Goal: Task Accomplishment & Management: Manage account settings

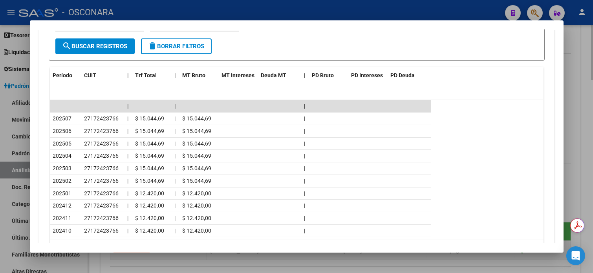
click at [589, 52] on div at bounding box center [296, 136] width 593 height 273
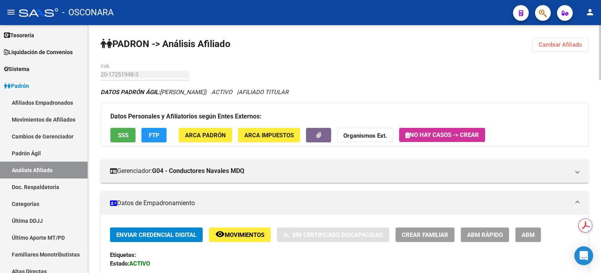
click at [554, 49] on button "Cambiar Afiliado" at bounding box center [560, 45] width 56 height 14
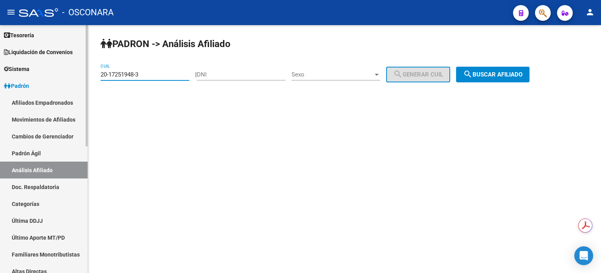
drag, startPoint x: 157, startPoint y: 73, endPoint x: 82, endPoint y: 71, distance: 75.0
click at [82, 71] on mat-sidenav-container "Firma Express Inicio Calendario SSS Instructivos Contacto OS Reportes Tablero d…" at bounding box center [300, 149] width 601 height 248
paste input "7-46112384"
type input "27-46112384-3"
click at [502, 71] on span "search Buscar afiliado" at bounding box center [492, 74] width 59 height 7
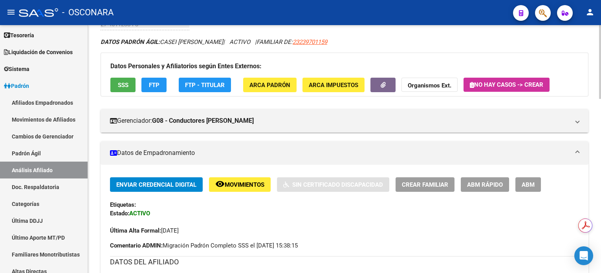
scroll to position [157, 0]
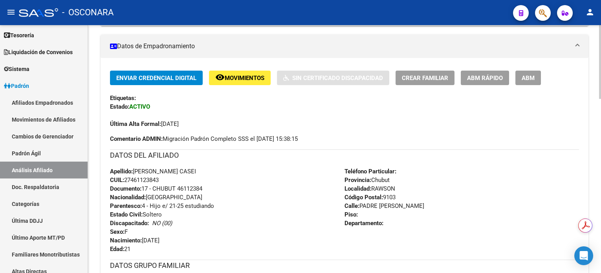
click at [252, 79] on span "Movimientos" at bounding box center [245, 78] width 40 height 7
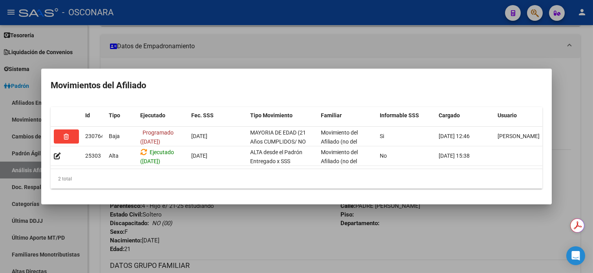
click at [391, 3] on div at bounding box center [296, 136] width 593 height 273
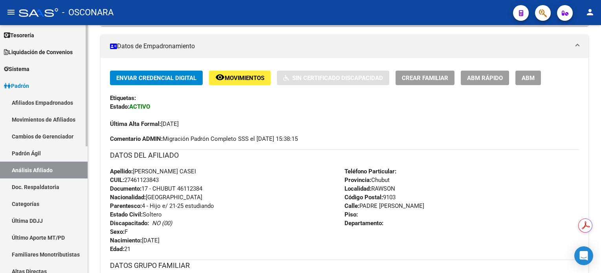
click at [44, 171] on link "Análisis Afiliado" at bounding box center [44, 170] width 88 height 17
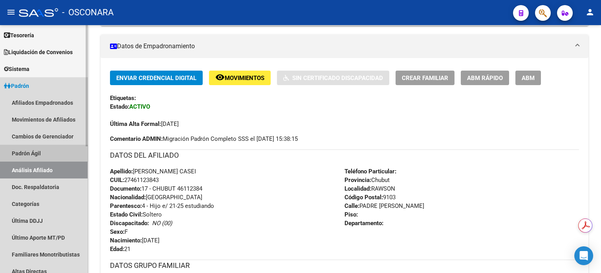
click at [46, 146] on link "Padrón Ágil" at bounding box center [44, 153] width 88 height 17
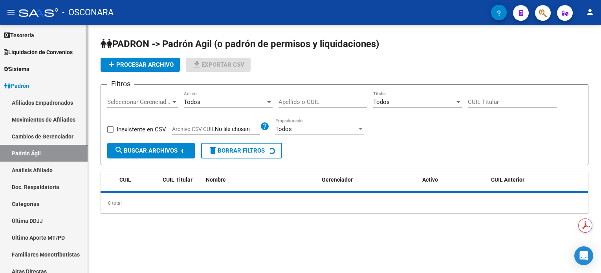
click at [38, 177] on link "Análisis Afiliado" at bounding box center [44, 170] width 88 height 17
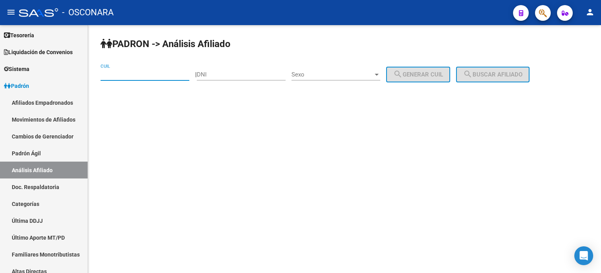
click at [140, 77] on input "CUIL" at bounding box center [145, 74] width 89 height 7
paste input "20-45191153-9"
type input "20-45191153-9"
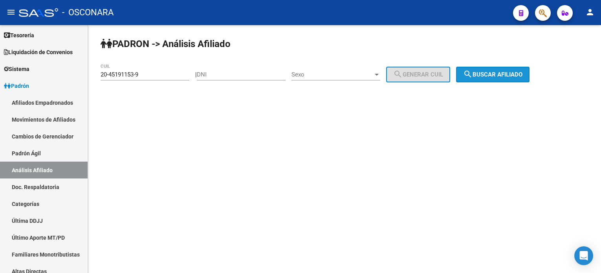
click at [521, 69] on button "search Buscar afiliado" at bounding box center [492, 75] width 73 height 16
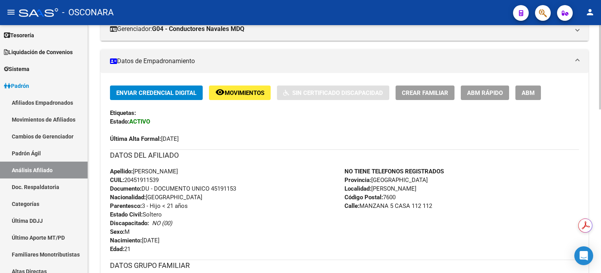
scroll to position [157, 0]
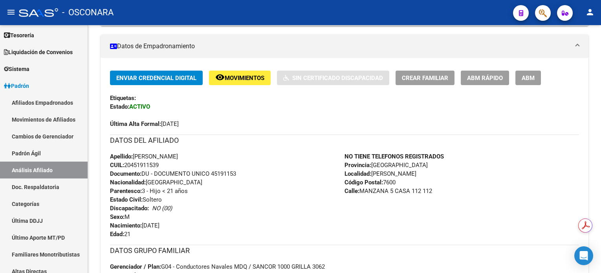
click at [529, 79] on span "ABM" at bounding box center [527, 78] width 13 height 7
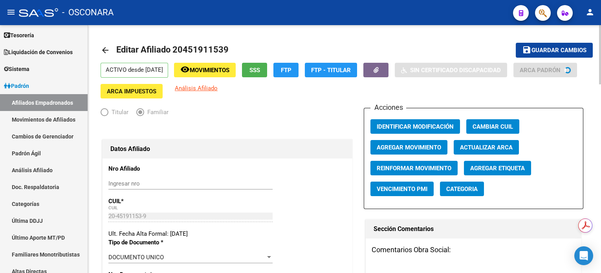
radio input "true"
type input "33-63761744-9"
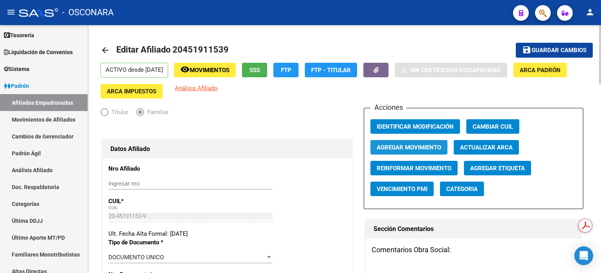
click at [429, 144] on span "Agregar Movimiento" at bounding box center [409, 147] width 64 height 7
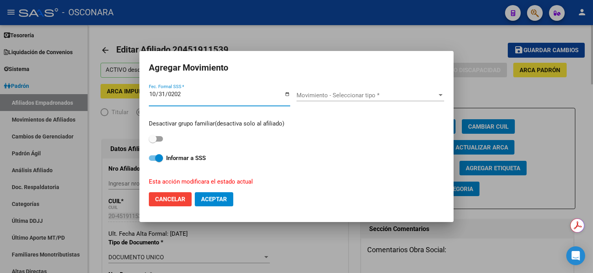
type input "2025-10-31"
click at [359, 99] on div "Movimiento - Seleccionar tipo * Movimiento - Seleccionar tipo *" at bounding box center [370, 96] width 148 height 12
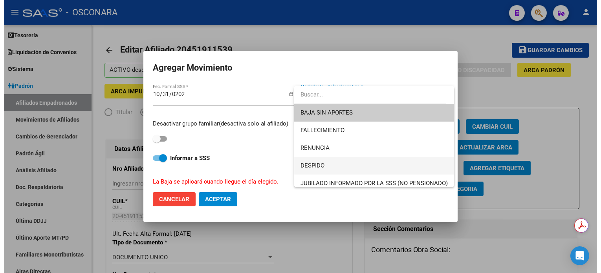
scroll to position [52, 0]
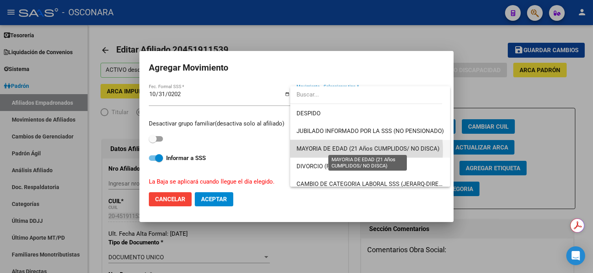
click at [340, 150] on span "MAYORIA DE EDAD (21 Años CUMPLIDOS/ NO DISCA)" at bounding box center [367, 148] width 143 height 7
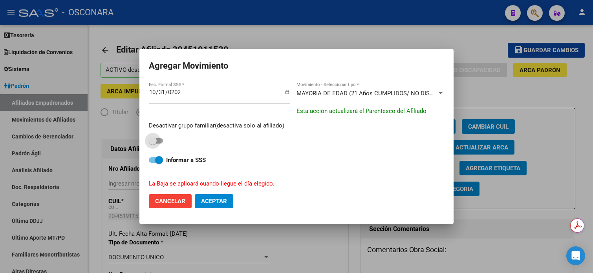
click at [159, 142] on span at bounding box center [156, 140] width 14 height 5
click at [153, 144] on input "checkbox" at bounding box center [152, 144] width 0 height 0
checkbox input "true"
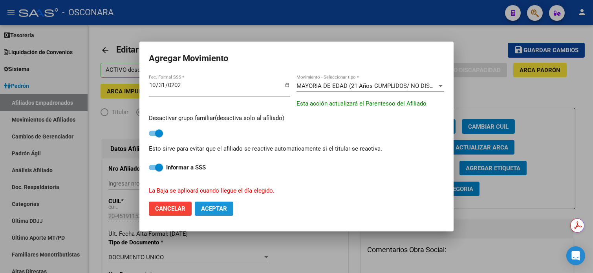
click at [212, 207] on span "Aceptar" at bounding box center [214, 208] width 26 height 7
checkbox input "false"
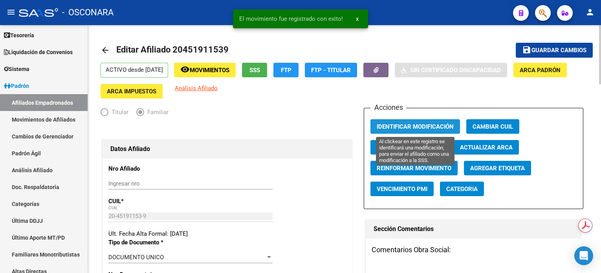
click at [444, 128] on span "Identificar Modificación" at bounding box center [415, 126] width 77 height 7
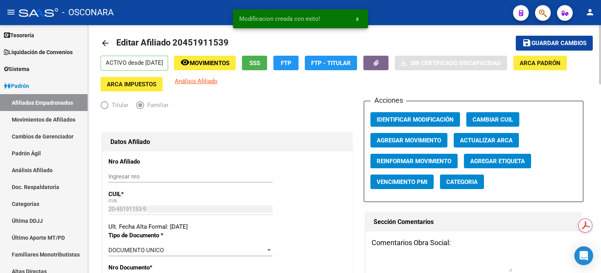
scroll to position [0, 0]
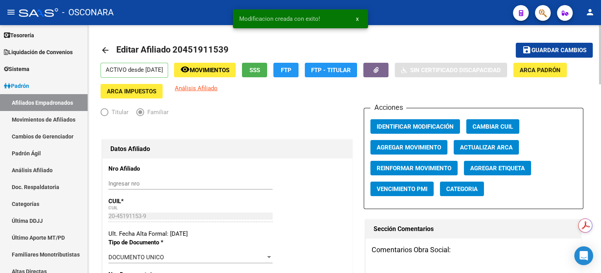
click at [552, 47] on span "Guardar cambios" at bounding box center [558, 50] width 55 height 7
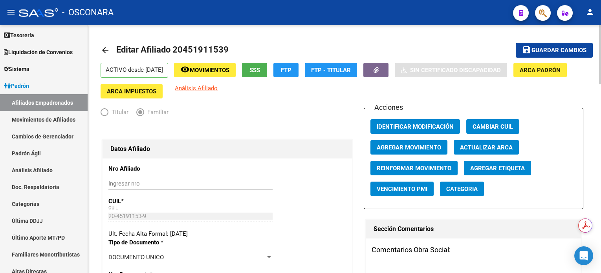
click at [229, 68] on span "Movimientos" at bounding box center [210, 70] width 40 height 7
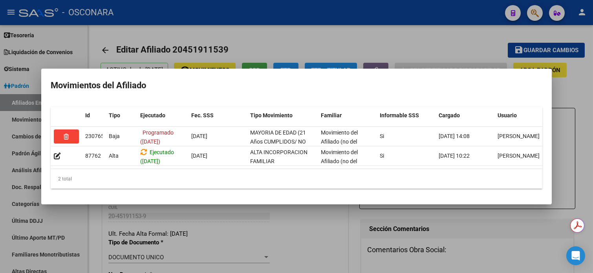
click at [437, 43] on div at bounding box center [296, 136] width 593 height 273
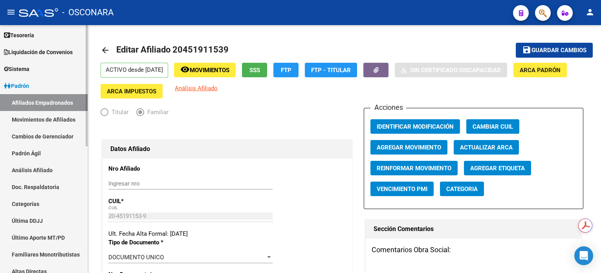
click at [56, 168] on link "Análisis Afiliado" at bounding box center [44, 170] width 88 height 17
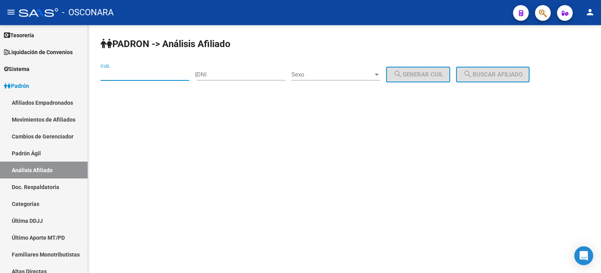
click at [134, 75] on input "CUIL" at bounding box center [145, 74] width 89 height 7
paste input "20-45905504-6"
type input "20-45905504-6"
click at [490, 80] on button "search Buscar afiliado" at bounding box center [492, 75] width 73 height 16
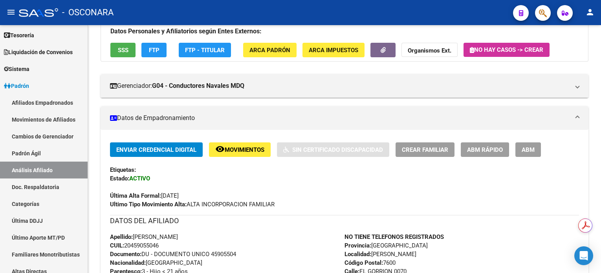
scroll to position [104, 0]
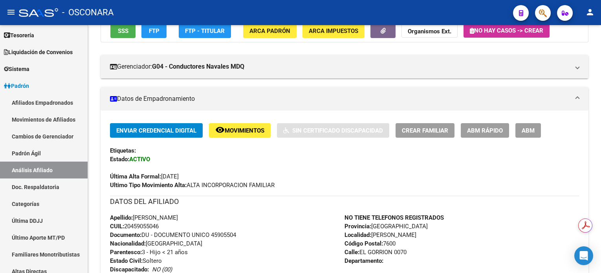
click at [525, 137] on div "Enviar Credencial Digital remove_red_eye Movimientos Sin Certificado Discapacid…" at bounding box center [344, 156] width 469 height 66
click at [526, 134] on button "ABM" at bounding box center [528, 130] width 26 height 15
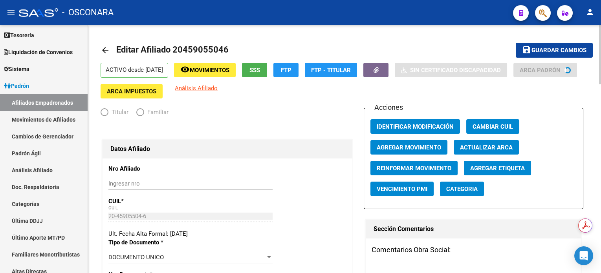
radio input "true"
type input "33-63794579-9"
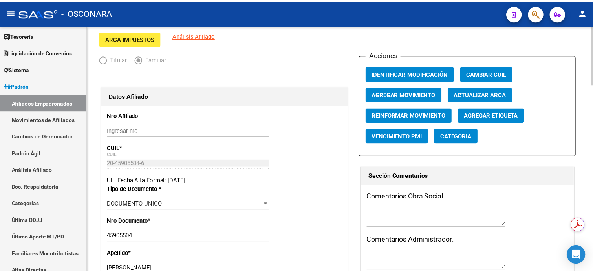
scroll to position [52, 0]
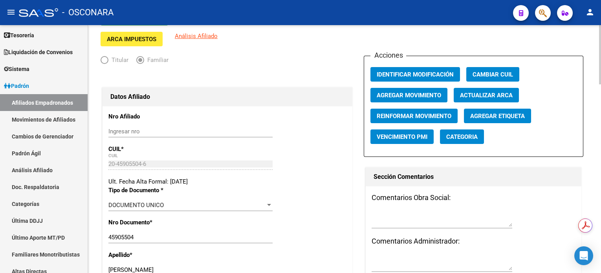
click at [406, 93] on span "Agregar Movimiento" at bounding box center [409, 95] width 64 height 7
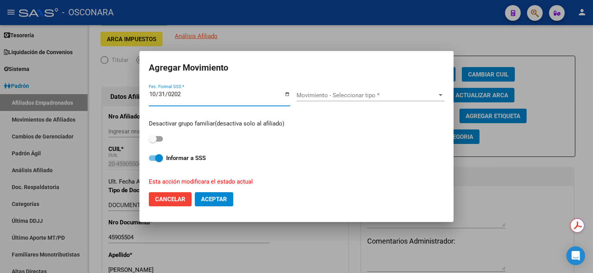
type input "2025-10-31"
click at [320, 98] on span "Movimiento - Seleccionar tipo *" at bounding box center [366, 95] width 141 height 7
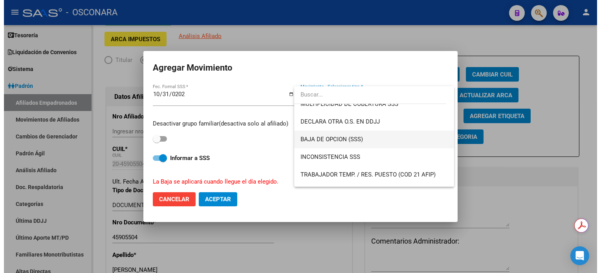
scroll to position [256, 0]
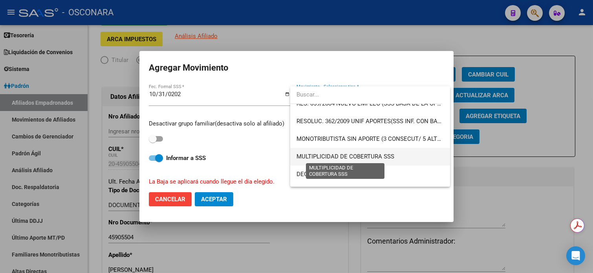
click at [350, 157] on span "MULTIPLICIDAD DE COBERTURA SSS" at bounding box center [345, 156] width 98 height 7
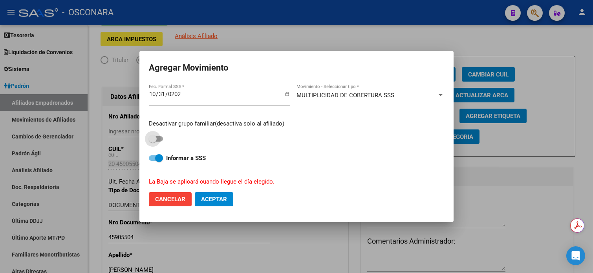
click at [155, 140] on span at bounding box center [153, 139] width 8 height 8
click at [153, 142] on input "checkbox" at bounding box center [152, 142] width 0 height 0
checkbox input "true"
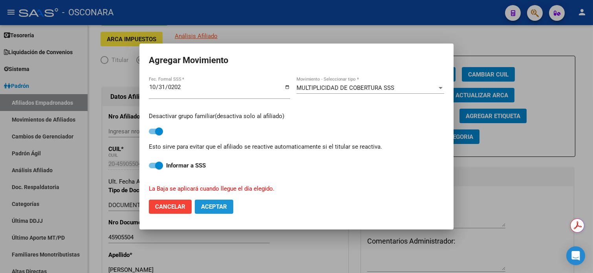
click at [214, 212] on button "Aceptar" at bounding box center [214, 207] width 38 height 14
checkbox input "false"
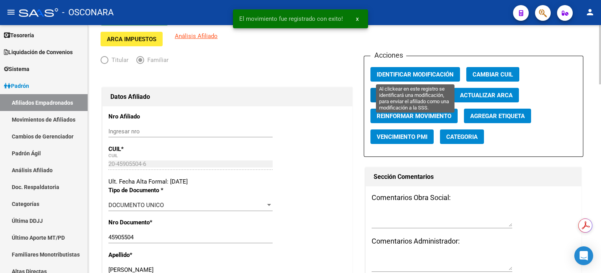
click at [435, 73] on span "Identificar Modificación" at bounding box center [415, 74] width 77 height 7
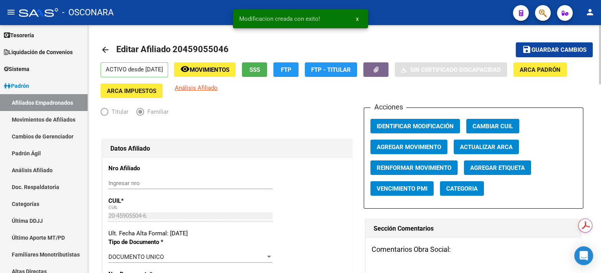
scroll to position [0, 0]
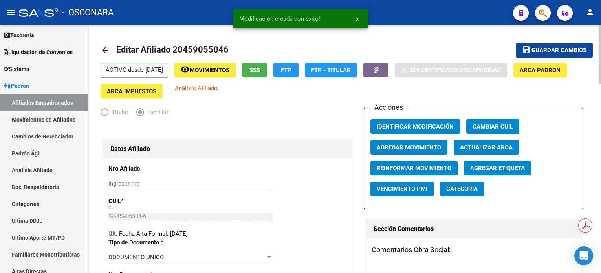
click at [548, 52] on span "Guardar cambios" at bounding box center [558, 50] width 55 height 7
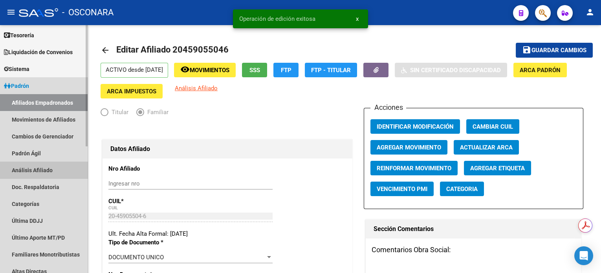
click at [50, 175] on link "Análisis Afiliado" at bounding box center [44, 170] width 88 height 17
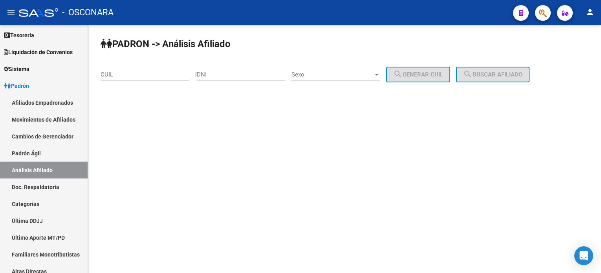
click at [147, 70] on div "CUIL" at bounding box center [145, 72] width 89 height 17
paste input "20-45993264-0"
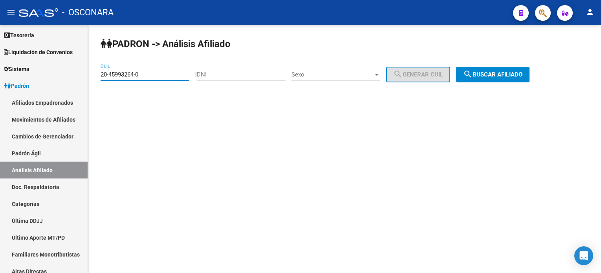
type input "20-45993264-0"
click at [490, 73] on span "search Buscar afiliado" at bounding box center [492, 74] width 59 height 7
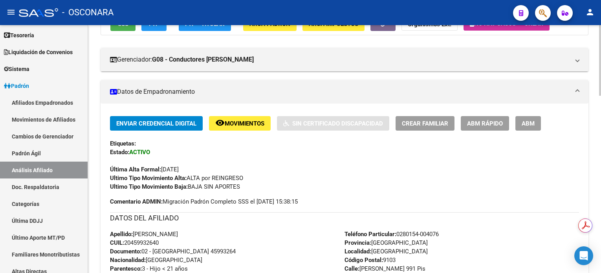
scroll to position [104, 0]
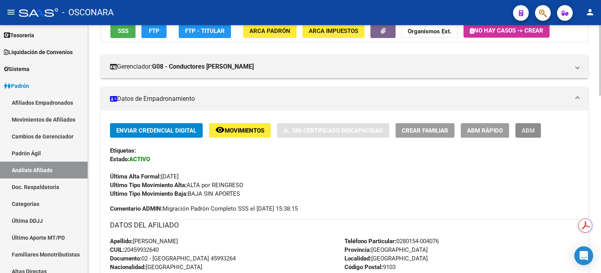
click at [533, 135] on button "ABM" at bounding box center [528, 130] width 26 height 15
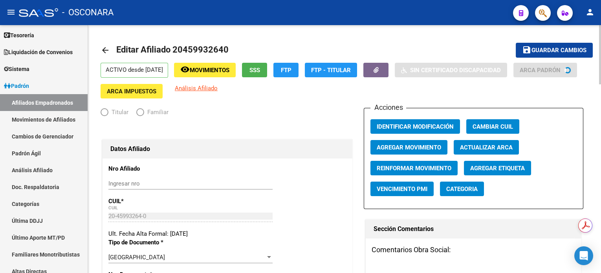
radio input "true"
type input "30-71667183-2"
click at [402, 147] on span "Agregar Movimiento" at bounding box center [409, 147] width 64 height 7
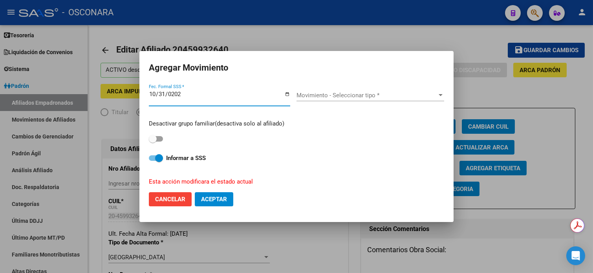
type input "2025-10-31"
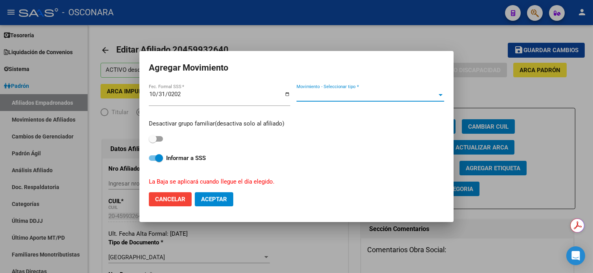
click at [348, 98] on span "Movimiento - Seleccionar tipo *" at bounding box center [366, 95] width 141 height 7
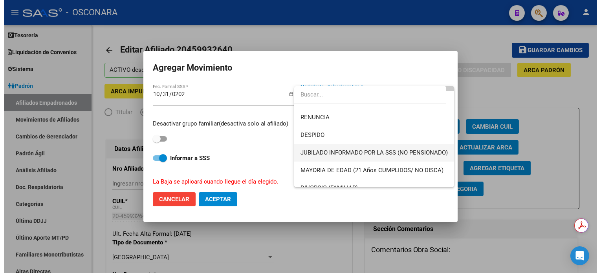
scroll to position [52, 0]
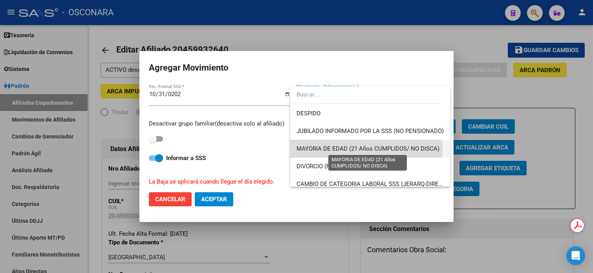
click at [360, 149] on span "MAYORIA DE EDAD (21 Años CUMPLIDOS/ NO DISCA)" at bounding box center [367, 148] width 143 height 7
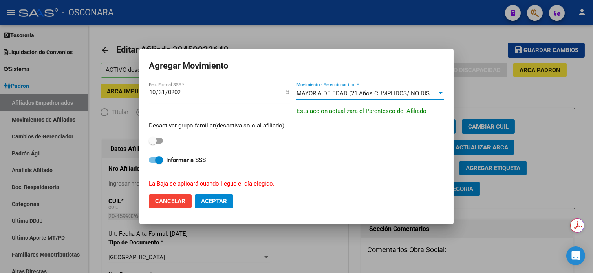
click at [161, 141] on span at bounding box center [156, 140] width 14 height 5
click at [153, 144] on input "checkbox" at bounding box center [152, 144] width 0 height 0
checkbox input "true"
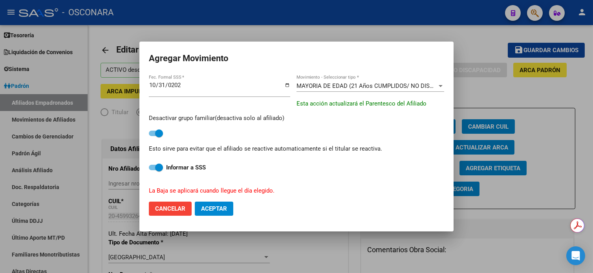
click at [223, 207] on span "Aceptar" at bounding box center [214, 208] width 26 height 7
checkbox input "false"
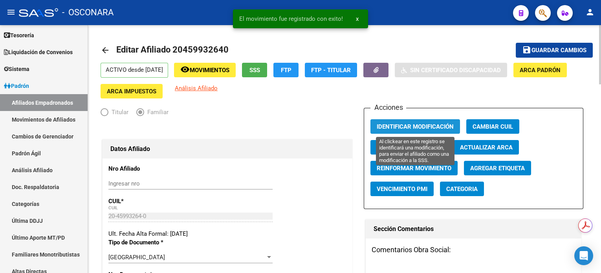
click at [418, 126] on span "Identificar Modificación" at bounding box center [415, 126] width 77 height 7
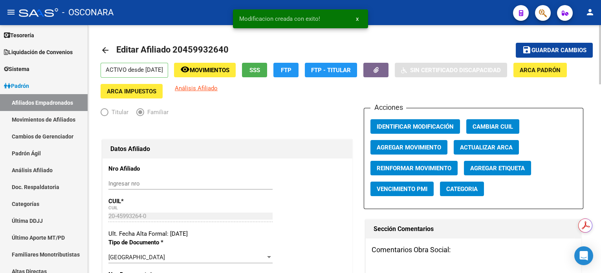
click at [549, 51] on span "Guardar cambios" at bounding box center [558, 50] width 55 height 7
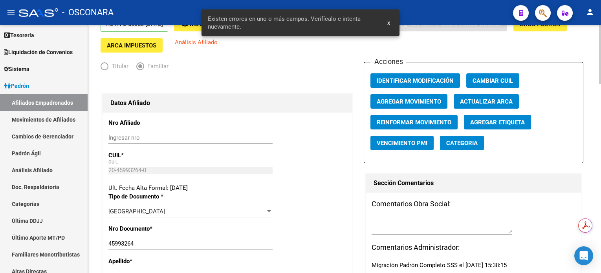
scroll to position [104, 0]
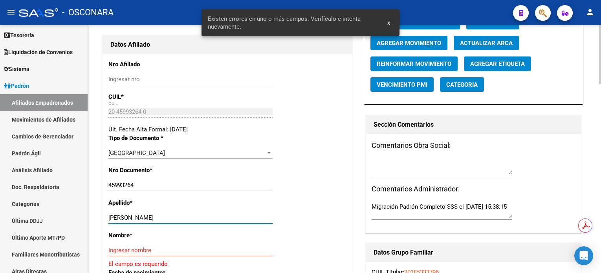
drag, startPoint x: 138, startPoint y: 215, endPoint x: 174, endPoint y: 217, distance: 35.8
click at [174, 217] on input "GONZALEZ FRANCO IVAN" at bounding box center [190, 217] width 164 height 7
click at [155, 214] on input "GONZALEZ FRANCO IVAN" at bounding box center [190, 217] width 164 height 7
drag, startPoint x: 139, startPoint y: 215, endPoint x: 185, endPoint y: 219, distance: 45.3
click at [185, 219] on input "GONZALEZ FRANCO IVAN" at bounding box center [190, 217] width 164 height 7
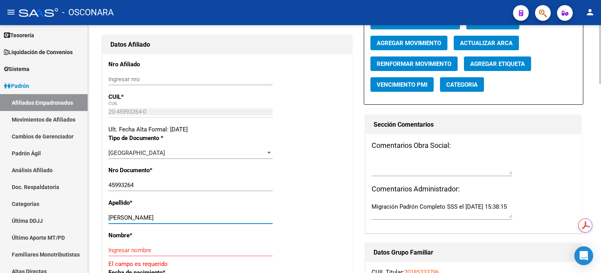
type input "GONZALEZ"
click at [121, 241] on div "Nombre * Ingresar nombre El campo es requerido" at bounding box center [227, 249] width 238 height 37
click at [124, 247] on input "Ingresar nombre" at bounding box center [190, 250] width 164 height 7
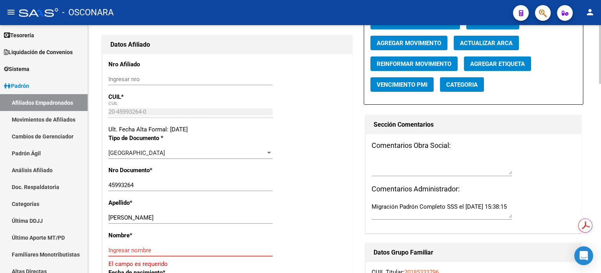
paste input "FRANCO IVAN"
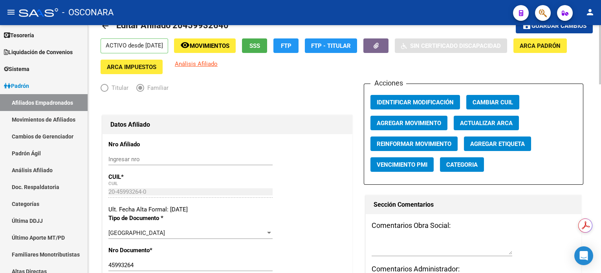
scroll to position [0, 0]
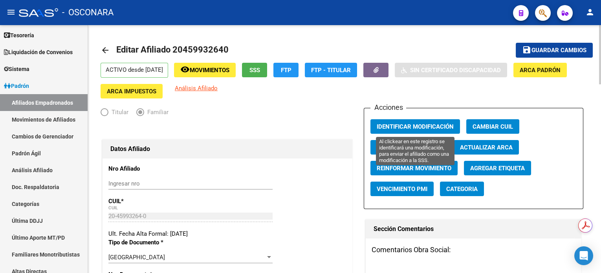
type input "FRANCO IVAN"
click at [429, 129] on span "Identificar Modificación" at bounding box center [415, 126] width 77 height 7
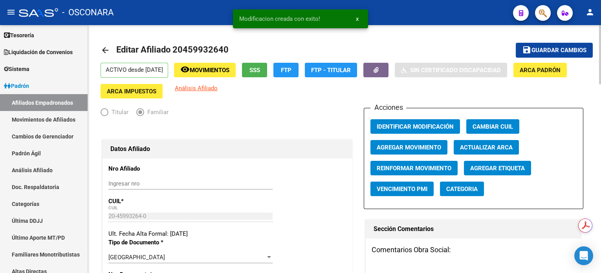
click at [541, 50] on span "Guardar cambios" at bounding box center [558, 50] width 55 height 7
click at [226, 70] on span "Movimientos" at bounding box center [210, 70] width 40 height 7
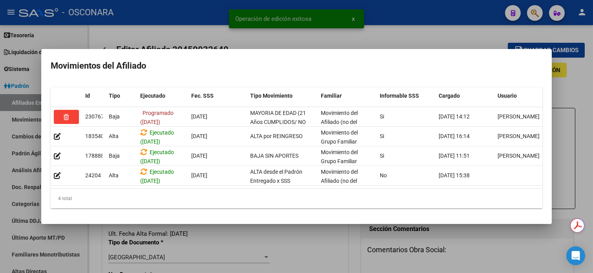
click at [448, 24] on div at bounding box center [296, 136] width 593 height 273
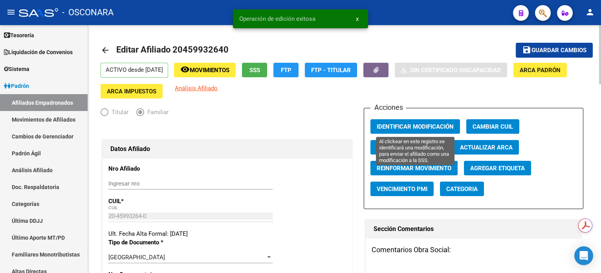
click at [423, 123] on span "Identificar Modificación" at bounding box center [415, 126] width 77 height 7
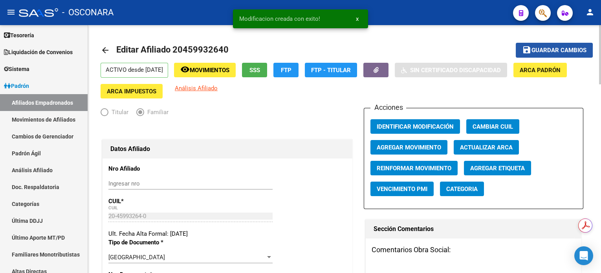
click at [542, 51] on span "Guardar cambios" at bounding box center [558, 50] width 55 height 7
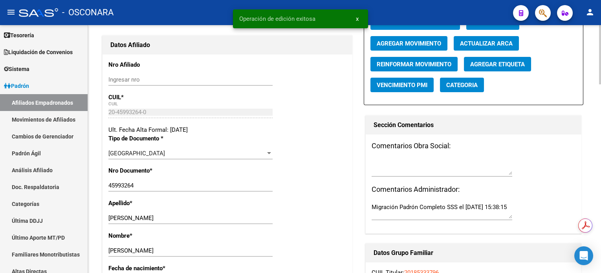
scroll to position [104, 0]
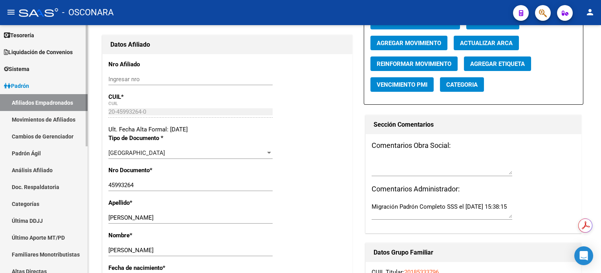
drag, startPoint x: 29, startPoint y: 172, endPoint x: 35, endPoint y: 170, distance: 5.7
click at [29, 172] on link "Análisis Afiliado" at bounding box center [44, 170] width 88 height 17
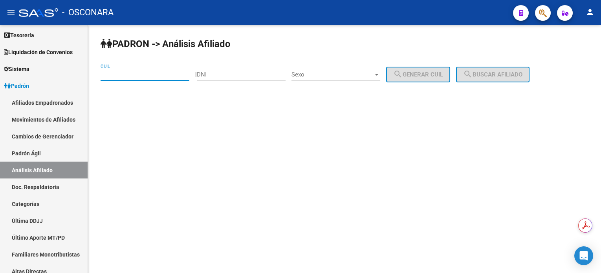
click at [133, 74] on input "CUIL" at bounding box center [145, 74] width 89 height 7
paste input "27-42282308-0"
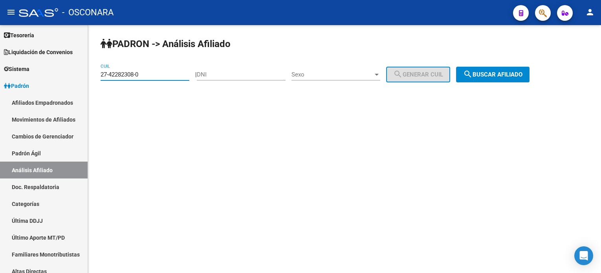
type input "27-42282308-0"
click at [494, 77] on span "search Buscar afiliado" at bounding box center [492, 74] width 59 height 7
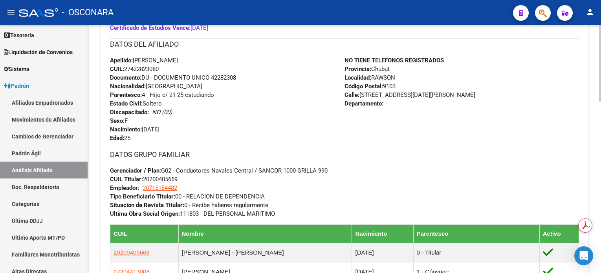
scroll to position [104, 0]
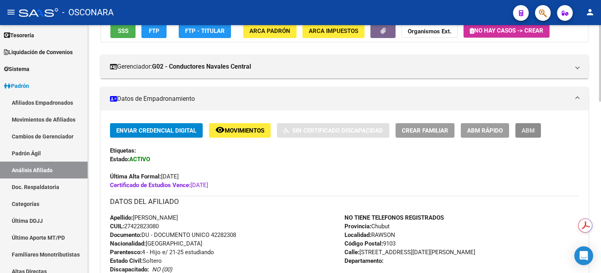
click at [536, 134] on button "ABM" at bounding box center [528, 130] width 26 height 15
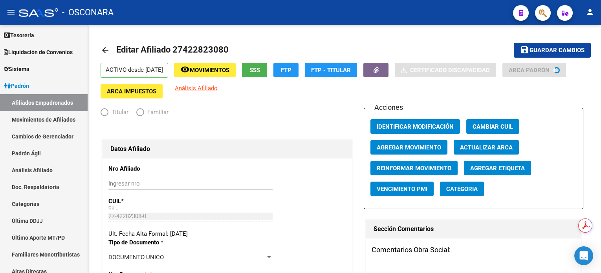
radio input "true"
type input "30-71518448-2"
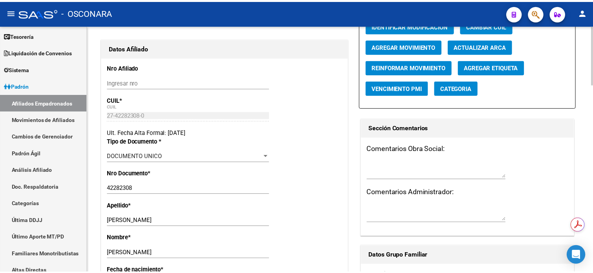
scroll to position [52, 0]
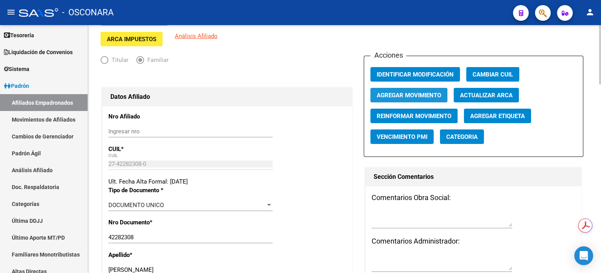
click at [419, 92] on span "Agregar Movimiento" at bounding box center [409, 95] width 64 height 7
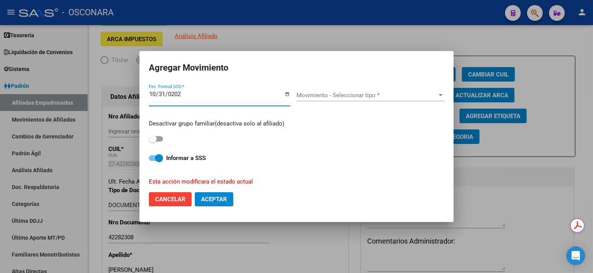
type input "2025-10-31"
click at [357, 94] on span "Movimiento - Seleccionar tipo *" at bounding box center [366, 95] width 141 height 7
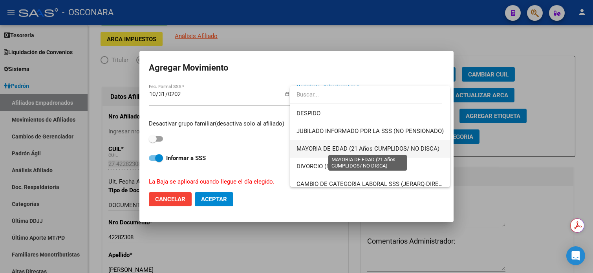
click at [355, 147] on span "MAYORIA DE EDAD (21 Años CUMPLIDOS/ NO DISCA)" at bounding box center [367, 148] width 143 height 7
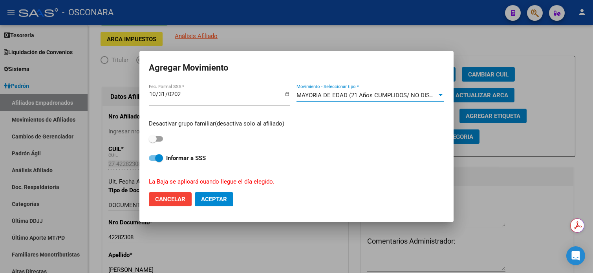
click at [152, 140] on span at bounding box center [153, 139] width 8 height 8
click at [152, 142] on input "checkbox" at bounding box center [152, 142] width 0 height 0
checkbox input "true"
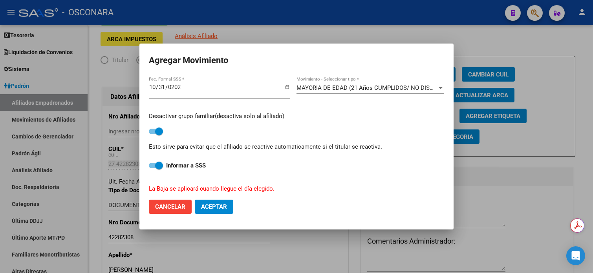
click at [319, 84] on span "MAYORIA DE EDAD (21 Años CUMPLIDOS/ NO DISCA)" at bounding box center [367, 87] width 143 height 7
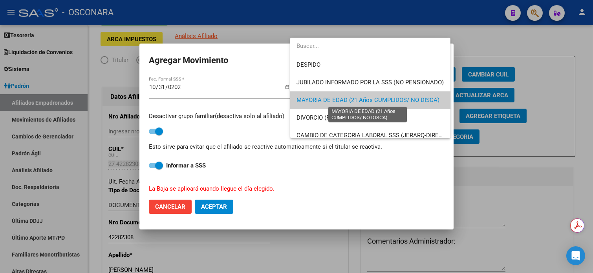
click at [373, 97] on span "MAYORIA DE EDAD (21 Años CUMPLIDOS/ NO DISCA)" at bounding box center [367, 100] width 143 height 7
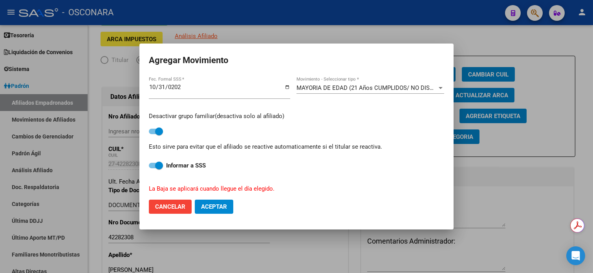
click at [211, 216] on mat-dialog-actions "Cancelar Aceptar" at bounding box center [296, 207] width 295 height 27
click at [212, 210] on span "Aceptar" at bounding box center [214, 206] width 26 height 7
checkbox input "false"
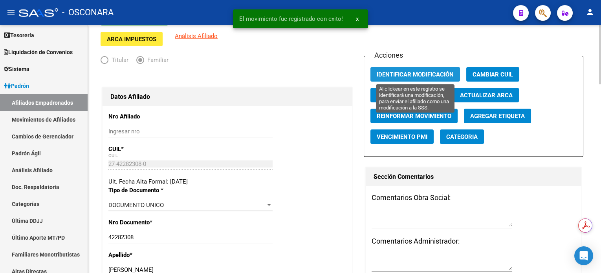
click at [426, 73] on span "Identificar Modificación" at bounding box center [415, 74] width 77 height 7
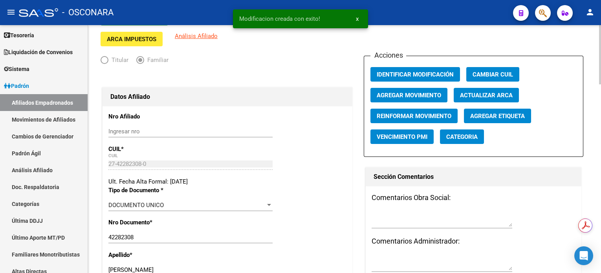
scroll to position [0, 0]
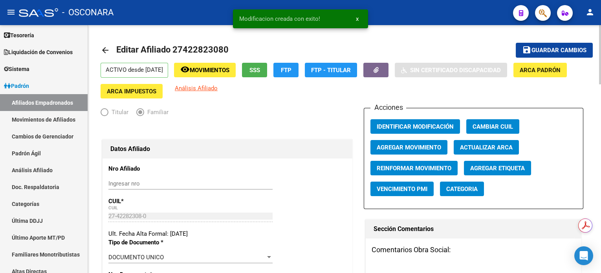
click at [553, 49] on span "Guardar cambios" at bounding box center [558, 50] width 55 height 7
click at [229, 69] on span "Movimientos" at bounding box center [210, 70] width 40 height 7
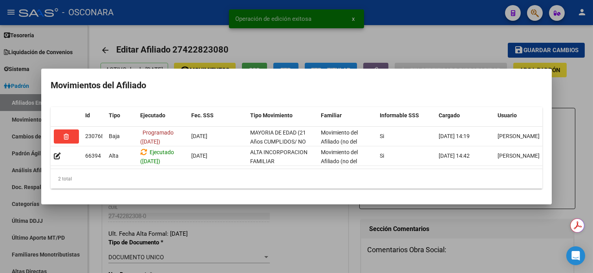
click at [415, 39] on div at bounding box center [296, 136] width 593 height 273
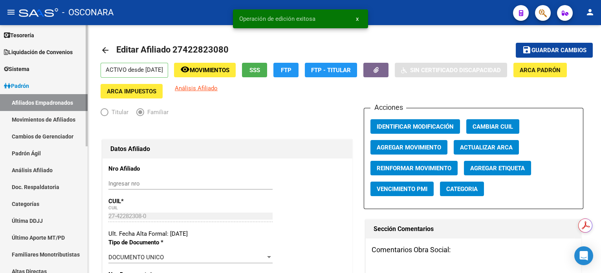
click at [48, 176] on link "Análisis Afiliado" at bounding box center [44, 170] width 88 height 17
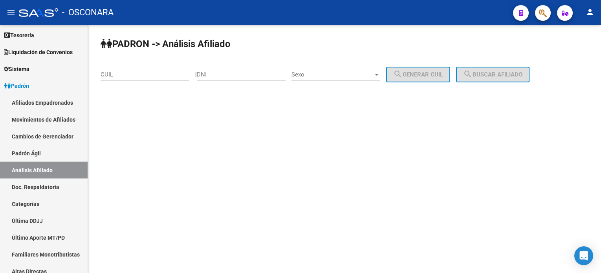
click at [156, 76] on input "CUIL" at bounding box center [145, 74] width 89 height 7
paste input "27-43742128-0"
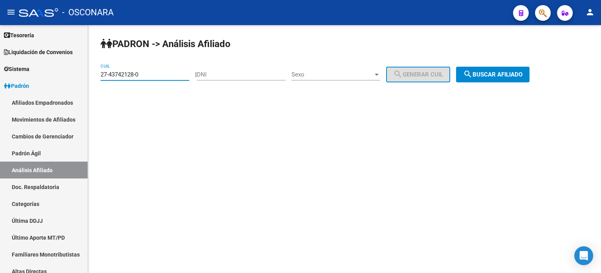
type input "27-43742128-0"
click at [522, 71] on span "search Buscar afiliado" at bounding box center [492, 74] width 59 height 7
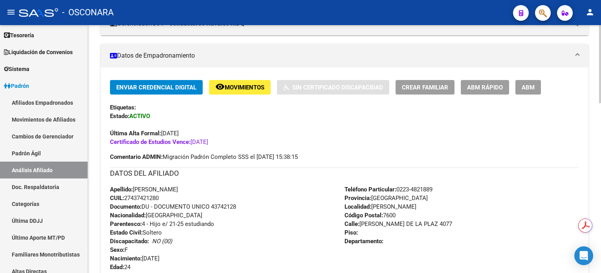
scroll to position [157, 0]
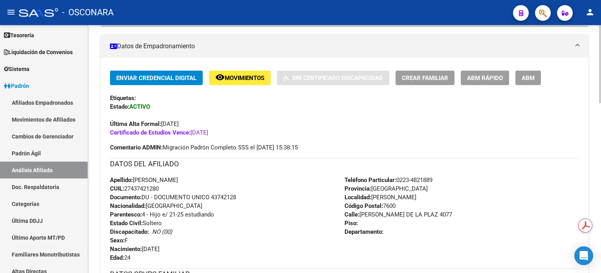
click at [534, 75] on button "ABM" at bounding box center [528, 78] width 26 height 15
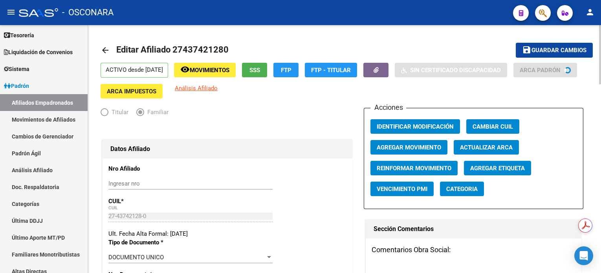
radio input "true"
type input "30-69096228-0"
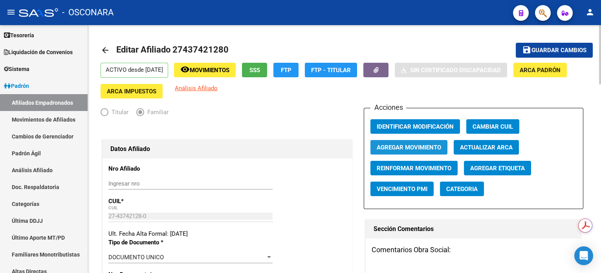
click at [424, 148] on span "Agregar Movimiento" at bounding box center [409, 147] width 64 height 7
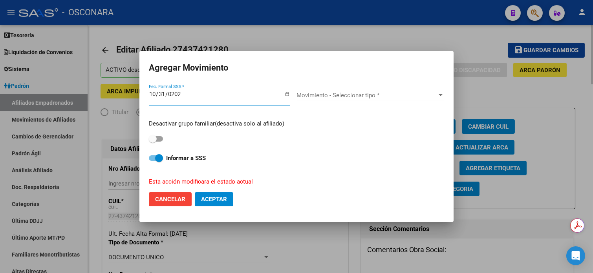
type input "2025-10-31"
click at [347, 97] on span "Movimiento - Seleccionar tipo *" at bounding box center [366, 95] width 141 height 7
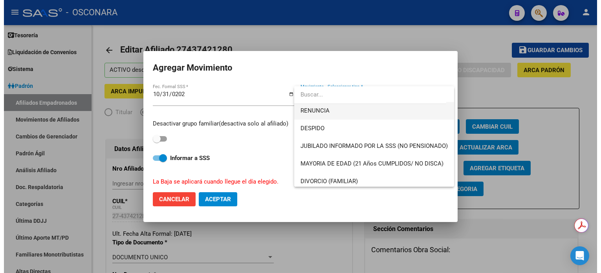
scroll to position [52, 0]
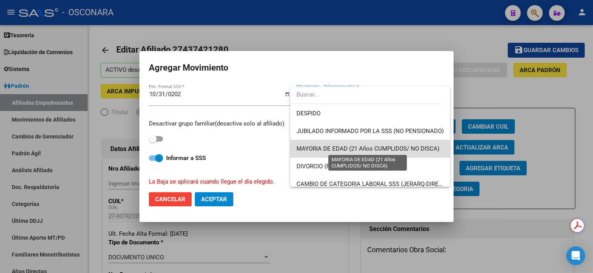
click at [376, 148] on span "MAYORIA DE EDAD (21 Años CUMPLIDOS/ NO DISCA)" at bounding box center [367, 148] width 143 height 7
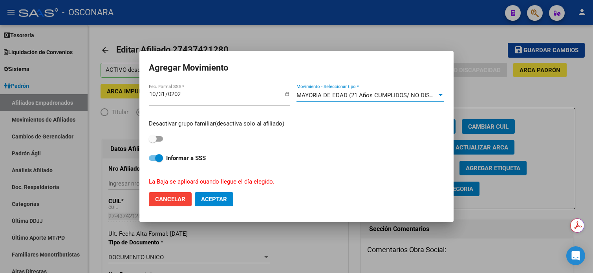
click at [155, 141] on span at bounding box center [153, 139] width 8 height 8
click at [153, 142] on input "checkbox" at bounding box center [152, 142] width 0 height 0
checkbox input "true"
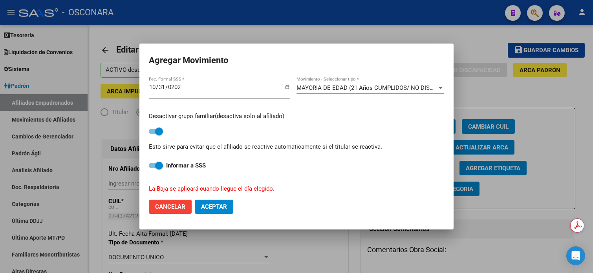
click at [217, 213] on button "Aceptar" at bounding box center [214, 207] width 38 height 14
checkbox input "false"
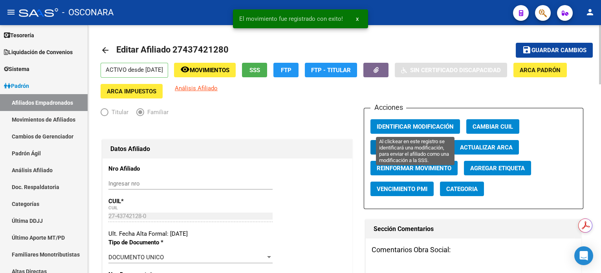
click at [427, 128] on span "Identificar Modificación" at bounding box center [415, 126] width 77 height 7
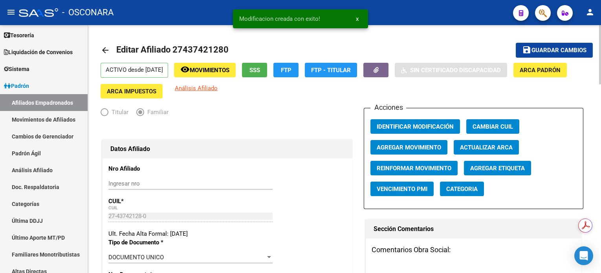
click at [554, 53] on span "Guardar cambios" at bounding box center [558, 50] width 55 height 7
click at [229, 72] on span "Movimientos" at bounding box center [210, 70] width 40 height 7
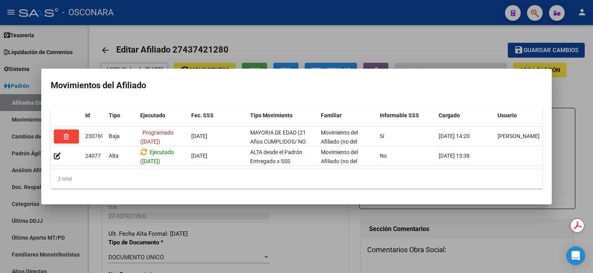
click at [377, 33] on div at bounding box center [296, 136] width 593 height 273
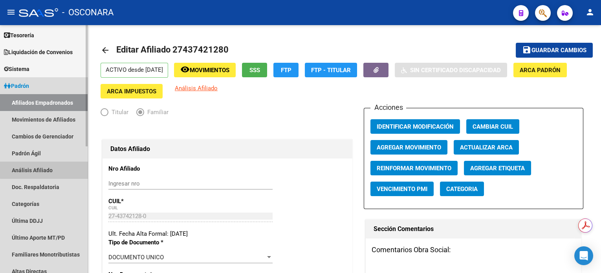
click at [55, 169] on link "Análisis Afiliado" at bounding box center [44, 170] width 88 height 17
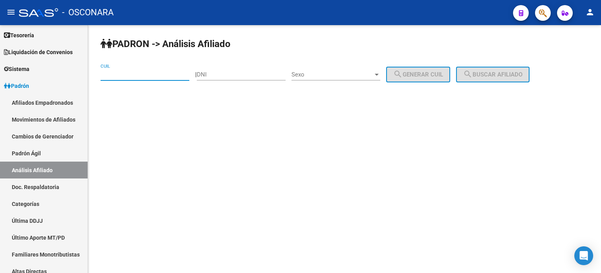
click at [146, 73] on input "CUIL" at bounding box center [145, 74] width 89 height 7
paste input "20-43724420-1"
type input "20-43724420-1"
click at [492, 73] on span "search Buscar afiliado" at bounding box center [492, 74] width 59 height 7
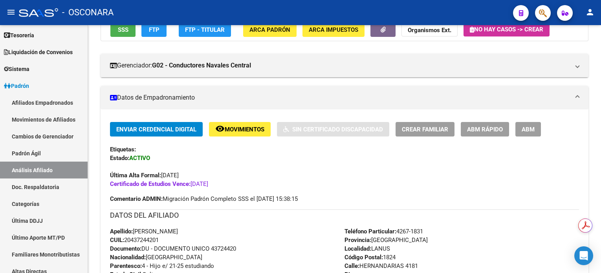
scroll to position [104, 0]
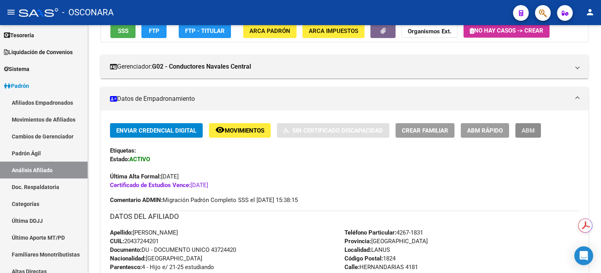
click at [523, 130] on span "ABM" at bounding box center [527, 130] width 13 height 7
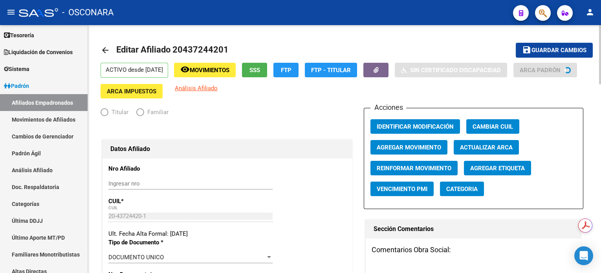
radio input "true"
type input "30-70804624-4"
click at [423, 148] on span "Agregar Movimiento" at bounding box center [409, 147] width 64 height 7
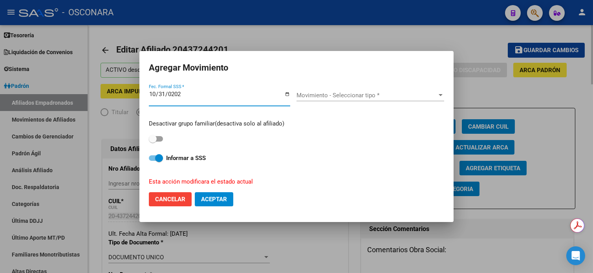
type input "2025-10-31"
click at [364, 93] on span "Movimiento - Seleccionar tipo *" at bounding box center [366, 95] width 141 height 7
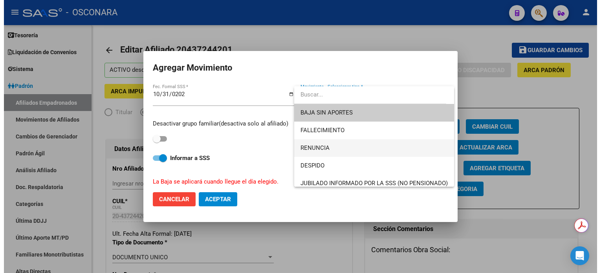
scroll to position [52, 0]
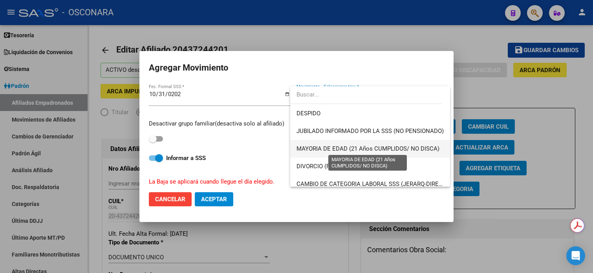
click at [395, 148] on span "MAYORIA DE EDAD (21 Años CUMPLIDOS/ NO DISCA)" at bounding box center [367, 148] width 143 height 7
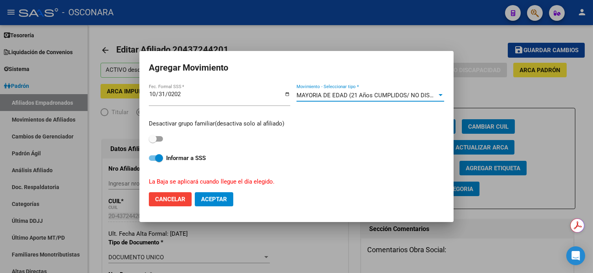
click at [157, 140] on span at bounding box center [156, 138] width 14 height 5
click at [153, 142] on input "checkbox" at bounding box center [152, 142] width 0 height 0
checkbox input "true"
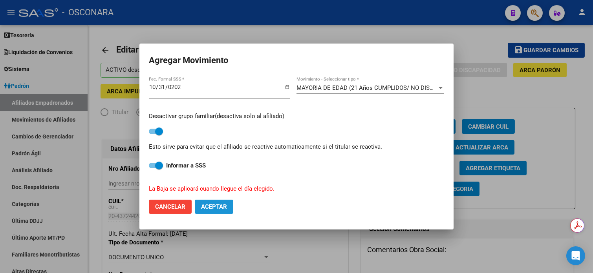
click at [225, 212] on button "Aceptar" at bounding box center [214, 207] width 38 height 14
checkbox input "false"
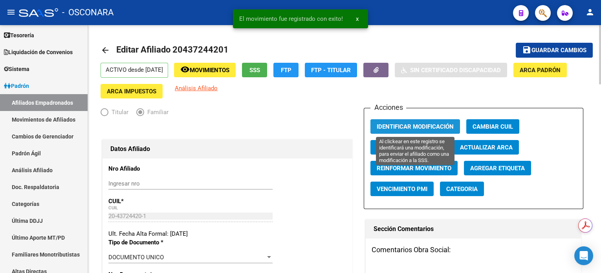
click at [395, 126] on span "Identificar Modificación" at bounding box center [415, 126] width 77 height 7
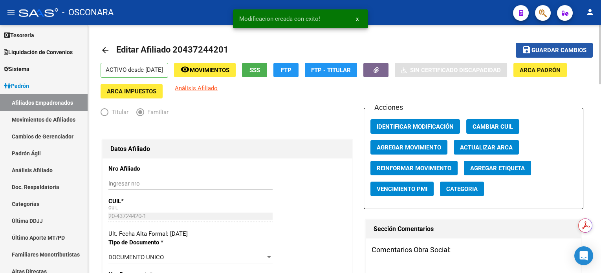
click at [536, 52] on span "Guardar cambios" at bounding box center [558, 50] width 55 height 7
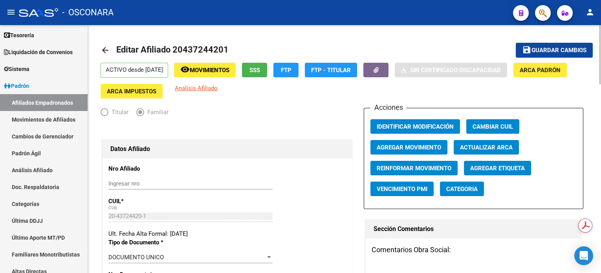
scroll to position [0, 0]
click at [229, 59] on mat-toolbar-row "arrow_back Editar Afiliado 20437244201" at bounding box center [291, 50] width 380 height 25
click at [229, 67] on span "Movimientos" at bounding box center [210, 70] width 40 height 7
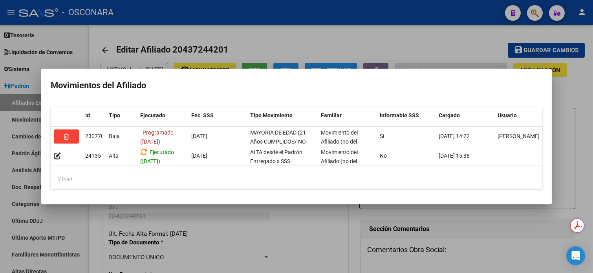
click at [421, 34] on div at bounding box center [296, 136] width 593 height 273
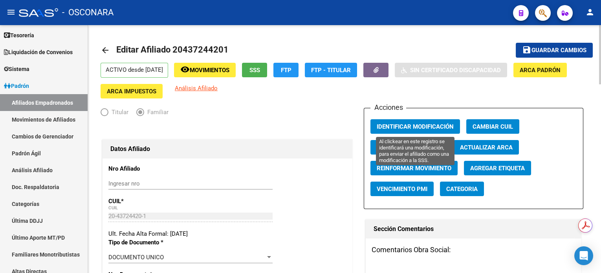
click at [438, 124] on span "Identificar Modificación" at bounding box center [415, 126] width 77 height 7
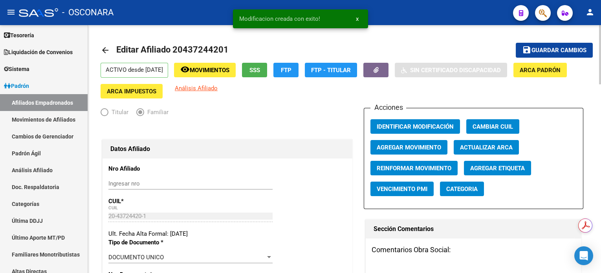
click at [532, 51] on span "Guardar cambios" at bounding box center [558, 50] width 55 height 7
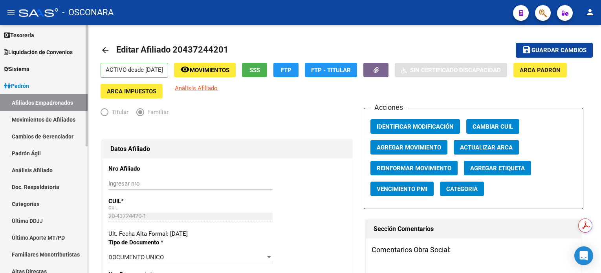
click at [31, 168] on link "Análisis Afiliado" at bounding box center [44, 170] width 88 height 17
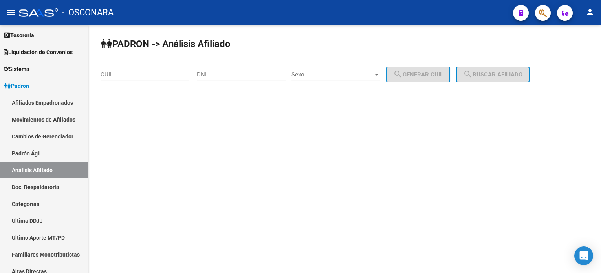
click at [148, 62] on div "PADRON -> Análisis Afiliado CUIL | DNI Sexo Sexo search Generar CUIL search Bus…" at bounding box center [344, 66] width 513 height 82
click at [147, 71] on input "CUIL" at bounding box center [145, 74] width 89 height 7
paste input "27-44562562-6"
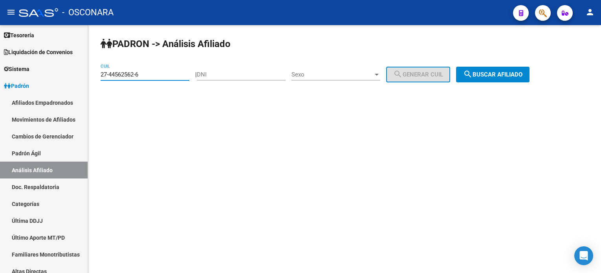
type input "27-44562562-6"
click at [522, 74] on span "search Buscar afiliado" at bounding box center [492, 74] width 59 height 7
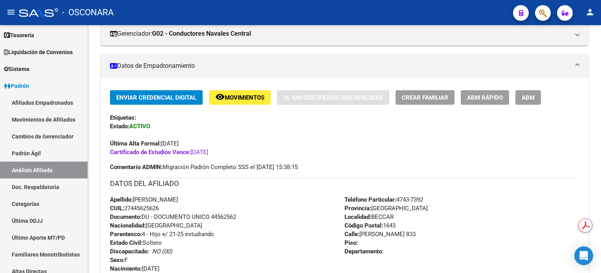
scroll to position [157, 0]
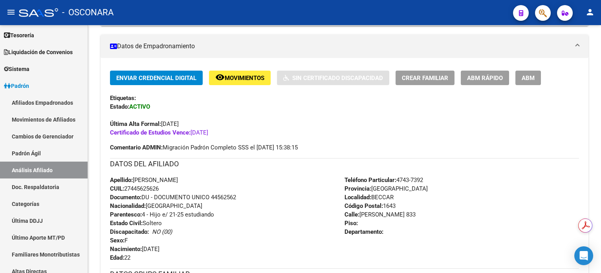
click at [241, 79] on span "Movimientos" at bounding box center [245, 78] width 40 height 7
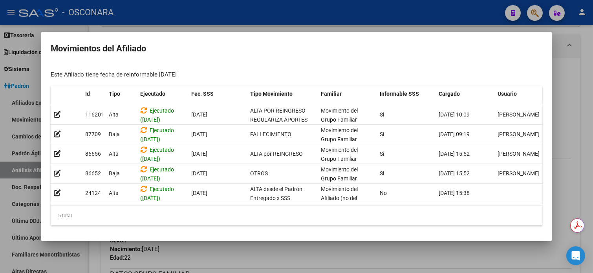
click at [583, 101] on div at bounding box center [296, 136] width 593 height 273
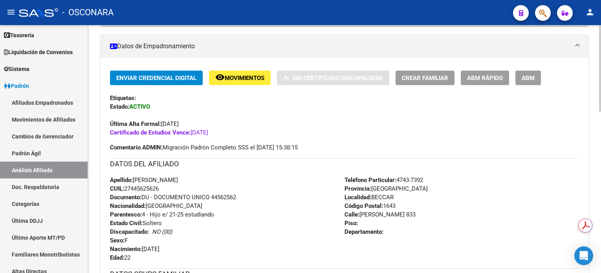
click at [528, 77] on span "ABM" at bounding box center [527, 78] width 13 height 7
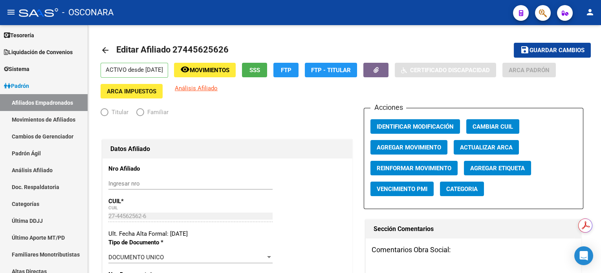
radio input "true"
type input "33-63761744-9"
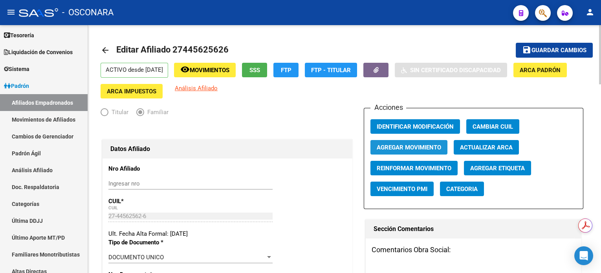
click at [422, 150] on span "Agregar Movimiento" at bounding box center [409, 147] width 64 height 7
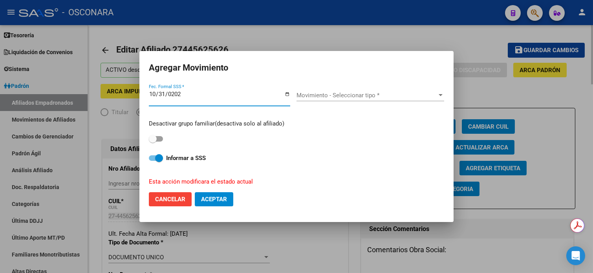
type input "2025-10-31"
click at [318, 97] on span "Movimiento - Seleccionar tipo *" at bounding box center [366, 95] width 141 height 7
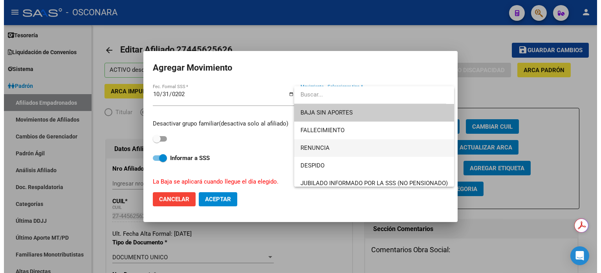
scroll to position [52, 0]
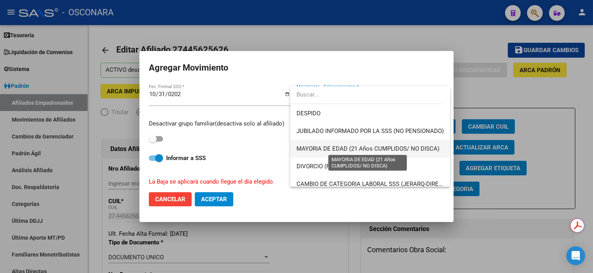
click at [359, 151] on span "MAYORIA DE EDAD (21 Años CUMPLIDOS/ NO DISCA)" at bounding box center [367, 148] width 143 height 7
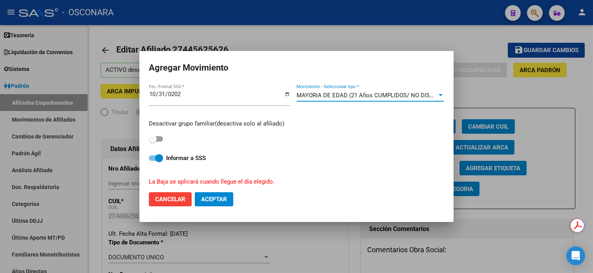
click at [161, 140] on span at bounding box center [156, 138] width 14 height 5
click at [153, 142] on input "checkbox" at bounding box center [152, 142] width 0 height 0
checkbox input "true"
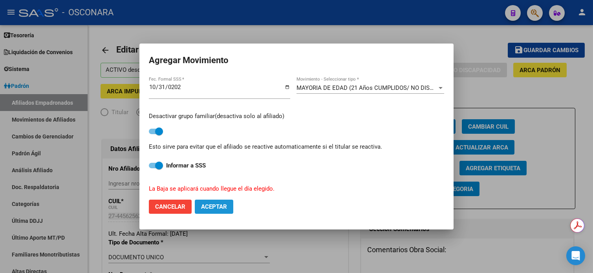
click at [219, 207] on span "Aceptar" at bounding box center [214, 206] width 26 height 7
checkbox input "false"
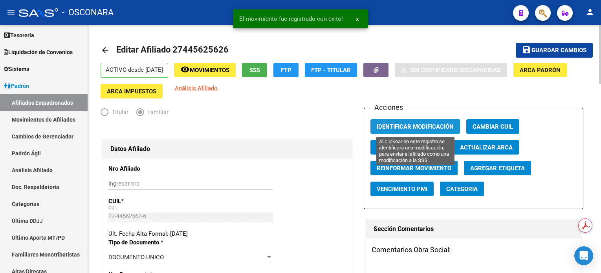
click at [404, 125] on span "Identificar Modificación" at bounding box center [415, 126] width 77 height 7
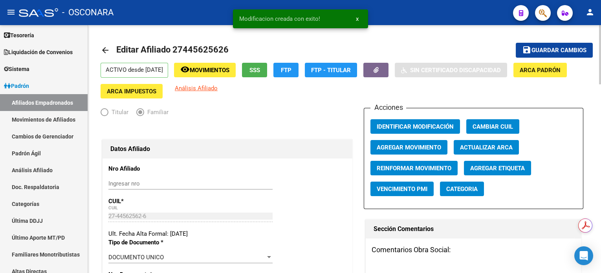
click at [550, 48] on span "Guardar cambios" at bounding box center [558, 50] width 55 height 7
click at [221, 69] on span "Movimientos" at bounding box center [210, 70] width 40 height 7
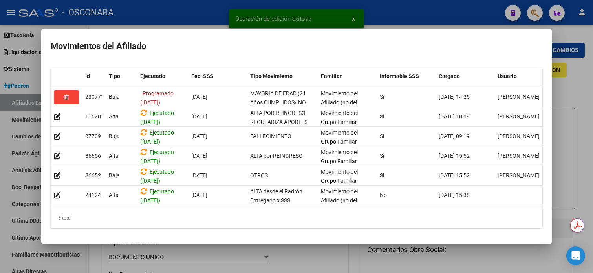
click at [576, 95] on div at bounding box center [296, 136] width 593 height 273
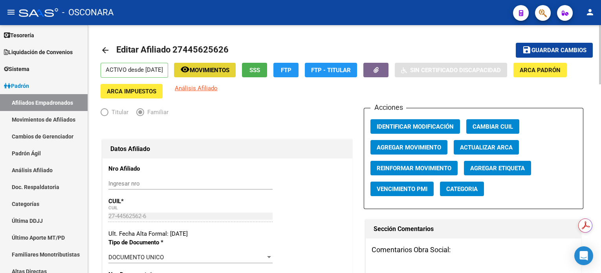
click at [205, 70] on span "Movimientos" at bounding box center [210, 70] width 40 height 7
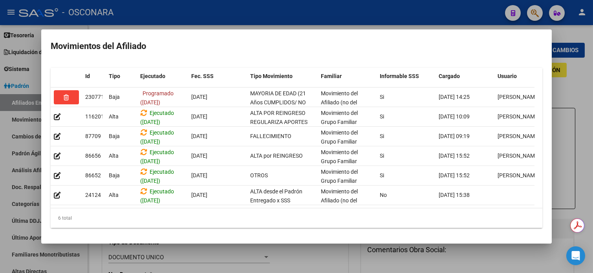
click at [245, 12] on div at bounding box center [296, 136] width 593 height 273
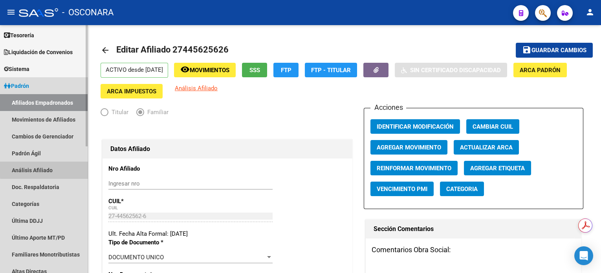
click at [48, 169] on link "Análisis Afiliado" at bounding box center [44, 170] width 88 height 17
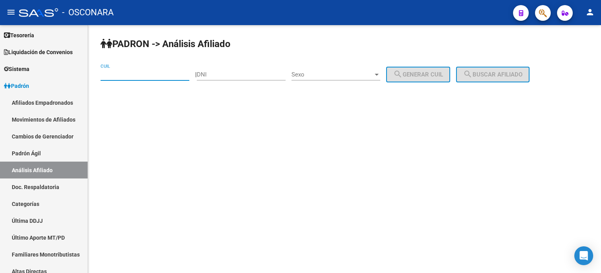
click at [123, 75] on input "CUIL" at bounding box center [145, 74] width 89 height 7
paste input "27-44840496-5"
type input "27-44840496-5"
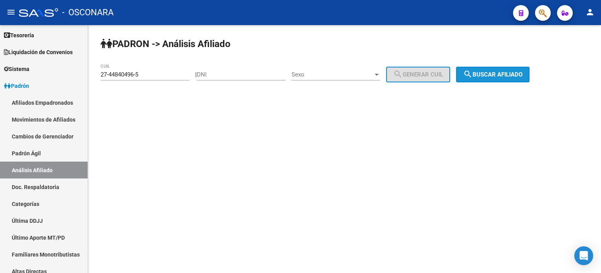
click at [513, 71] on span "search Buscar afiliado" at bounding box center [492, 74] width 59 height 7
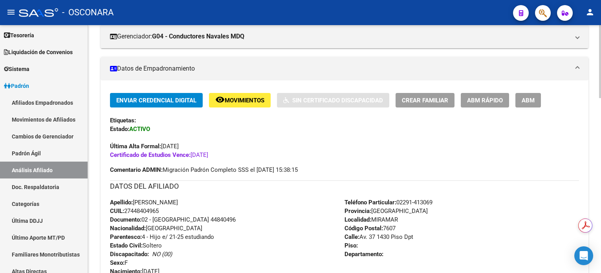
scroll to position [157, 0]
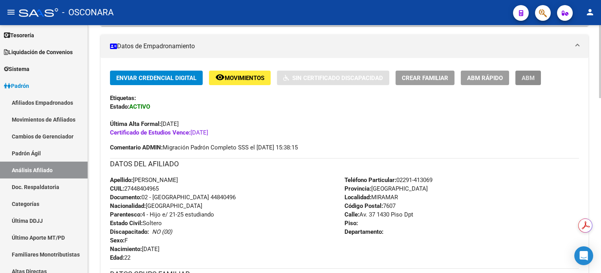
click at [531, 80] on span "ABM" at bounding box center [527, 78] width 13 height 7
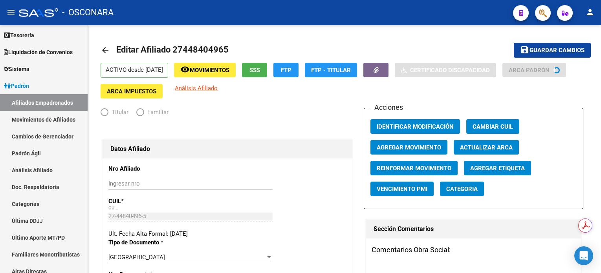
radio input "true"
type input "30-50471539-2"
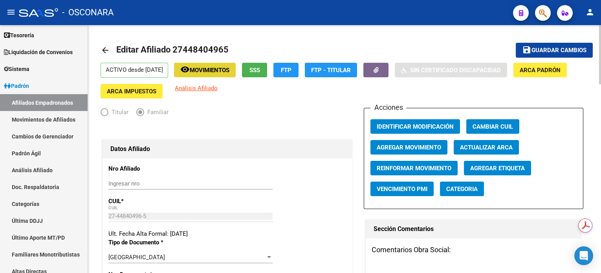
click at [227, 70] on span "Movimientos" at bounding box center [210, 70] width 40 height 7
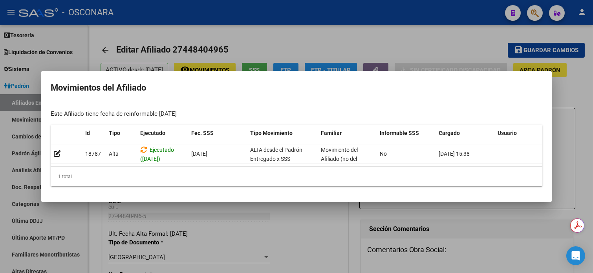
click at [258, 38] on div at bounding box center [296, 136] width 593 height 273
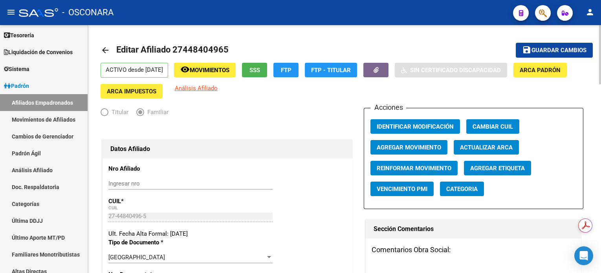
click at [229, 73] on span "Movimientos" at bounding box center [210, 70] width 40 height 7
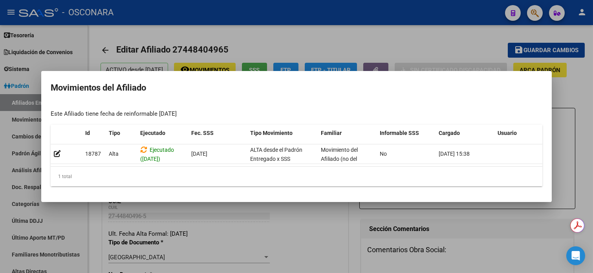
click at [282, 48] on div at bounding box center [296, 136] width 593 height 273
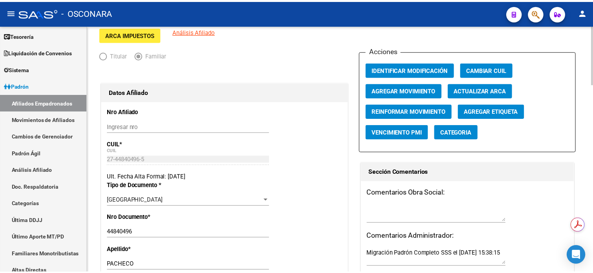
scroll to position [52, 0]
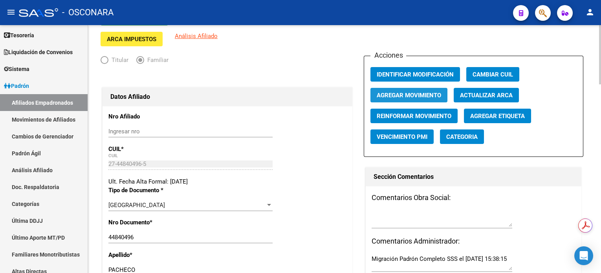
click at [424, 98] on button "Agregar Movimiento" at bounding box center [408, 95] width 77 height 15
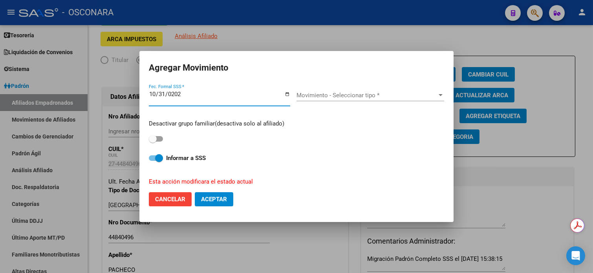
type input "2025-10-31"
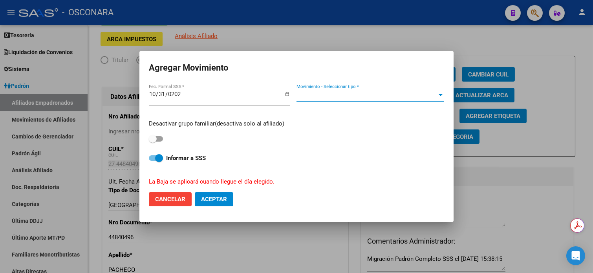
click at [333, 97] on span "Movimiento - Seleccionar tipo *" at bounding box center [366, 95] width 141 height 7
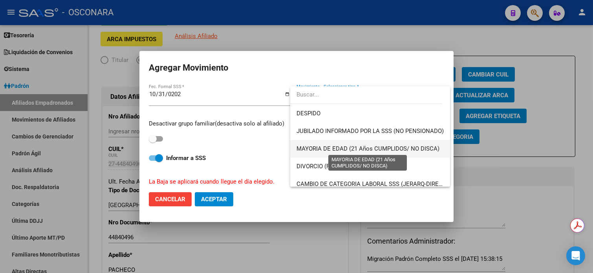
click at [358, 149] on span "MAYORIA DE EDAD (21 Años CUMPLIDOS/ NO DISCA)" at bounding box center [367, 148] width 143 height 7
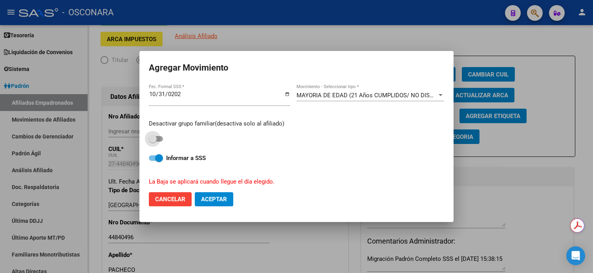
click at [161, 139] on span at bounding box center [156, 138] width 14 height 5
click at [153, 142] on input "checkbox" at bounding box center [152, 142] width 0 height 0
checkbox input "true"
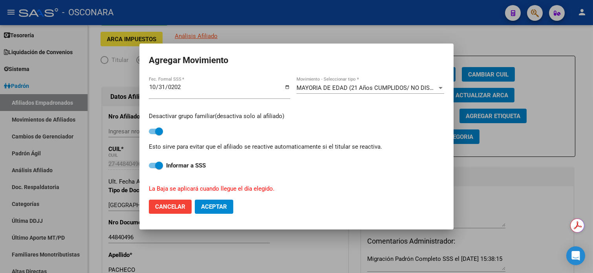
click at [225, 206] on span "Aceptar" at bounding box center [214, 206] width 26 height 7
checkbox input "false"
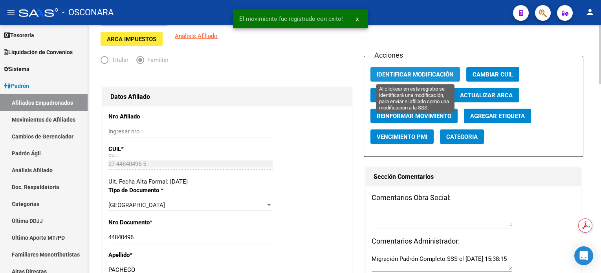
click at [444, 67] on button "Identificar Modificación" at bounding box center [415, 74] width 90 height 15
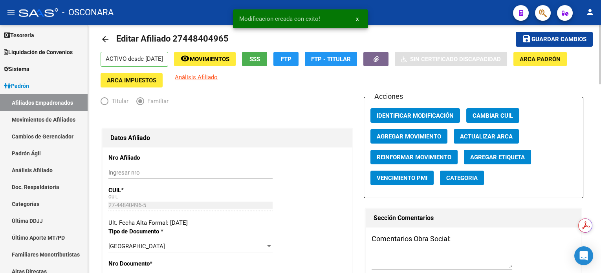
scroll to position [0, 0]
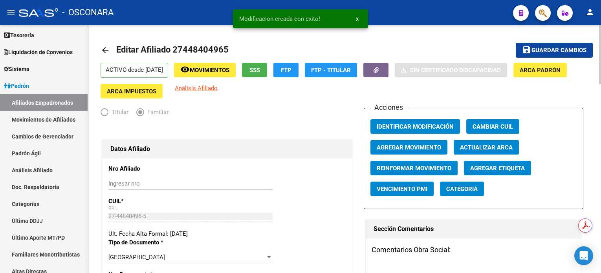
click at [555, 51] on span "Guardar cambios" at bounding box center [558, 50] width 55 height 7
click at [217, 65] on button "remove_red_eye Movimientos" at bounding box center [205, 70] width 62 height 15
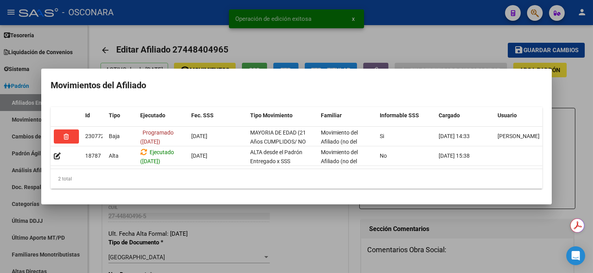
click at [403, 45] on div at bounding box center [296, 136] width 593 height 273
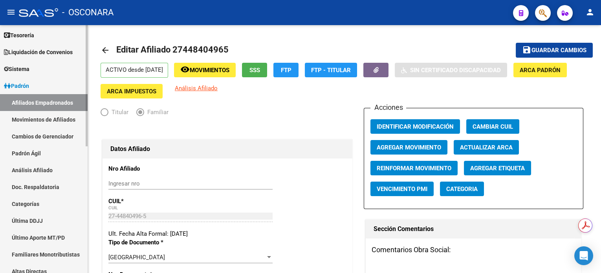
click at [49, 171] on link "Análisis Afiliado" at bounding box center [44, 170] width 88 height 17
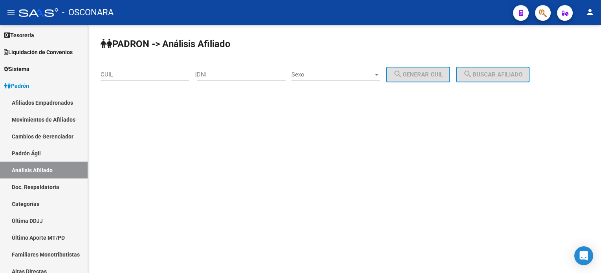
click at [143, 80] on div "CUIL" at bounding box center [145, 72] width 89 height 17
paste input "27-45466410-3"
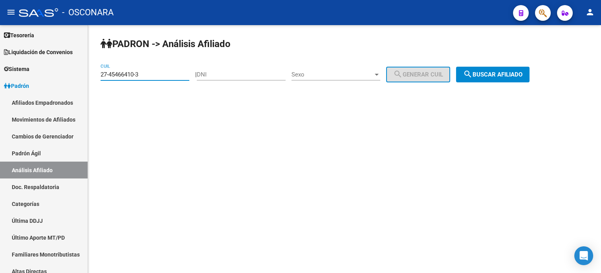
type input "27-45466410-3"
click at [503, 79] on button "search Buscar afiliado" at bounding box center [492, 75] width 73 height 16
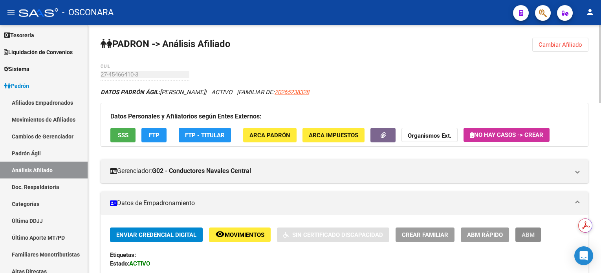
click at [527, 235] on span "ABM" at bounding box center [527, 235] width 13 height 7
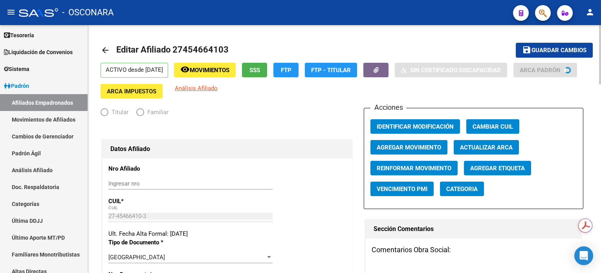
radio input "true"
type input "30-71577844-7"
click at [420, 149] on span "Agregar Movimiento" at bounding box center [409, 147] width 64 height 7
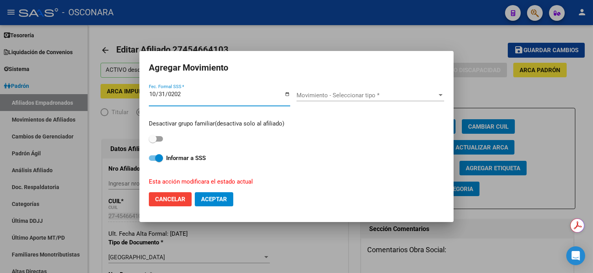
type input "2025-10-31"
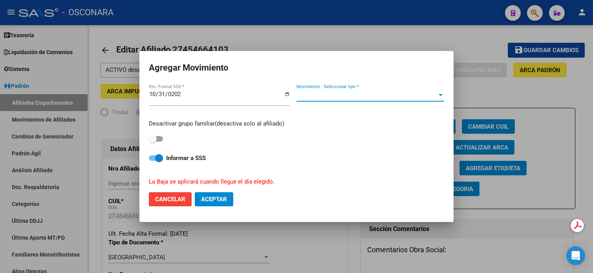
click at [343, 95] on span "Movimiento - Seleccionar tipo *" at bounding box center [366, 95] width 141 height 7
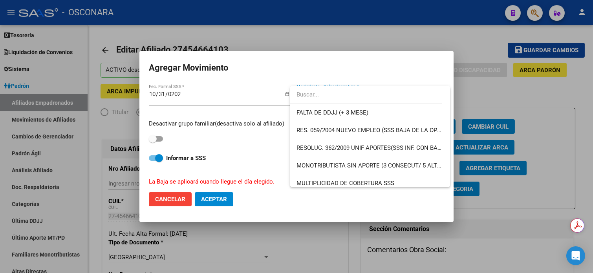
scroll to position [232, 0]
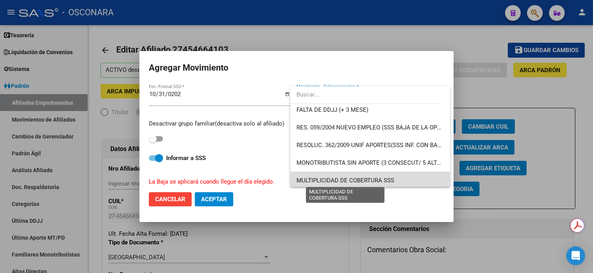
drag, startPoint x: 383, startPoint y: 177, endPoint x: 407, endPoint y: 167, distance: 26.0
click at [382, 177] on span "MULTIPLICIDAD DE COBERTURA SSS" at bounding box center [345, 180] width 98 height 7
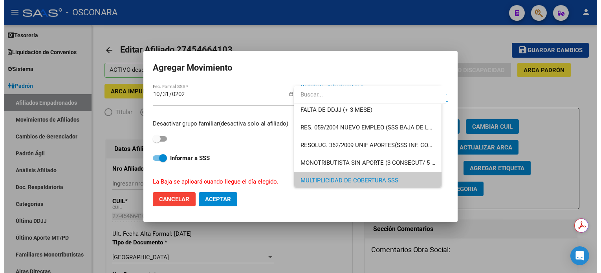
scroll to position [234, 0]
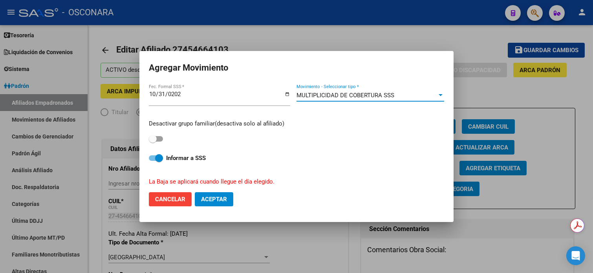
click at [157, 141] on span at bounding box center [156, 138] width 14 height 5
click at [153, 142] on input "checkbox" at bounding box center [152, 142] width 0 height 0
checkbox input "true"
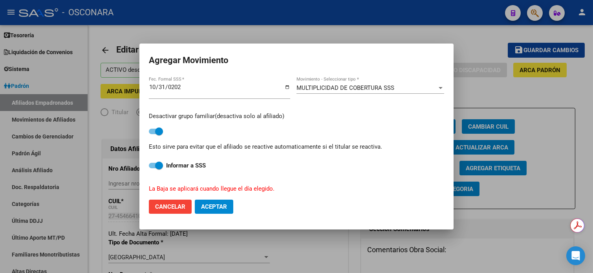
click at [221, 206] on span "Aceptar" at bounding box center [214, 206] width 26 height 7
checkbox input "false"
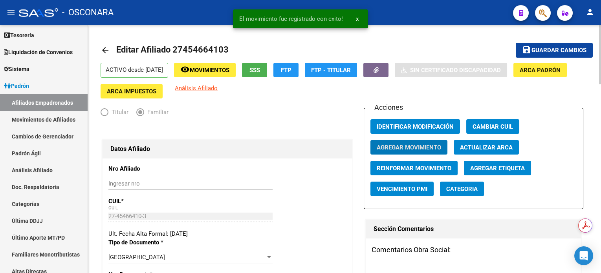
click at [558, 43] on button "save Guardar cambios" at bounding box center [554, 50] width 77 height 15
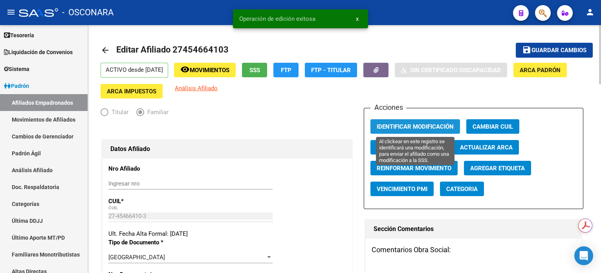
click at [432, 125] on span "Identificar Modificación" at bounding box center [415, 126] width 77 height 7
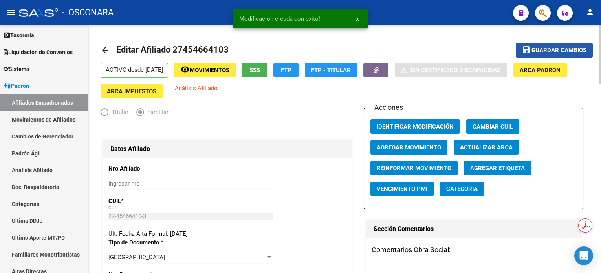
click at [528, 49] on mat-icon "save" at bounding box center [526, 49] width 9 height 9
click at [210, 69] on span "Movimientos" at bounding box center [210, 70] width 40 height 7
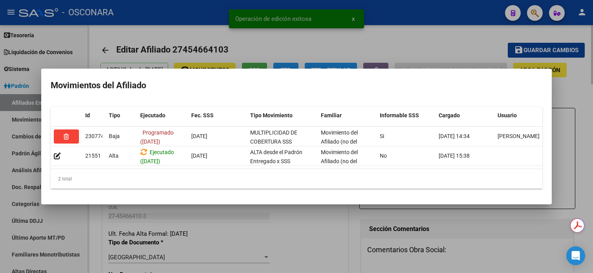
click at [429, 43] on div at bounding box center [296, 136] width 593 height 273
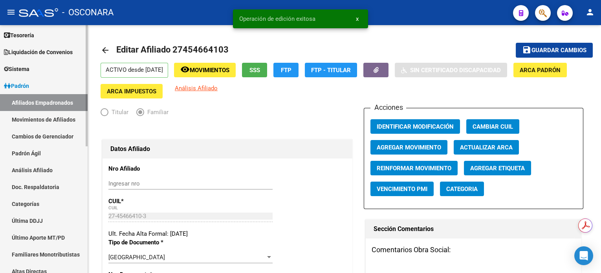
click at [46, 172] on link "Análisis Afiliado" at bounding box center [44, 170] width 88 height 17
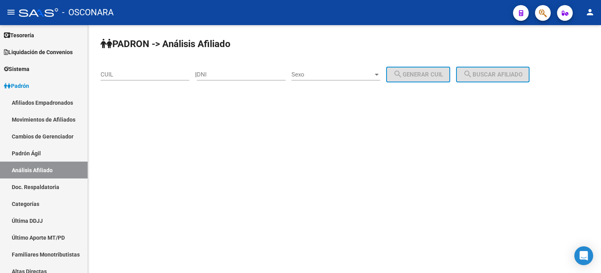
click at [159, 69] on div "CUIL" at bounding box center [145, 72] width 89 height 17
paste input "23-28994570-9"
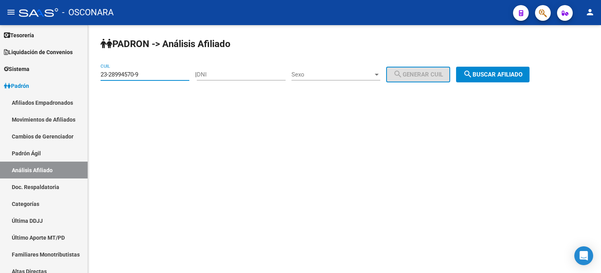
type input "23-28994570-9"
click at [489, 71] on span "search Buscar afiliado" at bounding box center [492, 74] width 59 height 7
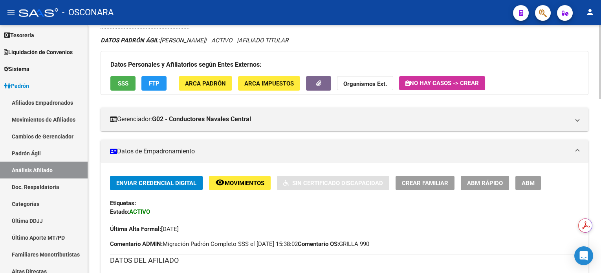
scroll to position [104, 0]
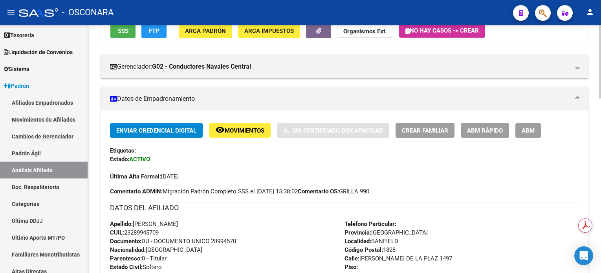
click at [534, 131] on span "ABM" at bounding box center [527, 130] width 13 height 7
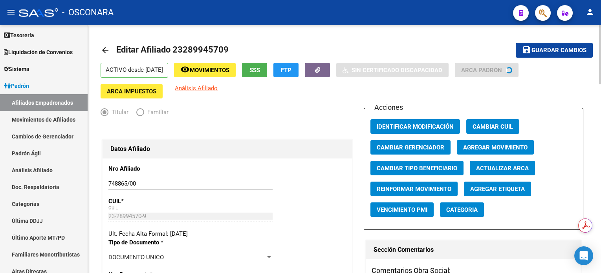
radio input "true"
type input "30-67057144-7"
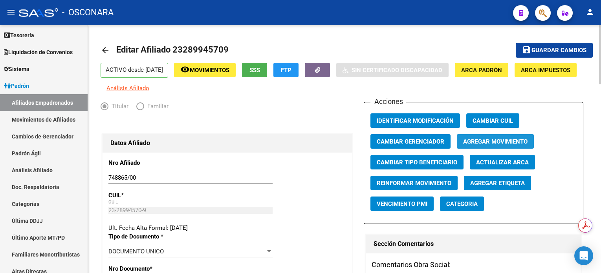
click at [500, 145] on span "Agregar Movimiento" at bounding box center [495, 141] width 64 height 7
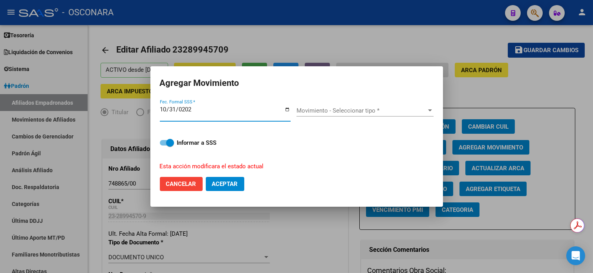
type input "2025-10-31"
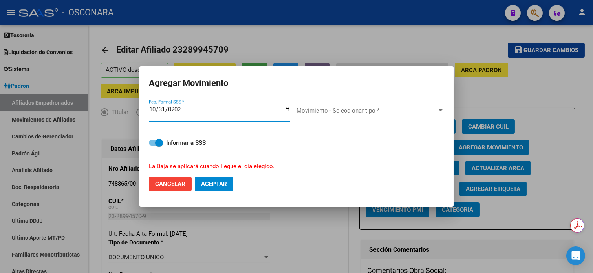
click at [380, 109] on span "Movimiento - Seleccionar tipo *" at bounding box center [366, 110] width 141 height 7
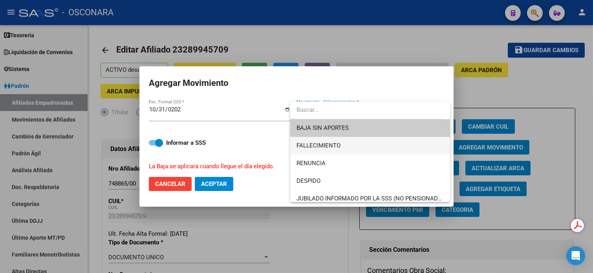
click at [348, 145] on span "FALLECIMIENTO" at bounding box center [369, 146] width 147 height 18
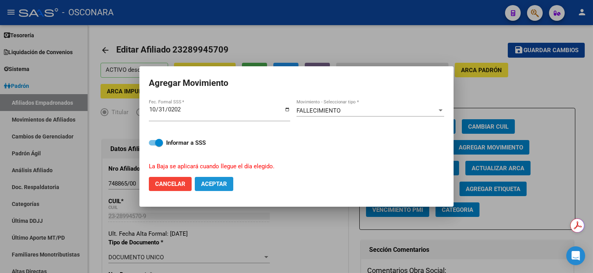
click at [216, 183] on span "Aceptar" at bounding box center [214, 184] width 26 height 7
checkbox input "false"
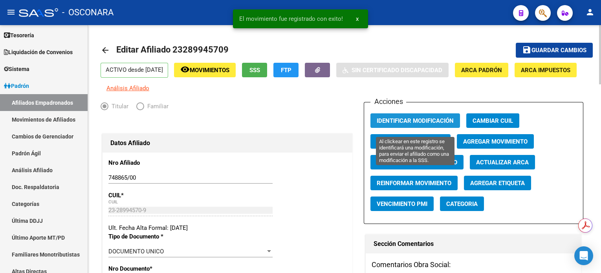
click at [434, 124] on span "Identificar Modificación" at bounding box center [415, 120] width 77 height 7
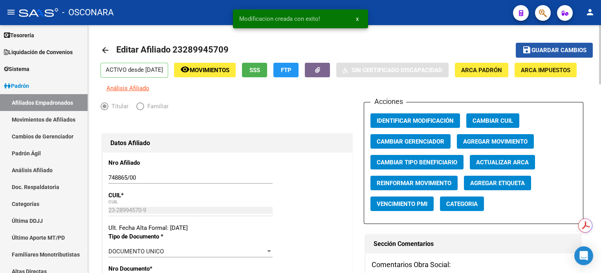
click at [547, 46] on span "save Guardar cambios" at bounding box center [554, 49] width 64 height 7
click at [220, 72] on span "Movimientos" at bounding box center [210, 70] width 40 height 7
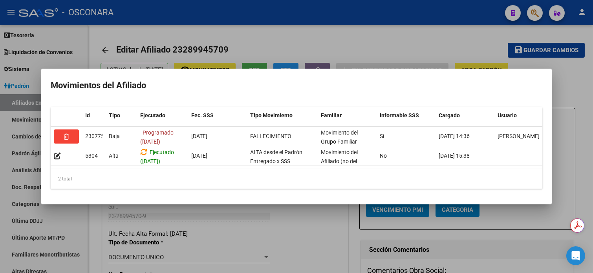
click at [378, 38] on div at bounding box center [296, 136] width 593 height 273
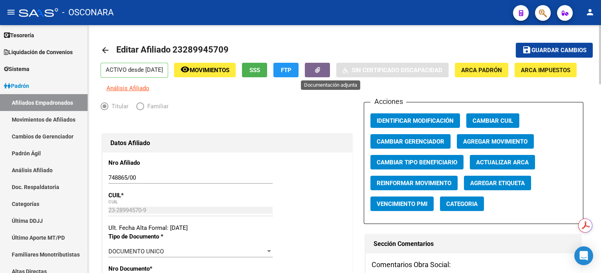
click at [330, 65] on button "button" at bounding box center [317, 70] width 25 height 15
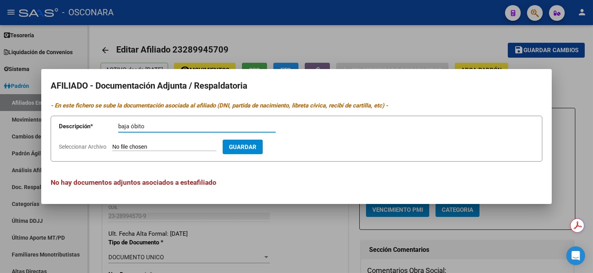
type input "baja óbito"
type input "C:\fakepath\WhatsApp Image 2025-09-30 at 14.29.36.jpeg"
drag, startPoint x: 307, startPoint y: 146, endPoint x: 312, endPoint y: 147, distance: 4.9
click at [302, 146] on span "Guardar" at bounding box center [287, 147] width 27 height 7
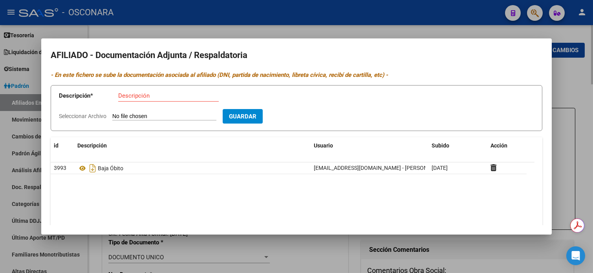
click at [583, 89] on div at bounding box center [296, 136] width 593 height 273
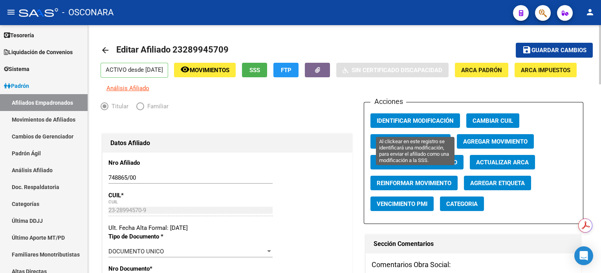
click at [430, 124] on span "Identificar Modificación" at bounding box center [415, 120] width 77 height 7
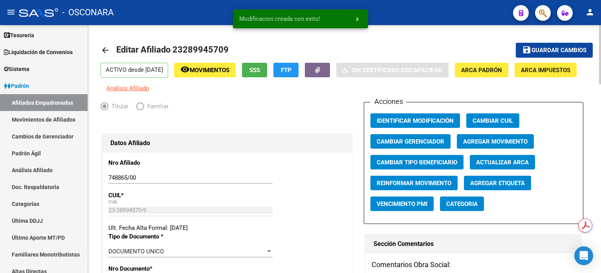
click at [547, 47] on span "Guardar cambios" at bounding box center [558, 50] width 55 height 7
click at [220, 69] on span "Movimientos" at bounding box center [210, 70] width 40 height 7
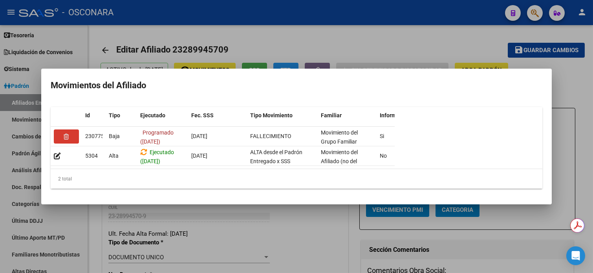
click at [344, 22] on div at bounding box center [296, 136] width 593 height 273
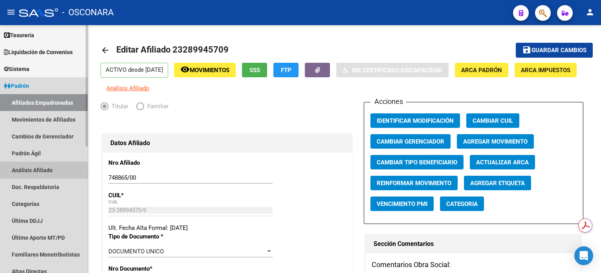
click at [38, 174] on link "Análisis Afiliado" at bounding box center [44, 170] width 88 height 17
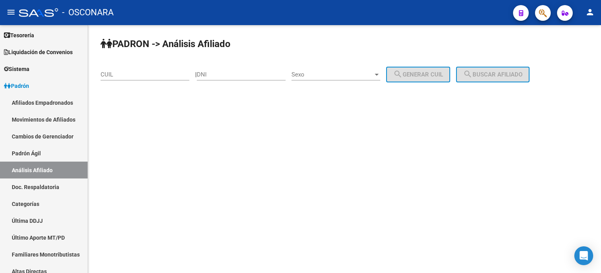
click at [122, 78] on div "CUIL" at bounding box center [145, 72] width 89 height 17
paste input "27-45466410-3"
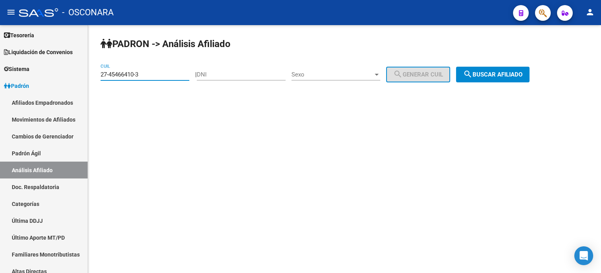
type input "27-45466410-3"
click at [522, 77] on span "search Buscar afiliado" at bounding box center [492, 74] width 59 height 7
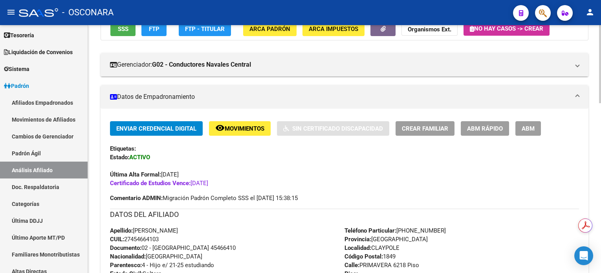
scroll to position [104, 0]
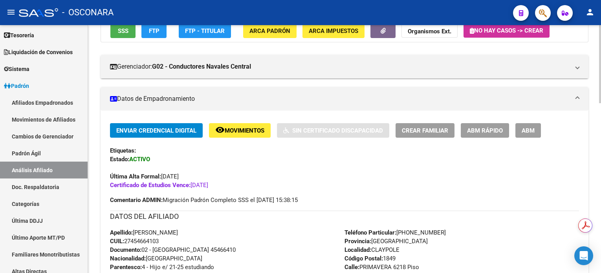
click at [243, 132] on span "Movimientos" at bounding box center [245, 130] width 40 height 7
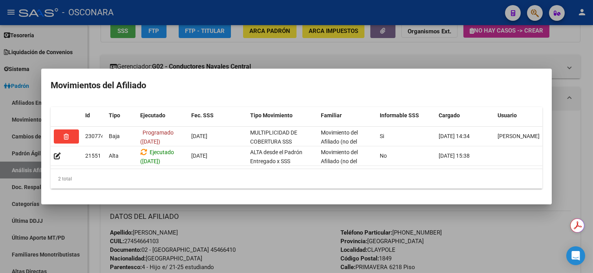
click at [581, 56] on div at bounding box center [296, 136] width 593 height 273
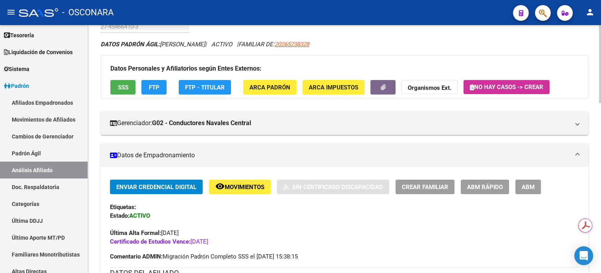
scroll to position [0, 0]
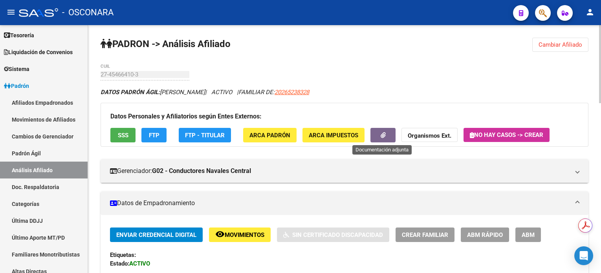
click at [383, 140] on button "button" at bounding box center [382, 135] width 25 height 15
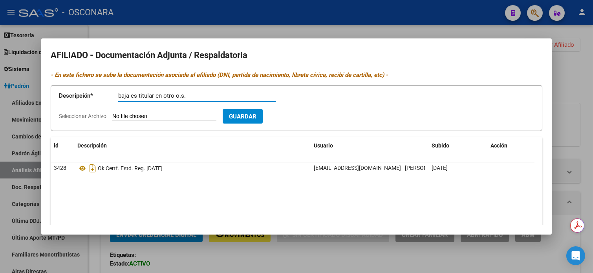
click at [154, 97] on input "baja es titular en otro o.s." at bounding box center [196, 95] width 157 height 7
type input "baja es titular MT en otro o.s."
type input "C:\fakepath\WhatsApp Image 2025-09-23 at 16.41.16.jpeg"
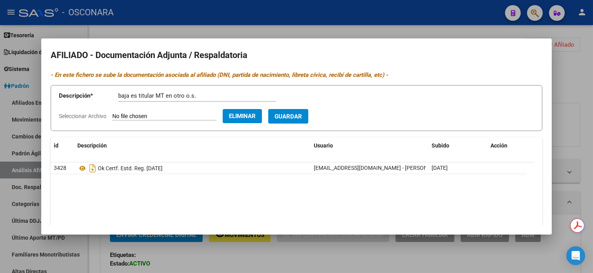
click at [302, 126] on form "Descripción * baja es titular MT en otro o.s. Descripción Seleccionar Archivo E…" at bounding box center [297, 108] width 492 height 46
click at [302, 121] on button "Guardar" at bounding box center [288, 116] width 40 height 15
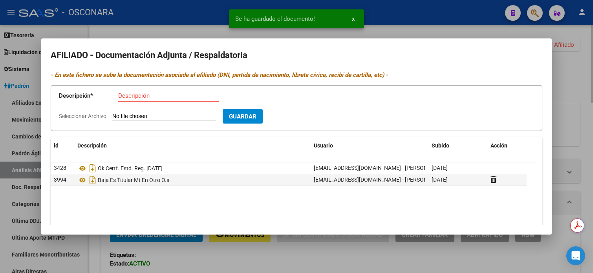
click at [572, 73] on div at bounding box center [296, 136] width 593 height 273
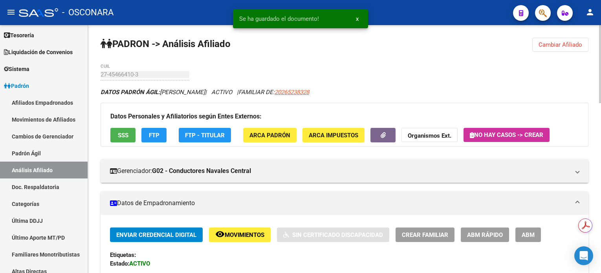
click at [242, 241] on button "remove_red_eye Movimientos" at bounding box center [240, 235] width 62 height 15
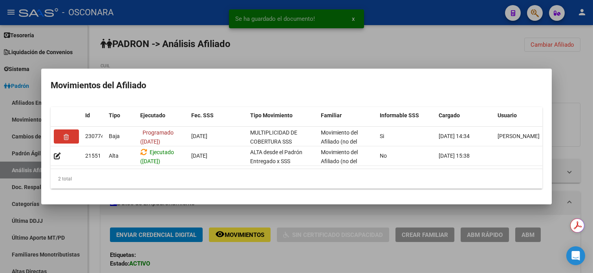
click at [386, 57] on div at bounding box center [296, 136] width 593 height 273
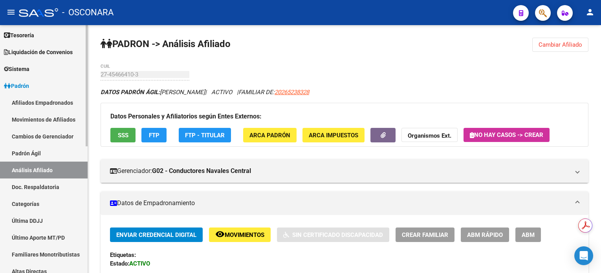
drag, startPoint x: 31, startPoint y: 155, endPoint x: 35, endPoint y: 174, distance: 18.7
click at [31, 155] on link "Padrón Ágil" at bounding box center [44, 153] width 88 height 17
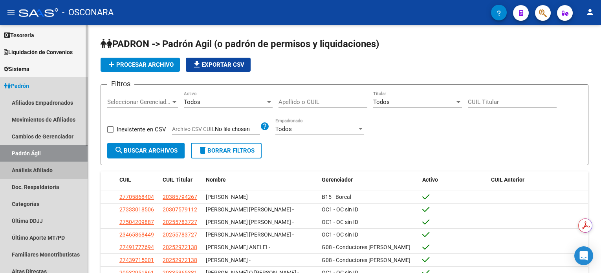
click at [33, 170] on link "Análisis Afiliado" at bounding box center [44, 170] width 88 height 17
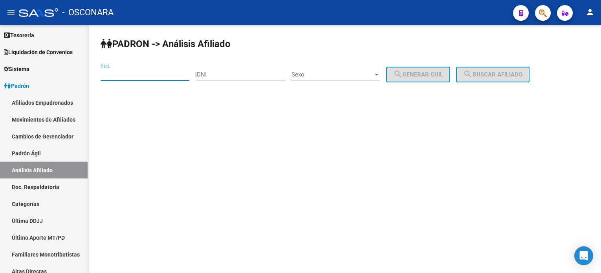
click at [166, 77] on input "CUIL" at bounding box center [145, 74] width 89 height 7
paste input "20-45905504-6"
type input "20-45905504-6"
click at [496, 75] on span "search Buscar afiliado" at bounding box center [492, 74] width 59 height 7
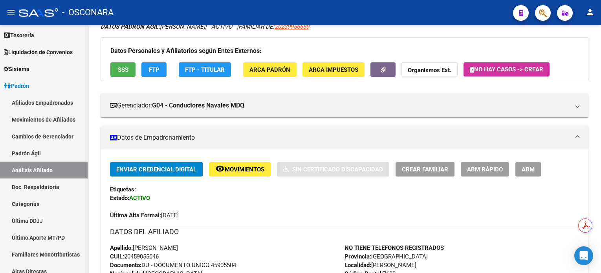
scroll to position [52, 0]
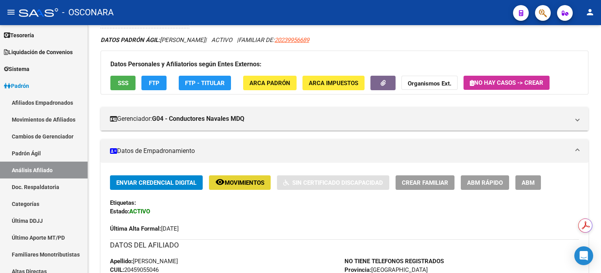
click at [256, 179] on span "Movimientos" at bounding box center [245, 182] width 40 height 7
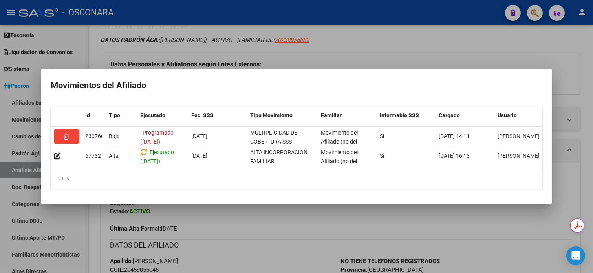
click at [446, 36] on div at bounding box center [296, 136] width 593 height 273
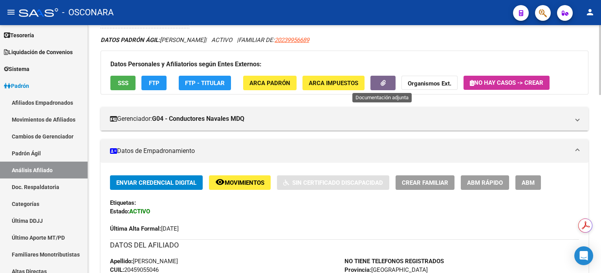
click at [386, 84] on button "button" at bounding box center [382, 83] width 25 height 15
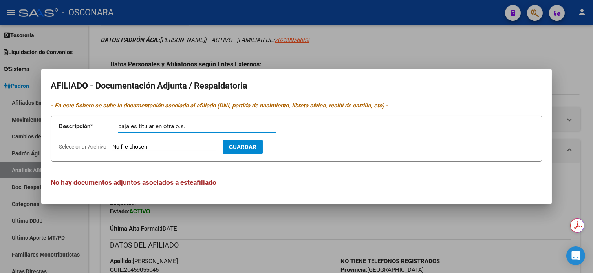
type input "baja es titular en otra o.s."
type input "C:\fakepath\WhatsApp Image 2025-09-29 at 16.01.19.jpeg"
click at [302, 147] on span "Guardar" at bounding box center [287, 147] width 27 height 7
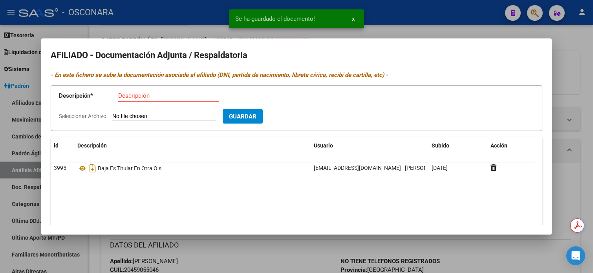
click at [572, 84] on div at bounding box center [296, 136] width 593 height 273
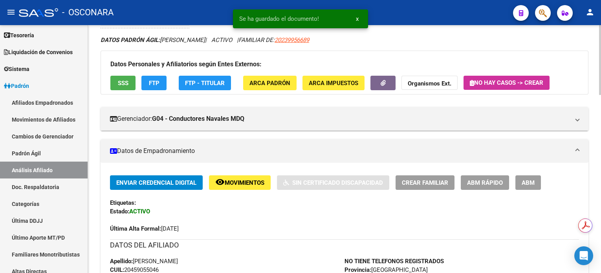
click at [581, 81] on div "Datos Personales y Afiliatorios según Entes Externos: SSS FTP FTP - Titular ARC…" at bounding box center [345, 73] width 488 height 44
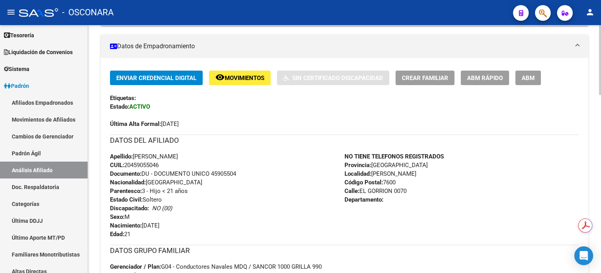
scroll to position [104, 0]
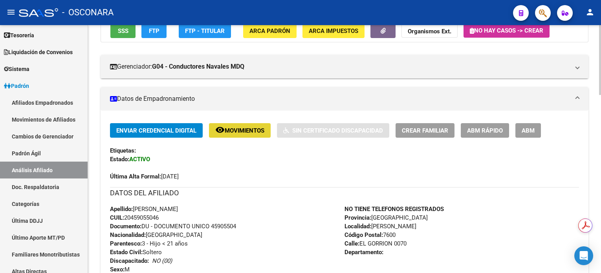
click at [230, 137] on button "remove_red_eye Movimientos" at bounding box center [240, 130] width 62 height 15
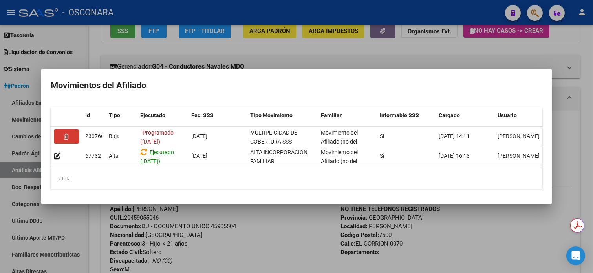
click at [586, 35] on div at bounding box center [296, 136] width 593 height 273
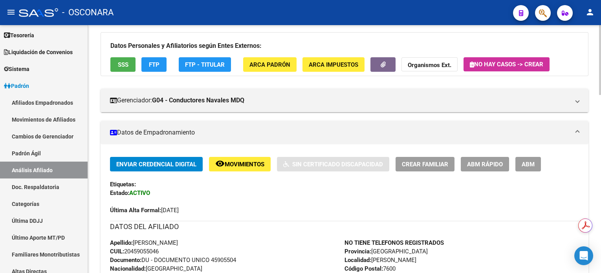
scroll to position [0, 0]
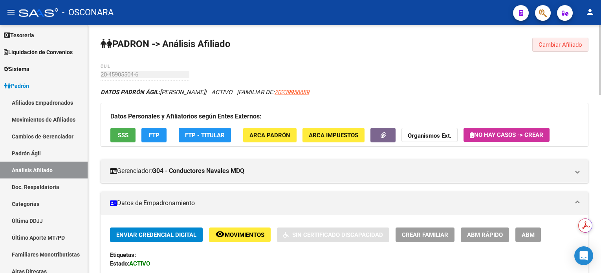
click at [567, 46] on span "Cambiar Afiliado" at bounding box center [560, 44] width 44 height 7
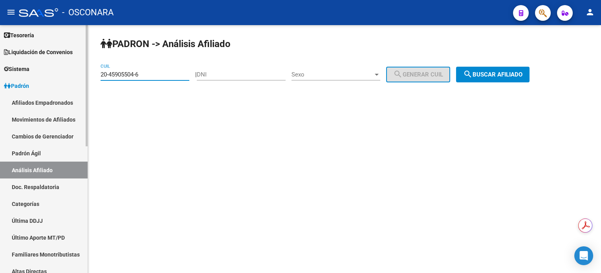
drag, startPoint x: 147, startPoint y: 73, endPoint x: 38, endPoint y: 86, distance: 109.6
click at [38, 86] on mat-sidenav-container "Firma Express Inicio Calendario SSS Instructivos Contacto OS Reportes Tablero d…" at bounding box center [300, 149] width 601 height 248
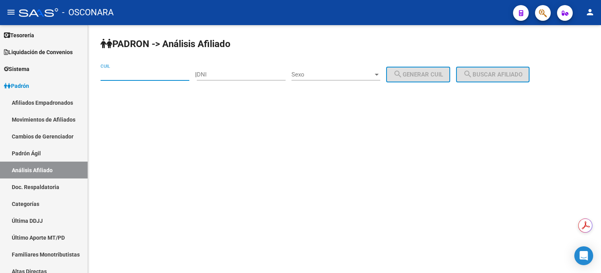
paste input "27-43107506-2"
type input "27-43107506-2"
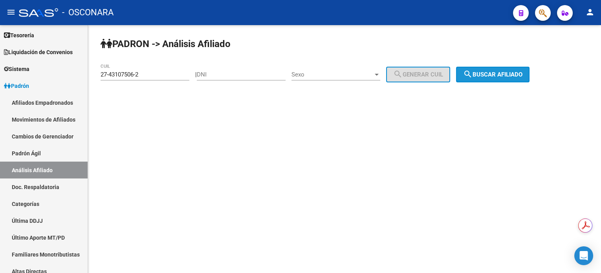
click at [492, 75] on span "search Buscar afiliado" at bounding box center [492, 74] width 59 height 7
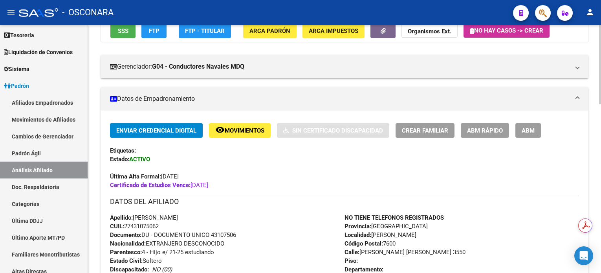
scroll to position [157, 0]
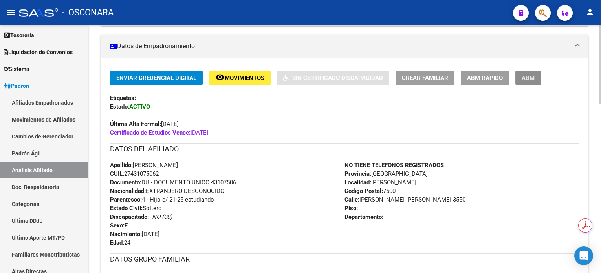
click at [532, 81] on button "ABM" at bounding box center [528, 78] width 26 height 15
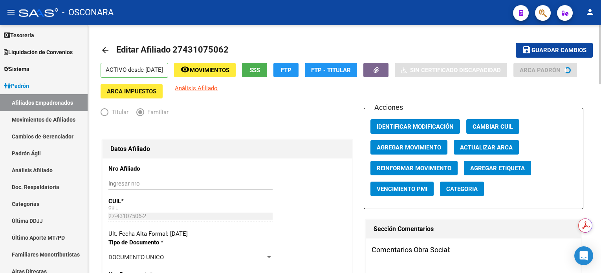
radio input "true"
type input "30-68436191-7"
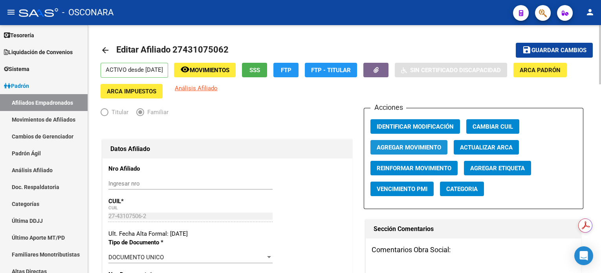
click at [403, 150] on span "Agregar Movimiento" at bounding box center [409, 147] width 64 height 7
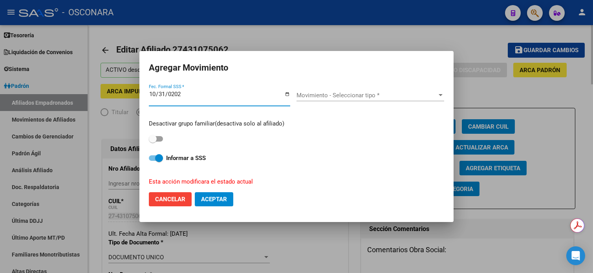
type input "2025-10-31"
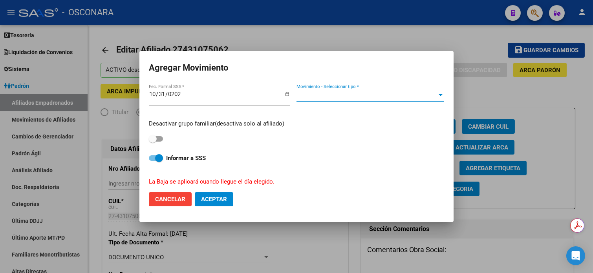
click at [319, 97] on span "Movimiento - Seleccionar tipo *" at bounding box center [366, 95] width 141 height 7
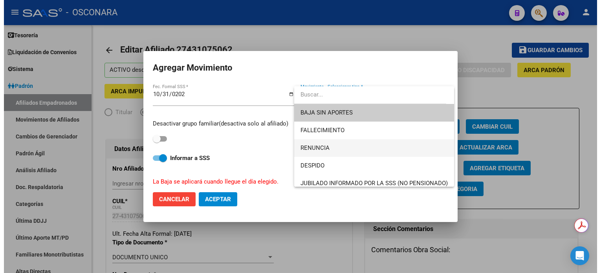
scroll to position [52, 0]
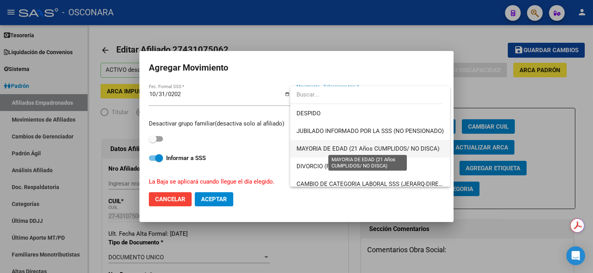
click at [356, 151] on span "MAYORIA DE EDAD (21 Años CUMPLIDOS/ NO DISCA)" at bounding box center [367, 148] width 143 height 7
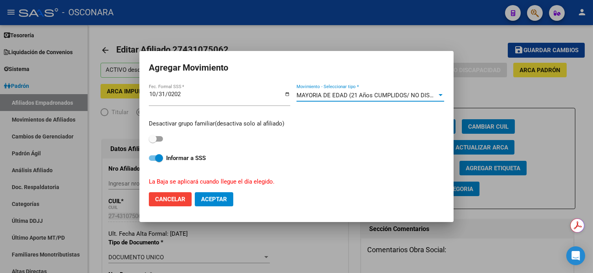
click at [161, 139] on span at bounding box center [156, 138] width 14 height 5
click at [153, 142] on input "checkbox" at bounding box center [152, 142] width 0 height 0
checkbox input "true"
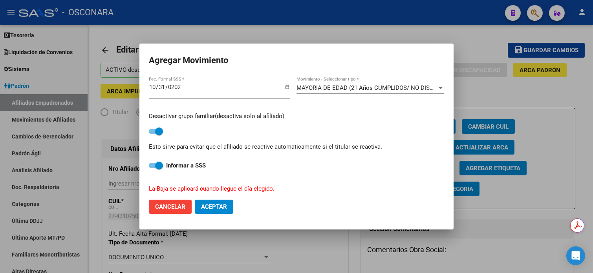
click at [213, 207] on span "Aceptar" at bounding box center [214, 206] width 26 height 7
checkbox input "false"
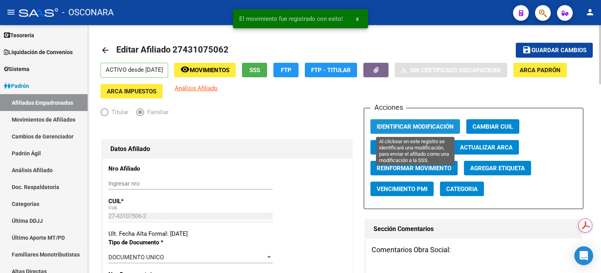
click at [440, 129] on span "Identificar Modificación" at bounding box center [415, 126] width 77 height 7
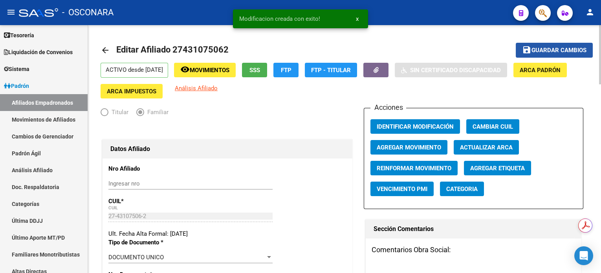
click at [560, 48] on span "Guardar cambios" at bounding box center [558, 50] width 55 height 7
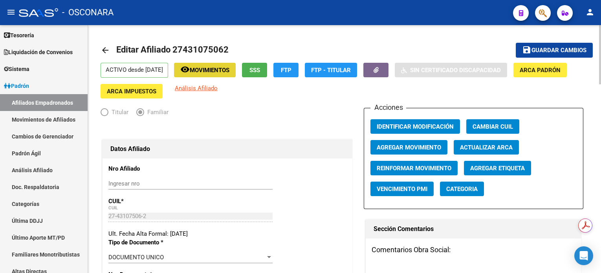
click at [208, 70] on span "Movimientos" at bounding box center [210, 70] width 40 height 7
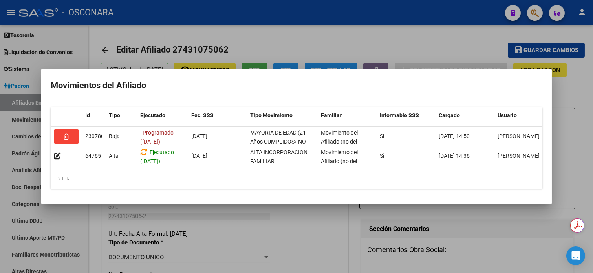
click at [355, 25] on div at bounding box center [296, 136] width 593 height 273
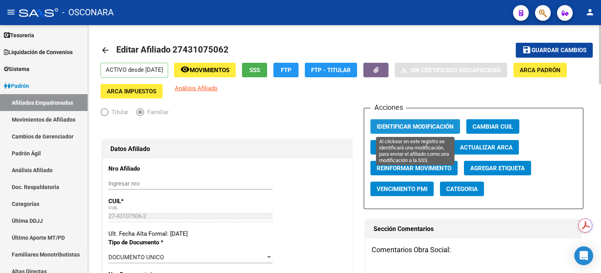
click at [426, 126] on span "Identificar Modificación" at bounding box center [415, 126] width 77 height 7
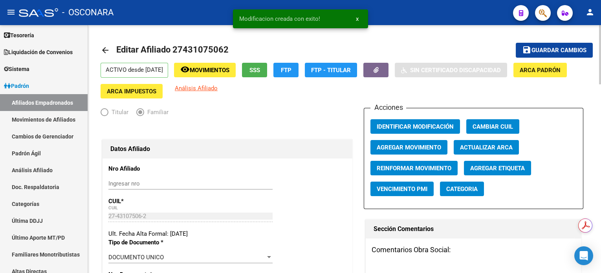
click at [541, 46] on span "save Guardar cambios" at bounding box center [554, 49] width 64 height 7
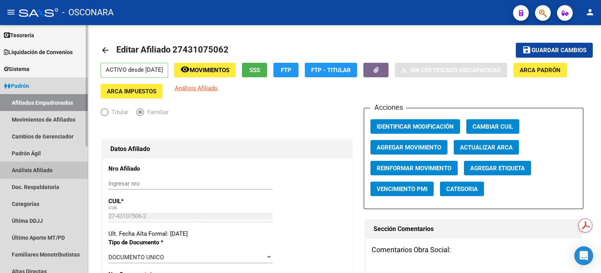
click at [47, 170] on link "Análisis Afiliado" at bounding box center [44, 170] width 88 height 17
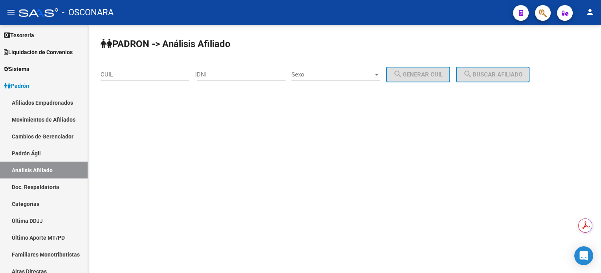
click at [146, 77] on input "CUIL" at bounding box center [145, 74] width 89 height 7
paste input "27-44335659-8"
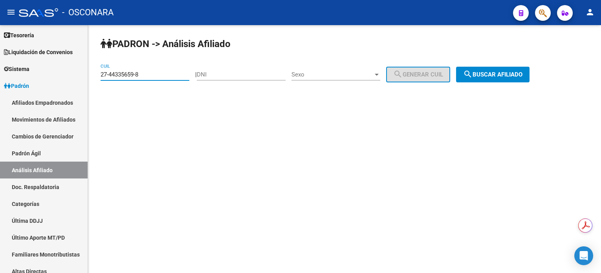
type input "27-44335659-8"
click at [478, 79] on button "search Buscar afiliado" at bounding box center [492, 75] width 73 height 16
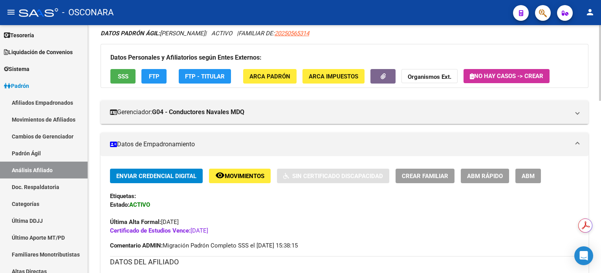
scroll to position [52, 0]
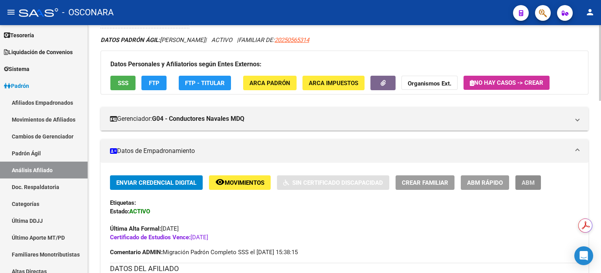
click at [529, 184] on span "ABM" at bounding box center [527, 182] width 13 height 7
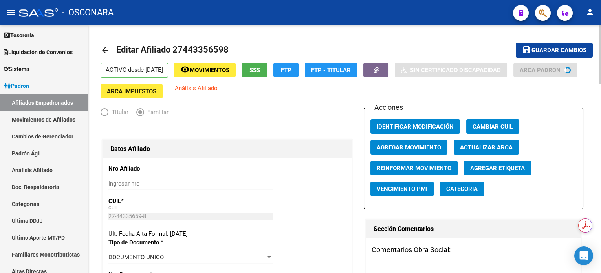
radio input "true"
type input "30-70908925-7"
click at [421, 149] on span "Agregar Movimiento" at bounding box center [409, 147] width 64 height 7
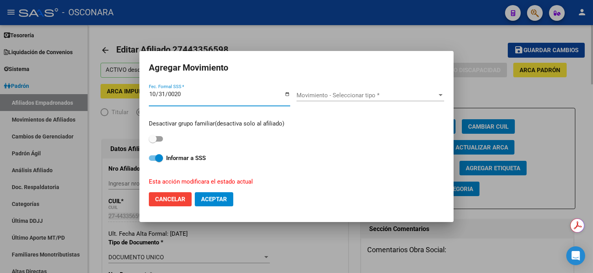
type input "0205-10-31"
type input "2025-10-31"
click at [393, 95] on span "Movimiento - Seleccionar tipo *" at bounding box center [366, 95] width 141 height 7
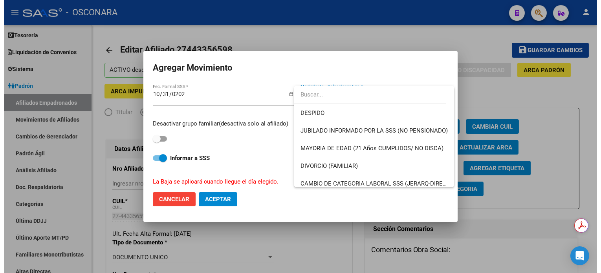
scroll to position [52, 0]
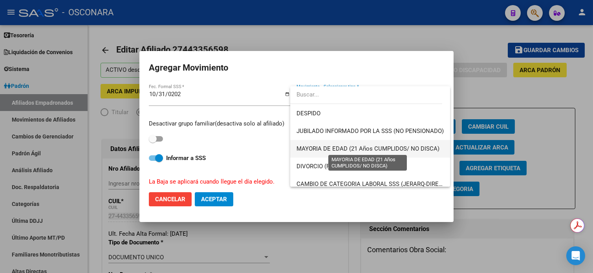
click at [349, 150] on span "MAYORIA DE EDAD (21 Años CUMPLIDOS/ NO DISCA)" at bounding box center [367, 148] width 143 height 7
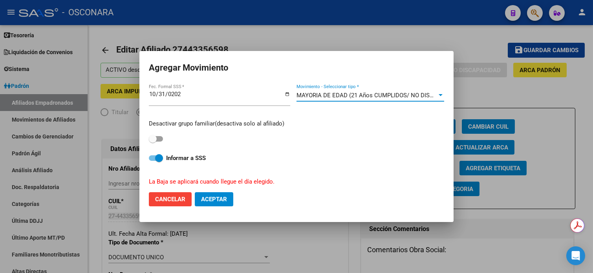
click at [155, 143] on label at bounding box center [156, 138] width 14 height 9
click at [153, 142] on input "checkbox" at bounding box center [152, 142] width 0 height 0
checkbox input "true"
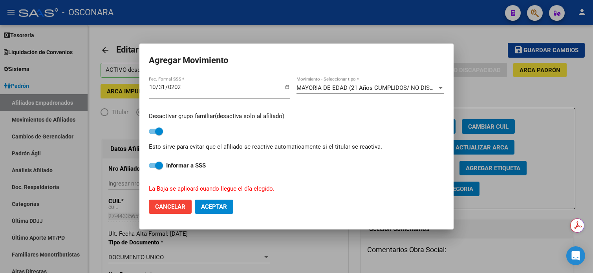
click at [218, 211] on button "Aceptar" at bounding box center [214, 207] width 38 height 14
checkbox input "false"
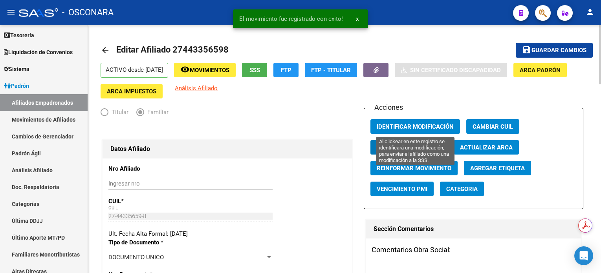
click at [438, 125] on span "Identificar Modificación" at bounding box center [415, 126] width 77 height 7
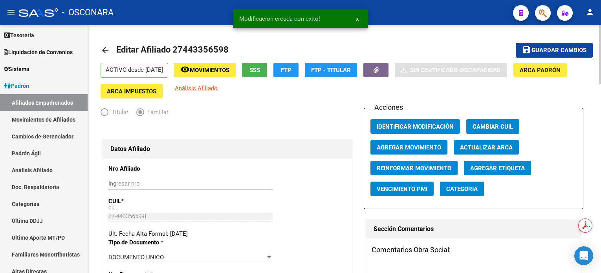
click at [533, 49] on span "Guardar cambios" at bounding box center [558, 50] width 55 height 7
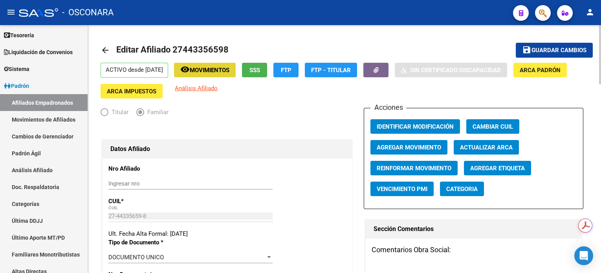
click at [229, 71] on span "Movimientos" at bounding box center [210, 70] width 40 height 7
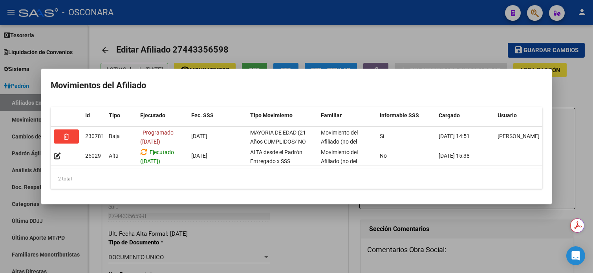
click at [400, 44] on div at bounding box center [296, 136] width 593 height 273
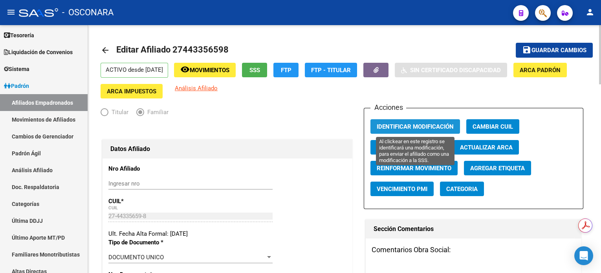
click at [422, 126] on span "Identificar Modificación" at bounding box center [415, 126] width 77 height 7
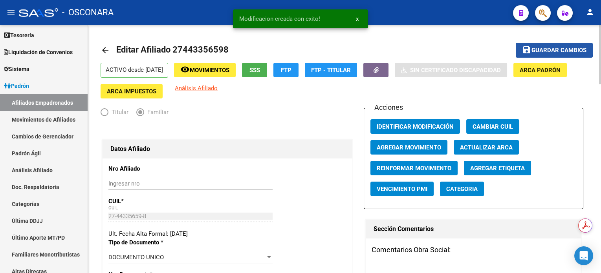
click at [549, 48] on span "Guardar cambios" at bounding box center [558, 50] width 55 height 7
drag, startPoint x: 43, startPoint y: 172, endPoint x: 126, endPoint y: 167, distance: 82.6
click at [43, 171] on link "Análisis Afiliado" at bounding box center [44, 170] width 88 height 17
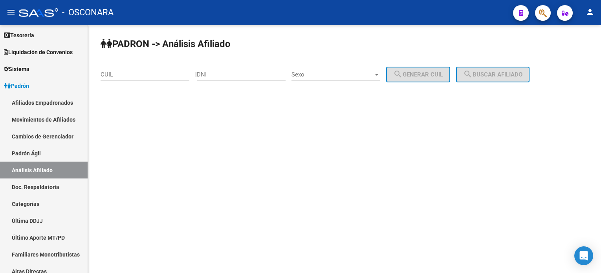
click at [121, 75] on input "CUIL" at bounding box center [145, 74] width 89 height 7
paste input "20-45993223-3"
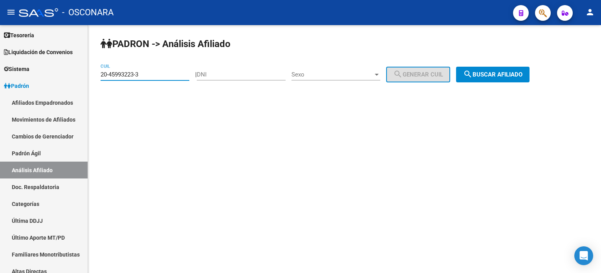
type input "20-45993223-3"
click at [499, 74] on span "search Buscar afiliado" at bounding box center [492, 74] width 59 height 7
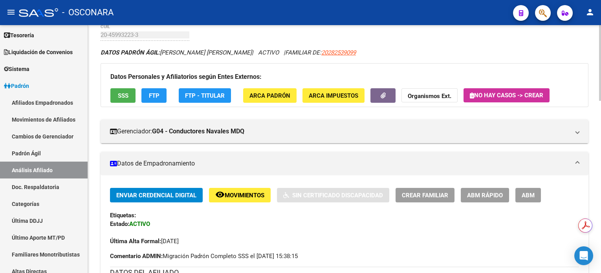
scroll to position [52, 0]
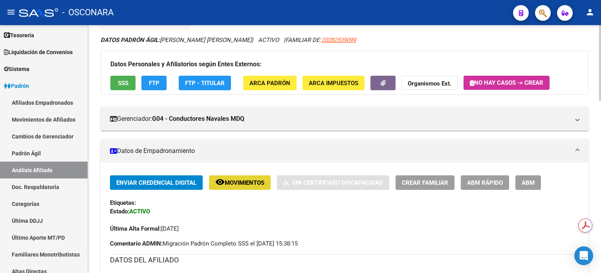
click at [247, 183] on span "Movimientos" at bounding box center [245, 182] width 40 height 7
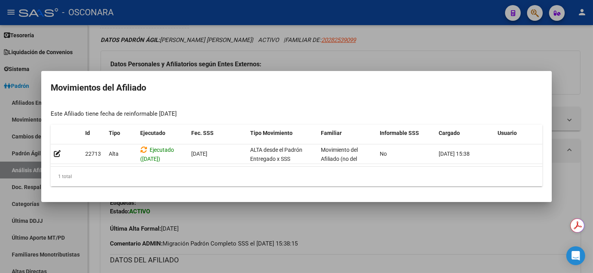
click at [460, 40] on div at bounding box center [296, 136] width 593 height 273
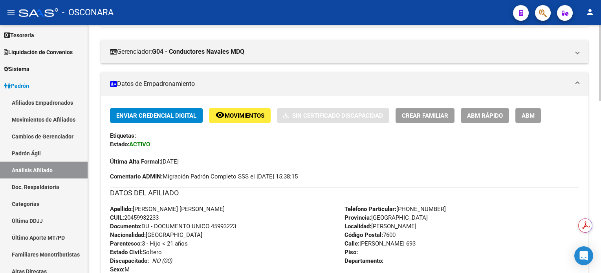
scroll to position [104, 0]
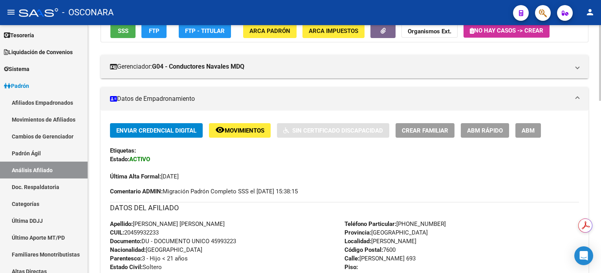
click at [525, 130] on span "ABM" at bounding box center [527, 130] width 13 height 7
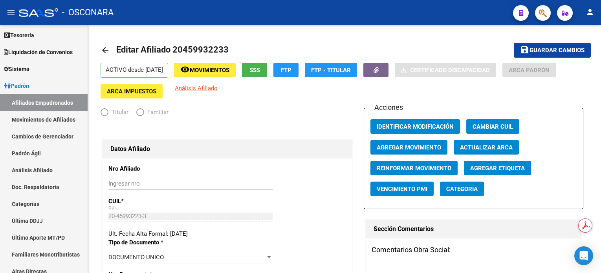
radio input "true"
type input "30-69096228-0"
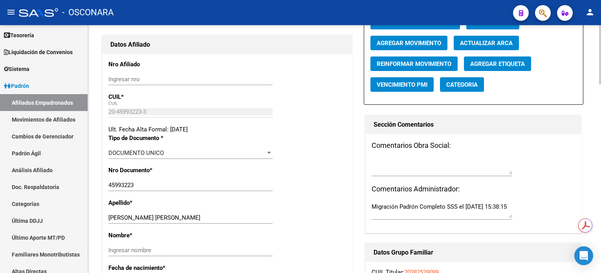
scroll to position [209, 0]
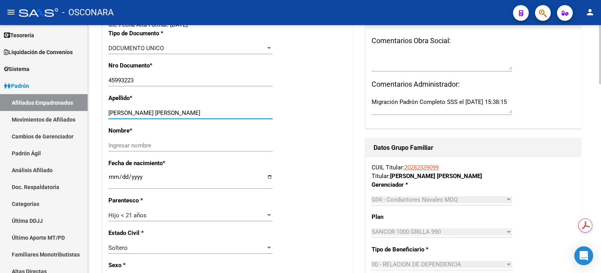
drag, startPoint x: 161, startPoint y: 113, endPoint x: 201, endPoint y: 113, distance: 40.8
click at [201, 113] on input "TORRES VALLEJOS FRANCO JESUS" at bounding box center [190, 113] width 164 height 7
type input "TORRES VALLEJOS"
click at [149, 138] on div "Nombre * Ingresar nombre" at bounding box center [227, 142] width 238 height 33
click at [150, 141] on div "Ingresar nombre" at bounding box center [190, 146] width 164 height 12
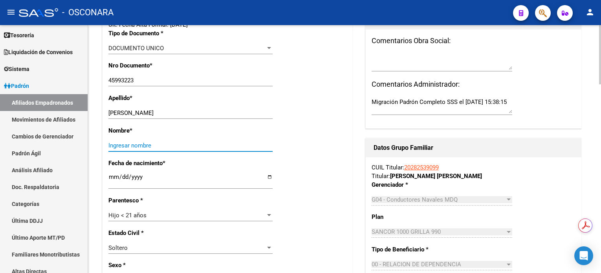
paste input "FRANCO JESUS"
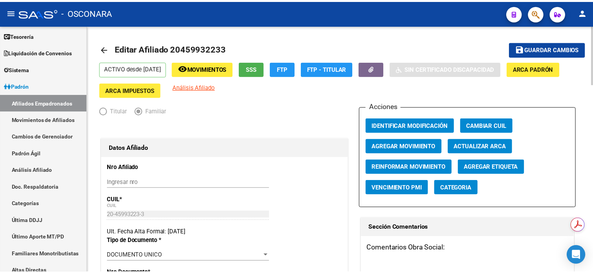
scroll to position [0, 0]
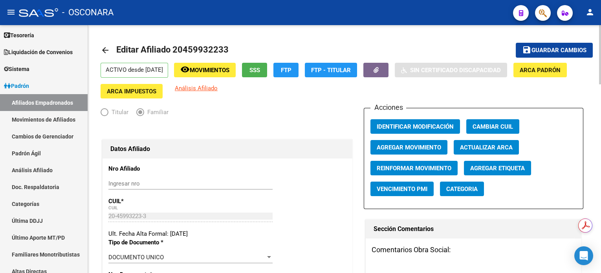
type input "FRANCO JESUS"
click at [430, 147] on span "Agregar Movimiento" at bounding box center [409, 147] width 64 height 7
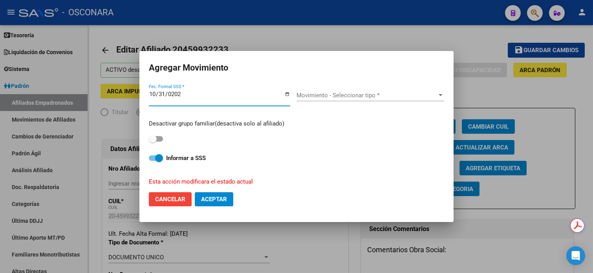
type input "2025-10-31"
click at [333, 90] on div "Movimiento - Seleccionar tipo * Movimiento - Seleccionar tipo *" at bounding box center [370, 96] width 148 height 12
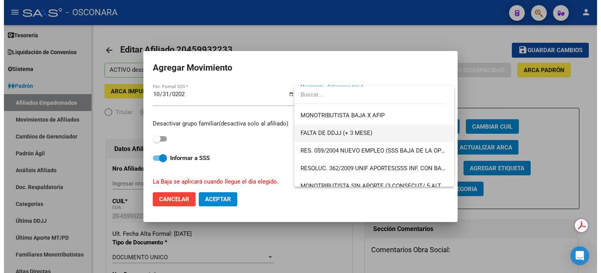
scroll to position [262, 0]
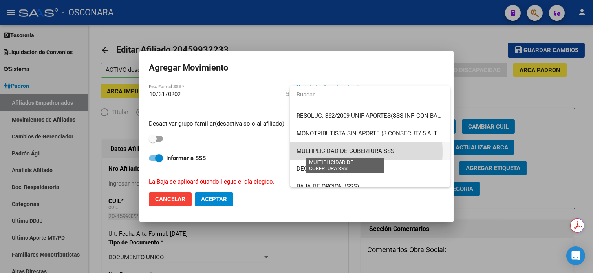
click at [334, 152] on span "MULTIPLICIDAD DE COBERTURA SSS" at bounding box center [345, 151] width 98 height 7
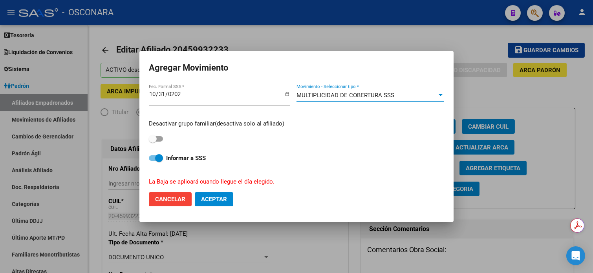
click at [164, 140] on div "Desactivar grupo familiar(desactiva solo al afiliado)" at bounding box center [296, 131] width 295 height 25
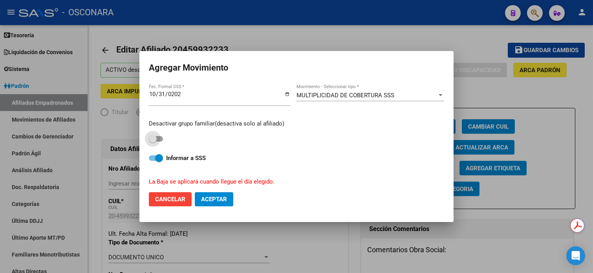
click at [158, 138] on span at bounding box center [156, 138] width 14 height 5
click at [153, 142] on input "checkbox" at bounding box center [152, 142] width 0 height 0
checkbox input "true"
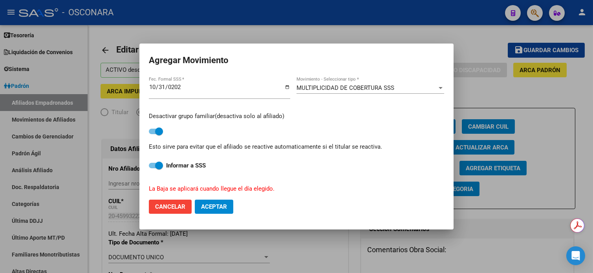
click at [223, 211] on button "Aceptar" at bounding box center [214, 207] width 38 height 14
checkbox input "false"
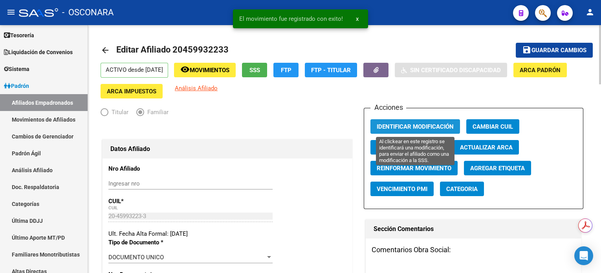
click at [444, 129] on span "Identificar Modificación" at bounding box center [415, 126] width 77 height 7
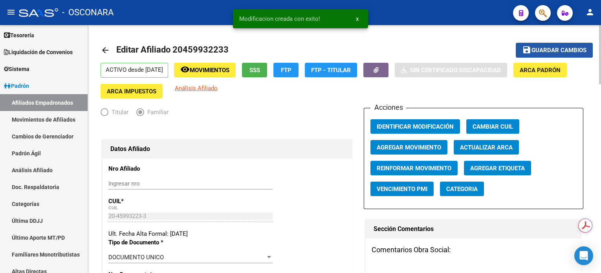
click at [536, 48] on span "Guardar cambios" at bounding box center [558, 50] width 55 height 7
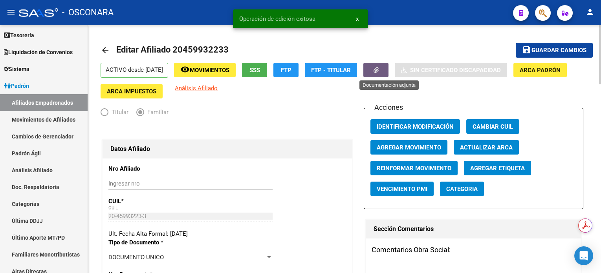
click at [378, 71] on icon "button" at bounding box center [375, 70] width 5 height 6
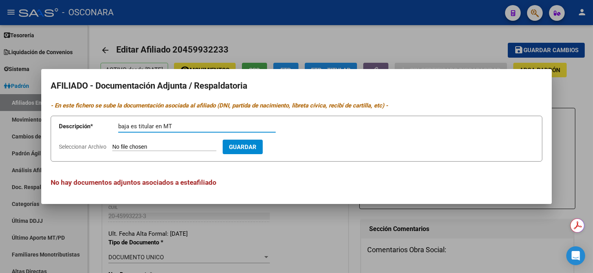
type input "baja es titular en MT"
type input "C:\fakepath\WhatsApp Image 2025-09-29 at 16.13.35.jpeg"
drag, startPoint x: 306, startPoint y: 148, endPoint x: 401, endPoint y: 147, distance: 95.0
click at [302, 147] on span "Guardar" at bounding box center [287, 147] width 27 height 7
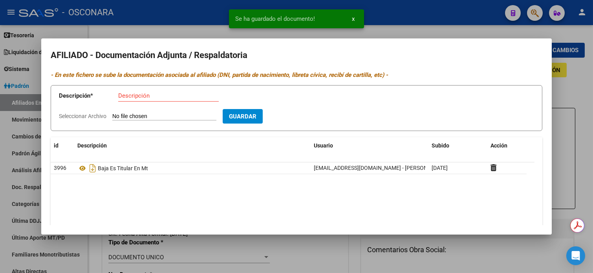
click at [576, 91] on div at bounding box center [296, 136] width 593 height 273
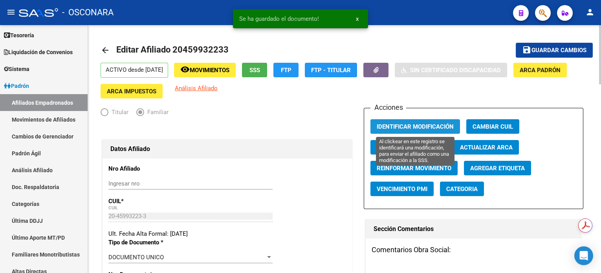
click at [427, 130] on span "Identificar Modificación" at bounding box center [415, 126] width 77 height 7
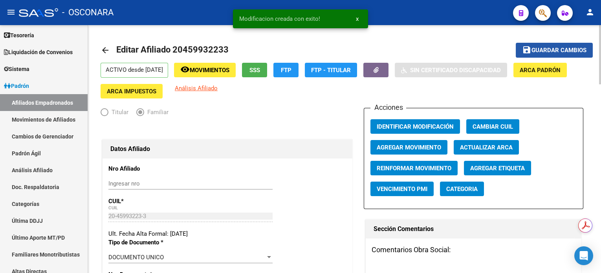
click at [556, 54] on button "save Guardar cambios" at bounding box center [554, 50] width 77 height 15
click at [210, 72] on span "Movimientos" at bounding box center [210, 70] width 40 height 7
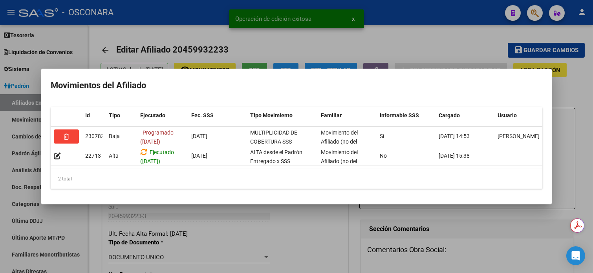
click at [18, 173] on div at bounding box center [296, 136] width 593 height 273
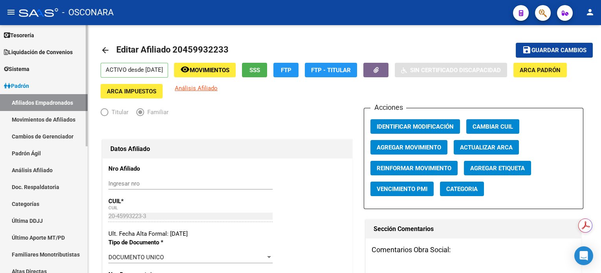
click at [15, 172] on link "Análisis Afiliado" at bounding box center [44, 170] width 88 height 17
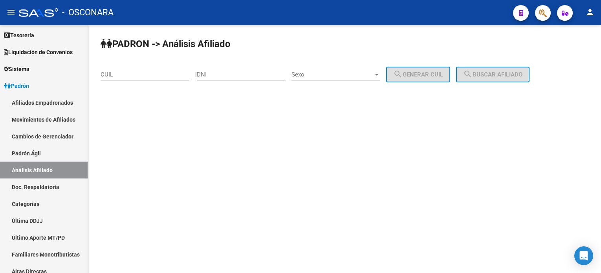
click at [148, 77] on input "CUIL" at bounding box center [145, 74] width 89 height 7
paste input "27-45803019-2"
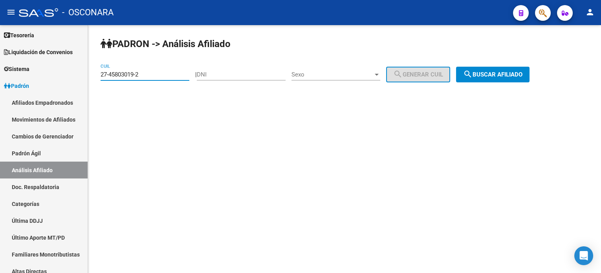
type input "27-45803019-2"
click at [492, 80] on button "search Buscar afiliado" at bounding box center [492, 75] width 73 height 16
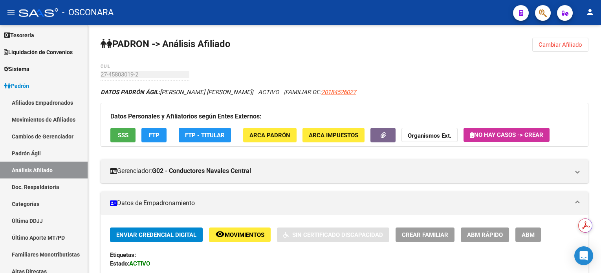
click at [526, 236] on span "ABM" at bounding box center [527, 235] width 13 height 7
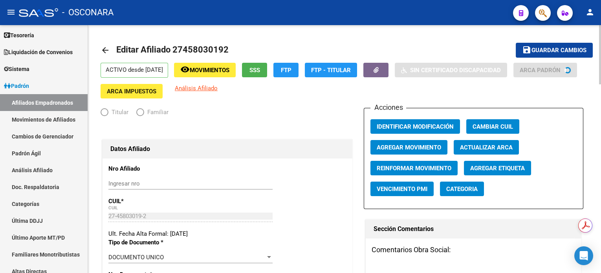
radio input "true"
type input "30-55294623-1"
click at [427, 148] on span "Agregar Movimiento" at bounding box center [409, 147] width 64 height 7
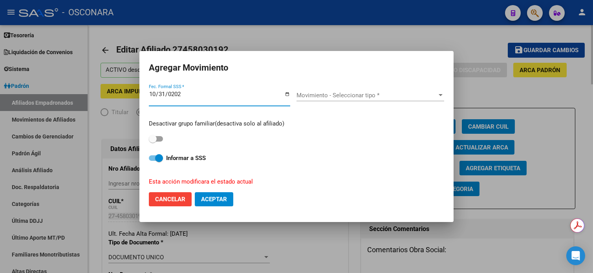
type input "2025-10-31"
click at [378, 97] on span "Movimiento - Seleccionar tipo *" at bounding box center [366, 95] width 141 height 7
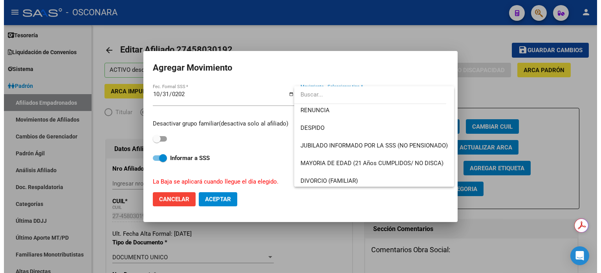
scroll to position [52, 0]
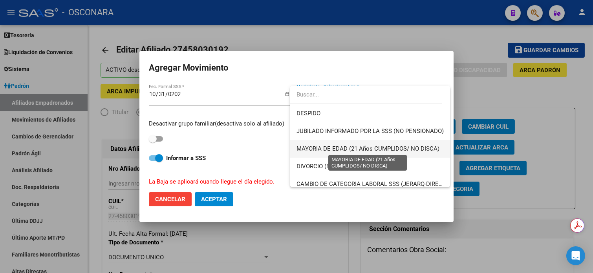
click at [343, 145] on span "MAYORIA DE EDAD (21 Años CUMPLIDOS/ NO DISCA)" at bounding box center [367, 148] width 143 height 7
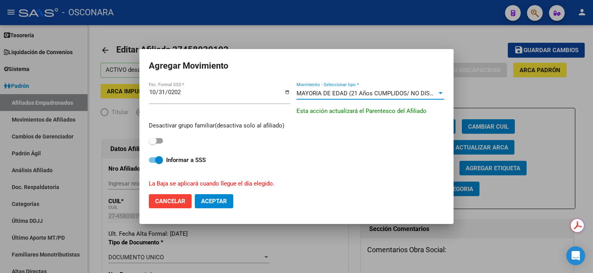
click at [156, 142] on span at bounding box center [153, 141] width 8 height 8
click at [153, 144] on input "checkbox" at bounding box center [152, 144] width 0 height 0
checkbox input "true"
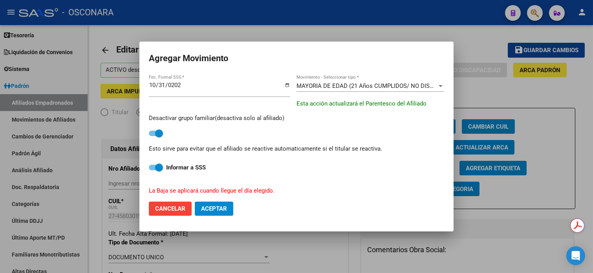
click at [222, 212] on button "Aceptar" at bounding box center [214, 209] width 38 height 14
checkbox input "false"
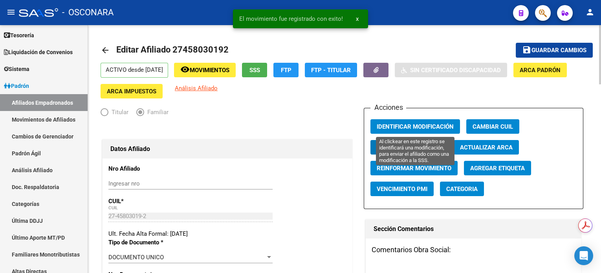
drag, startPoint x: 419, startPoint y: 128, endPoint x: 424, endPoint y: 126, distance: 5.6
click at [419, 128] on span "Identificar Modificación" at bounding box center [415, 126] width 77 height 7
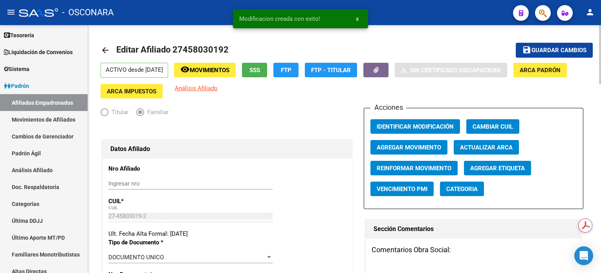
click at [560, 49] on span "Guardar cambios" at bounding box center [558, 50] width 55 height 7
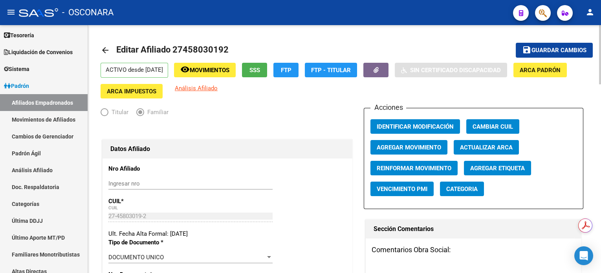
click at [229, 71] on span "Movimientos" at bounding box center [210, 70] width 40 height 7
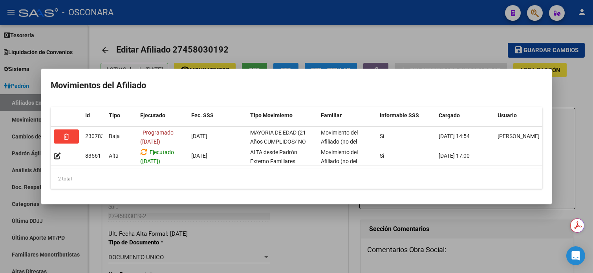
click at [354, 35] on div at bounding box center [296, 136] width 593 height 273
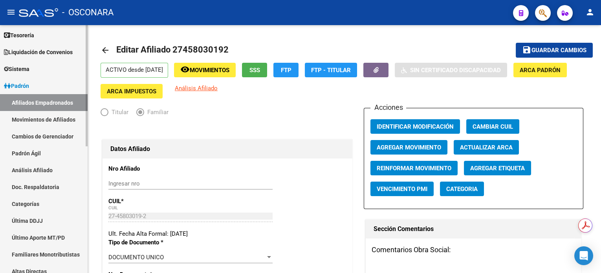
click at [51, 174] on link "Análisis Afiliado" at bounding box center [44, 170] width 88 height 17
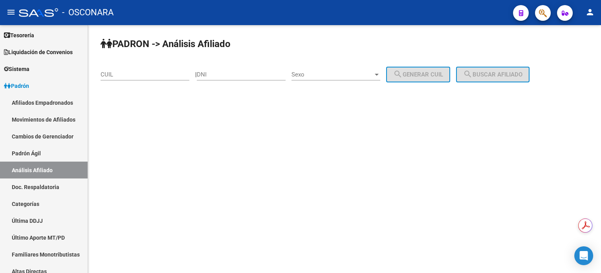
click at [124, 64] on div "CUIL" at bounding box center [145, 72] width 89 height 17
paste input "20-18027195-4"
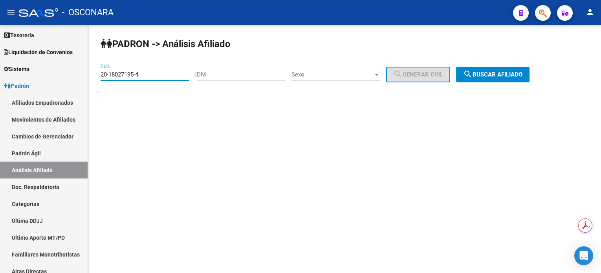
type input "20-18027195-4"
click at [509, 74] on span "search Buscar afiliado" at bounding box center [492, 74] width 59 height 7
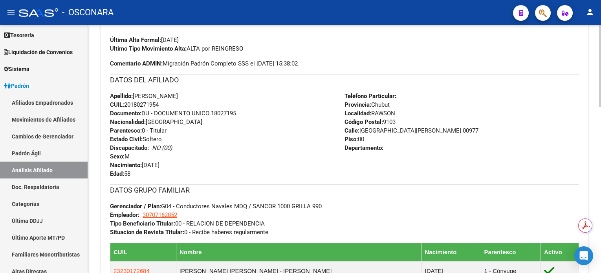
scroll to position [104, 0]
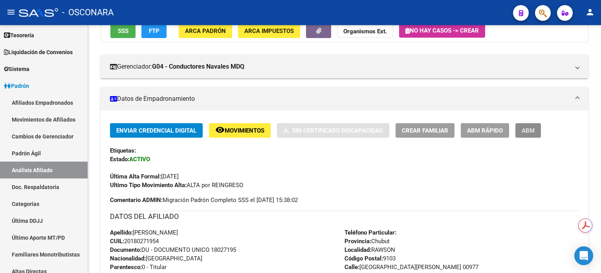
drag, startPoint x: 530, startPoint y: 130, endPoint x: 437, endPoint y: 110, distance: 95.6
click at [530, 130] on span "ABM" at bounding box center [527, 130] width 13 height 7
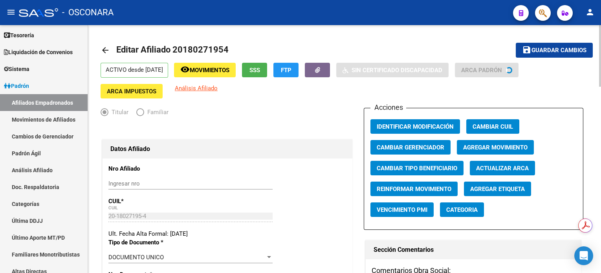
radio input "true"
type input "30-70716285-2"
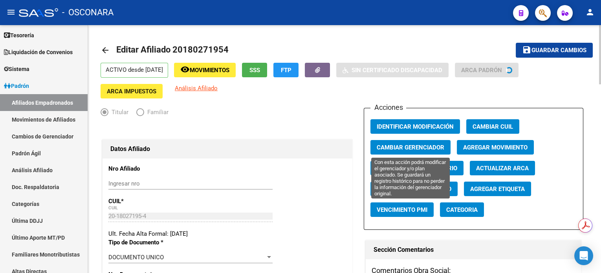
click at [412, 146] on span "Cambiar Gerenciador" at bounding box center [411, 147] width 68 height 7
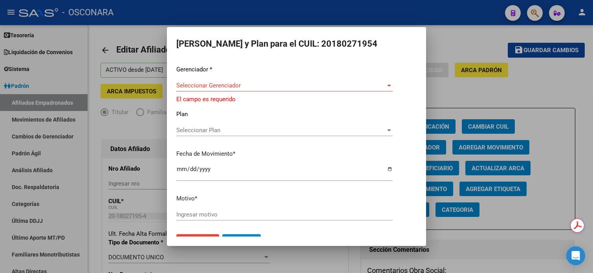
click at [451, 45] on div at bounding box center [296, 136] width 593 height 273
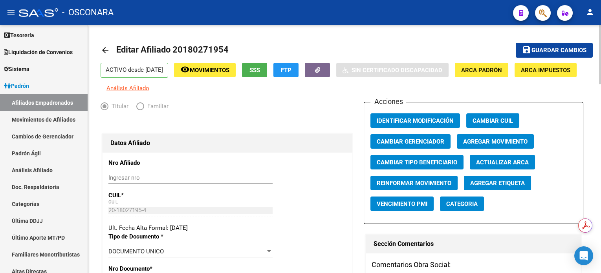
click at [502, 145] on span "Agregar Movimiento" at bounding box center [495, 141] width 64 height 7
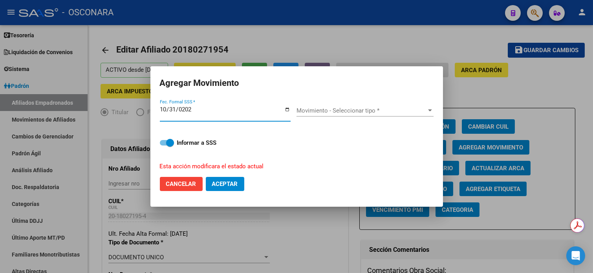
type input "2025-10-31"
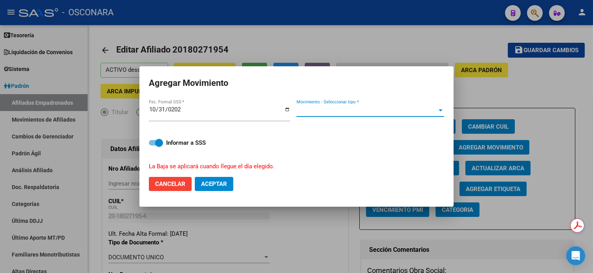
click at [330, 111] on span "Movimiento - Seleccionar tipo *" at bounding box center [366, 110] width 141 height 7
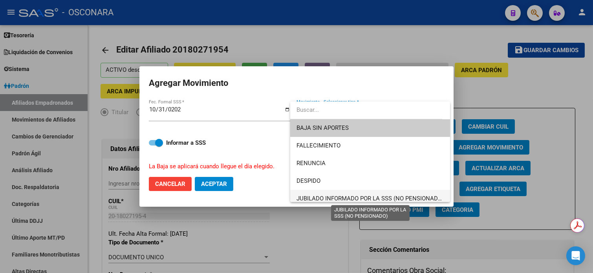
click at [346, 197] on span "JUBILADO INFORMADO POR LA SSS (NO PENSIONADO)" at bounding box center [369, 198] width 147 height 7
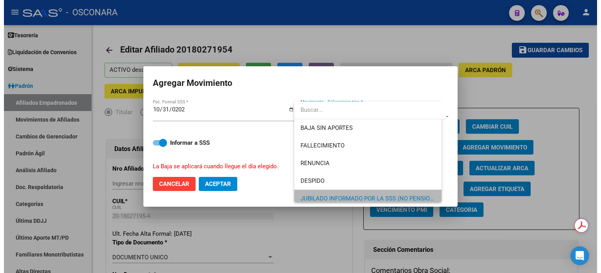
scroll to position [5, 0]
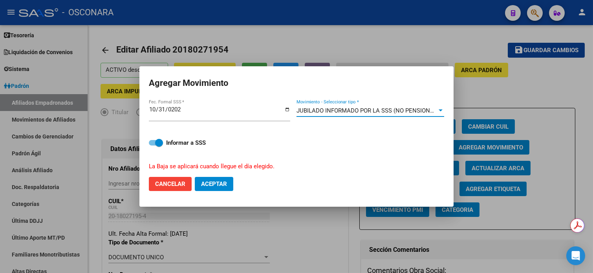
click at [223, 184] on span "Aceptar" at bounding box center [214, 184] width 26 height 7
checkbox input "false"
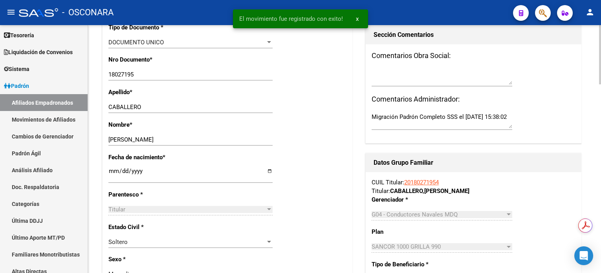
scroll to position [0, 0]
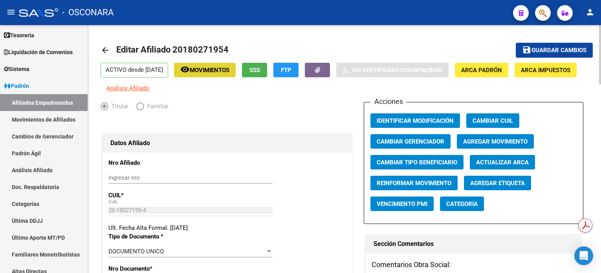
click at [229, 70] on span "Movimientos" at bounding box center [210, 70] width 40 height 7
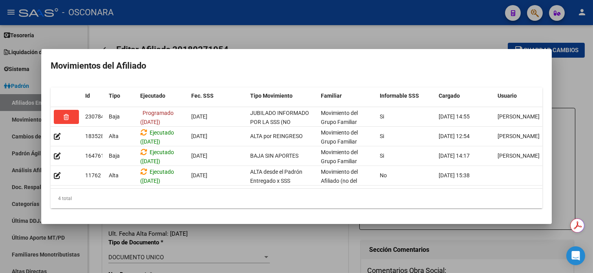
click at [419, 34] on div at bounding box center [296, 136] width 593 height 273
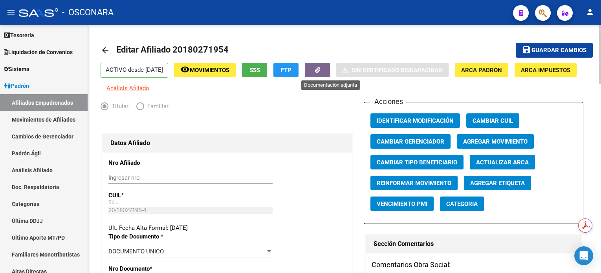
click at [330, 64] on button "button" at bounding box center [317, 70] width 25 height 15
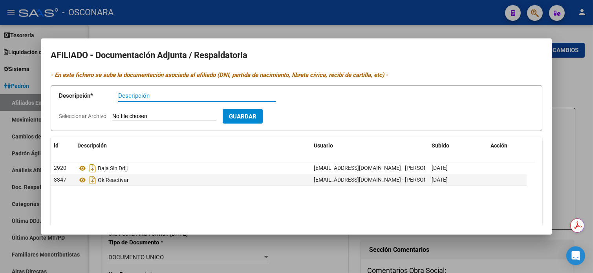
type input "j"
type input "baja a pami"
type input "C:\fakepath\WhatsApp Image 2025-10-06 at 15.42.01.jpeg"
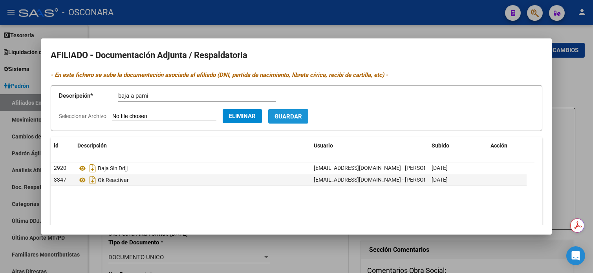
click at [299, 118] on span "Guardar" at bounding box center [287, 116] width 27 height 7
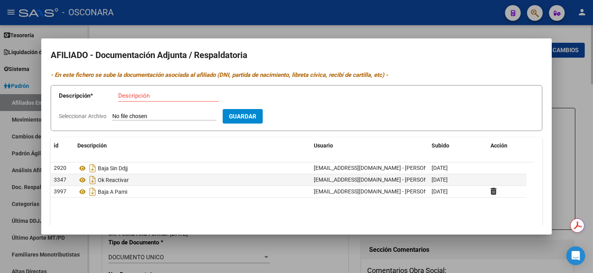
click at [575, 90] on div at bounding box center [296, 136] width 593 height 273
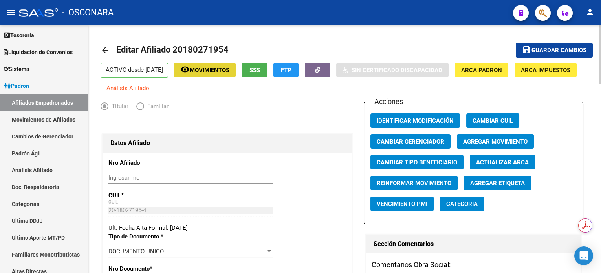
click at [222, 68] on span "Movimientos" at bounding box center [210, 70] width 40 height 7
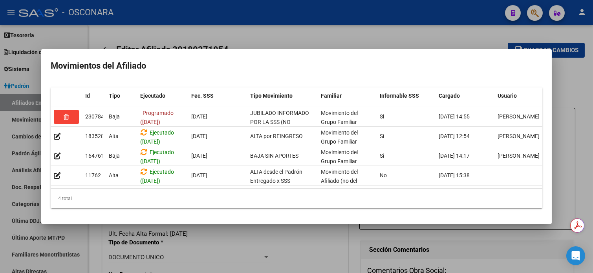
click at [299, 37] on div at bounding box center [296, 136] width 593 height 273
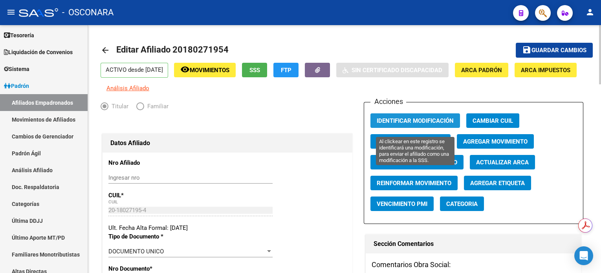
click at [426, 122] on span "Identificar Modificación" at bounding box center [415, 120] width 77 height 7
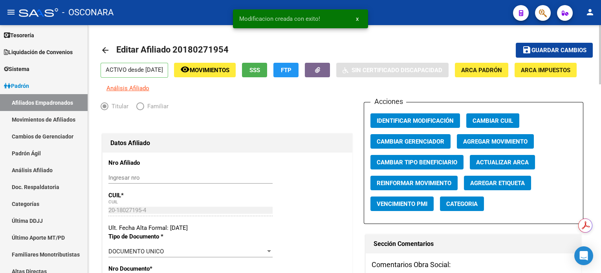
click at [558, 52] on span "Guardar cambios" at bounding box center [558, 50] width 55 height 7
click at [218, 70] on span "Movimientos" at bounding box center [210, 70] width 40 height 7
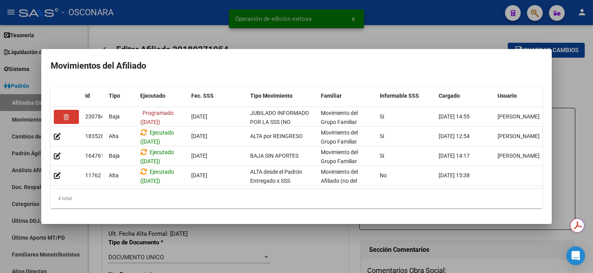
click at [423, 26] on div at bounding box center [296, 136] width 593 height 273
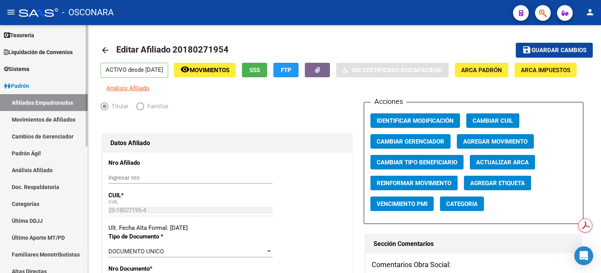
click at [49, 165] on link "Análisis Afiliado" at bounding box center [44, 170] width 88 height 17
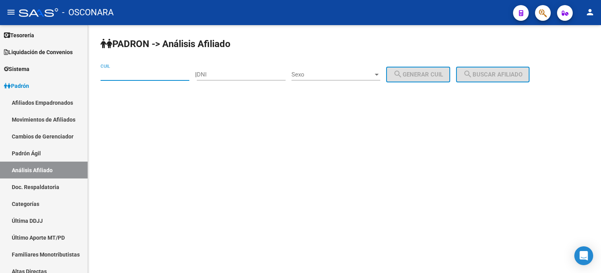
click at [145, 75] on input "CUIL" at bounding box center [145, 74] width 89 height 7
paste input "20-46112125-0"
type input "20-46112125-0"
click at [472, 76] on mat-icon "search" at bounding box center [467, 73] width 9 height 9
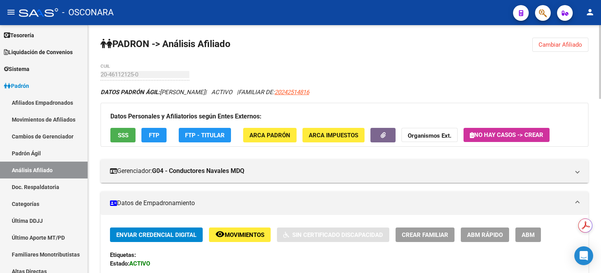
click at [536, 241] on button "ABM" at bounding box center [528, 235] width 26 height 15
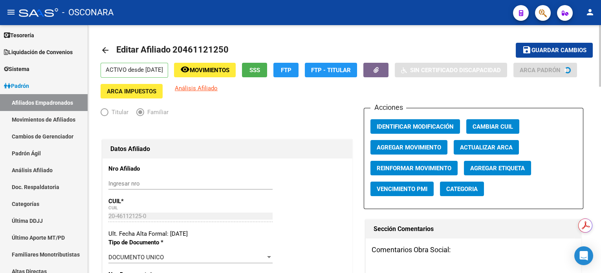
radio input "true"
type input "30-71134693-3"
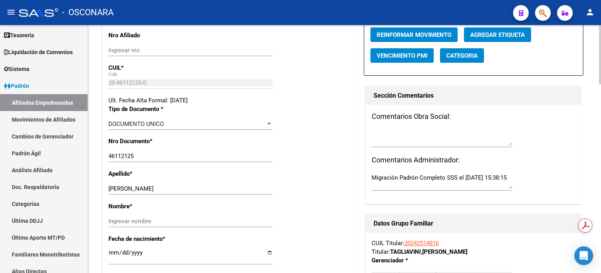
scroll to position [157, 0]
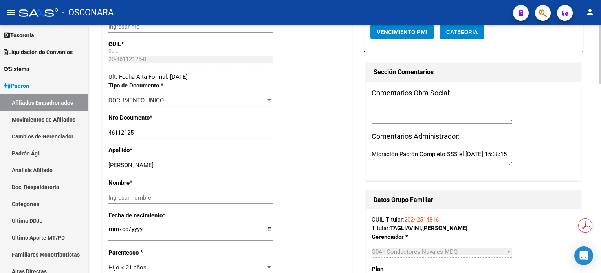
click at [145, 160] on div "TAGLIAVINI NICOLAS Ingresar apellido" at bounding box center [190, 165] width 164 height 12
click at [146, 165] on input "TAGLIAVINI NICOLAS" at bounding box center [190, 165] width 164 height 7
type input "TAGLIAVINI"
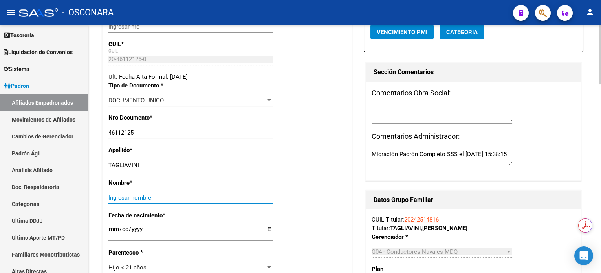
click at [139, 195] on input "Ingresar nombre" at bounding box center [190, 197] width 164 height 7
paste input "NICOLAS"
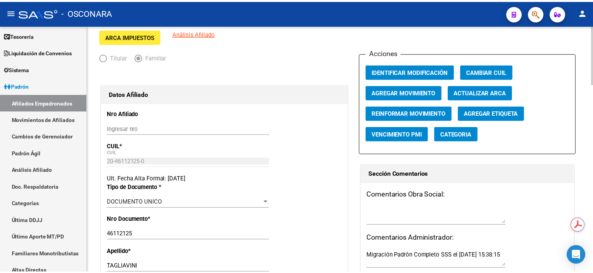
scroll to position [0, 0]
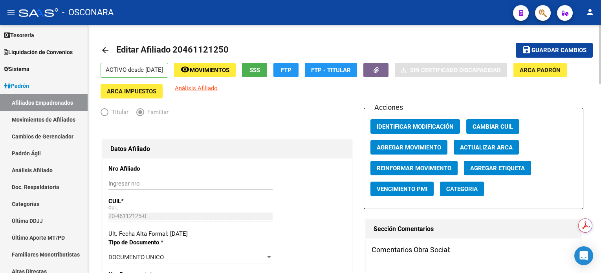
type input "NICOLAS"
click at [424, 150] on span "Agregar Movimiento" at bounding box center [409, 147] width 64 height 7
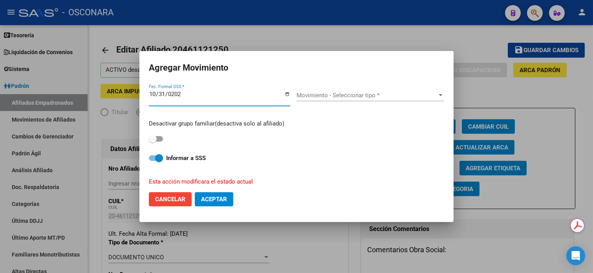
type input "2025-10-31"
click at [357, 100] on div "Movimiento - Seleccionar tipo * Movimiento - Seleccionar tipo *" at bounding box center [370, 96] width 148 height 12
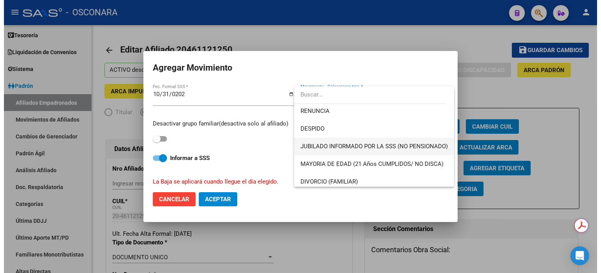
scroll to position [52, 0]
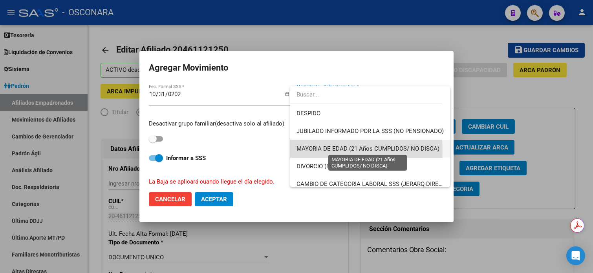
drag, startPoint x: 337, startPoint y: 150, endPoint x: 272, endPoint y: 158, distance: 64.9
click at [336, 150] on span "MAYORIA DE EDAD (21 Años CUMPLIDOS/ NO DISCA)" at bounding box center [367, 148] width 143 height 7
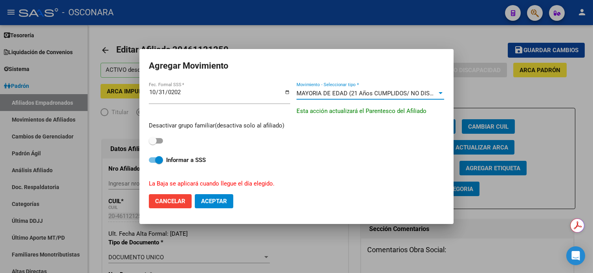
click at [157, 141] on span at bounding box center [156, 140] width 14 height 5
click at [153, 144] on input "checkbox" at bounding box center [152, 144] width 0 height 0
checkbox input "true"
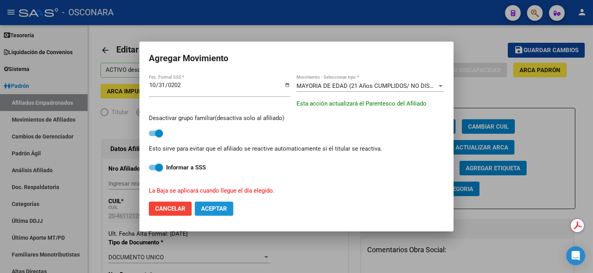
click at [217, 210] on span "Aceptar" at bounding box center [214, 208] width 26 height 7
checkbox input "false"
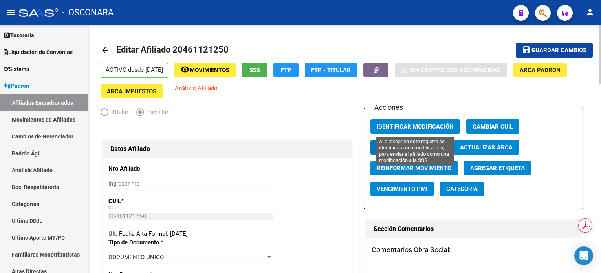
click at [429, 132] on button "Identificar Modificación" at bounding box center [415, 126] width 90 height 15
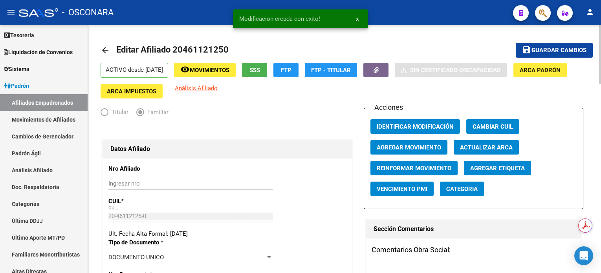
click at [426, 128] on span "Identificar Modificación" at bounding box center [415, 126] width 77 height 7
click at [561, 51] on span "Guardar cambios" at bounding box center [558, 50] width 55 height 7
click at [229, 67] on span "Movimientos" at bounding box center [210, 70] width 40 height 7
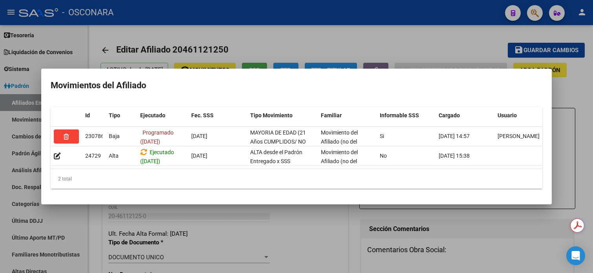
click at [388, 34] on div at bounding box center [296, 136] width 593 height 273
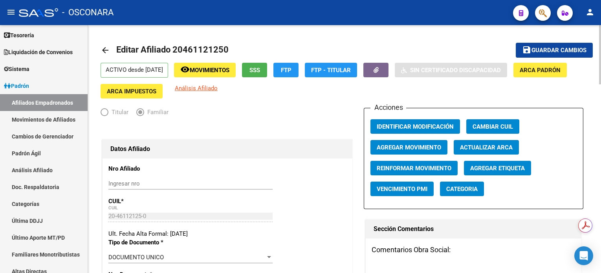
click at [212, 68] on span "Movimientos" at bounding box center [210, 70] width 40 height 7
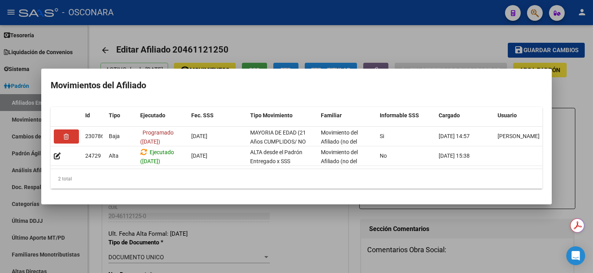
click at [318, 32] on div at bounding box center [296, 136] width 593 height 273
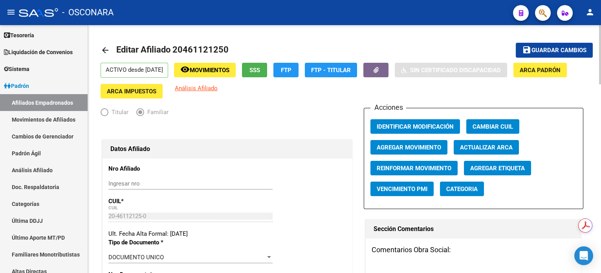
click at [216, 76] on button "remove_red_eye Movimientos" at bounding box center [205, 70] width 62 height 15
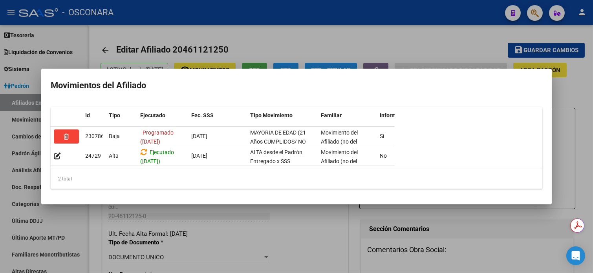
click at [399, 32] on div at bounding box center [296, 136] width 593 height 273
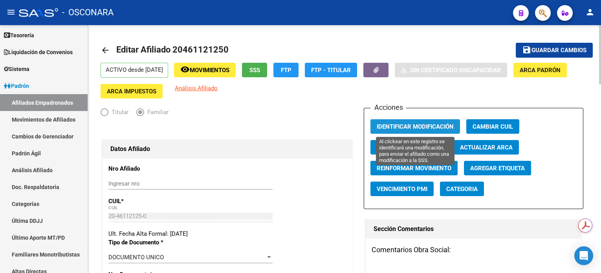
click at [425, 124] on span "Identificar Modificación" at bounding box center [415, 126] width 77 height 7
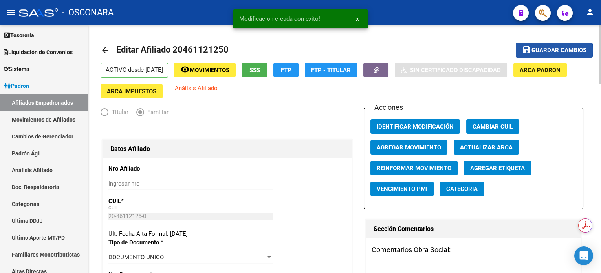
drag, startPoint x: 542, startPoint y: 50, endPoint x: 444, endPoint y: 63, distance: 99.0
click at [542, 51] on span "Guardar cambios" at bounding box center [558, 50] width 55 height 7
click at [229, 73] on span "Movimientos" at bounding box center [210, 70] width 40 height 7
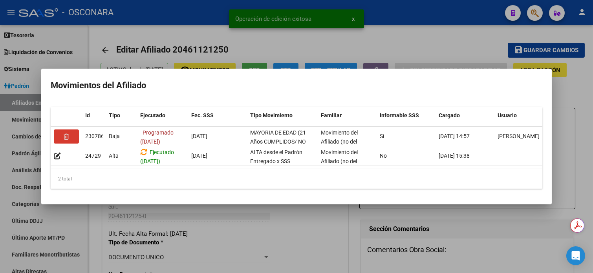
click at [409, 34] on div at bounding box center [296, 136] width 593 height 273
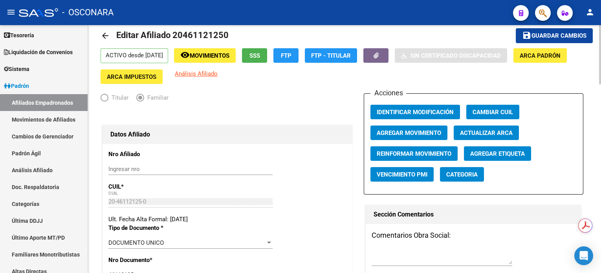
scroll to position [0, 0]
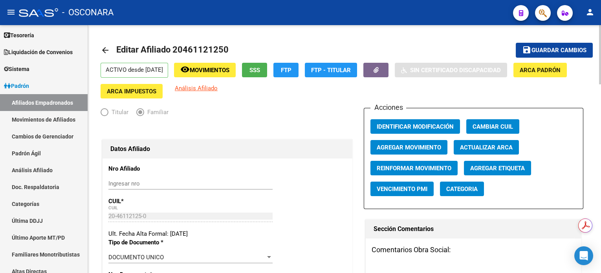
click at [559, 53] on span "Guardar cambios" at bounding box center [558, 50] width 55 height 7
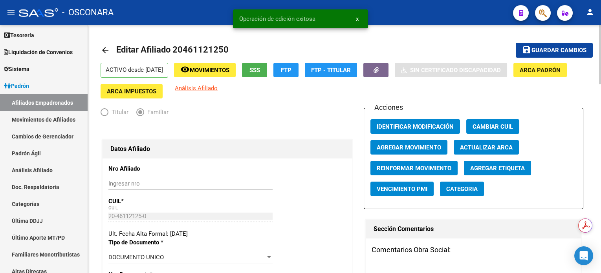
click at [215, 71] on span "Movimientos" at bounding box center [210, 70] width 40 height 7
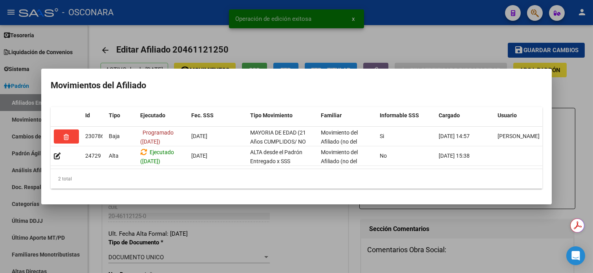
click at [201, 43] on div at bounding box center [296, 136] width 593 height 273
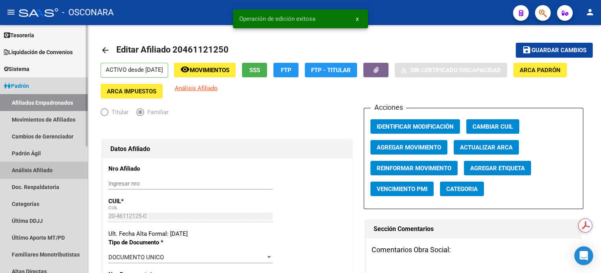
click at [37, 172] on link "Análisis Afiliado" at bounding box center [44, 170] width 88 height 17
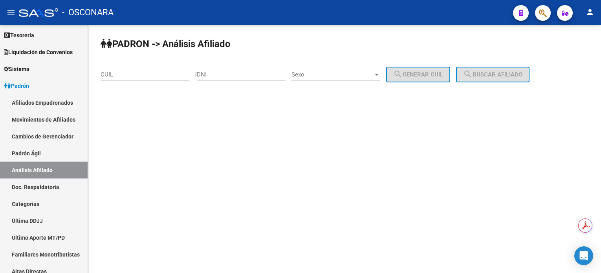
click at [128, 74] on input "CUIL" at bounding box center [145, 74] width 89 height 7
paste input "27-43977604-3"
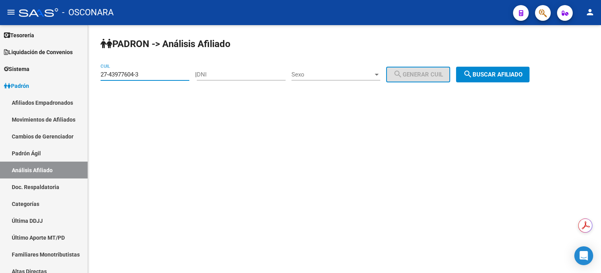
type input "27-43977604-3"
click at [487, 73] on span "search Buscar afiliado" at bounding box center [492, 74] width 59 height 7
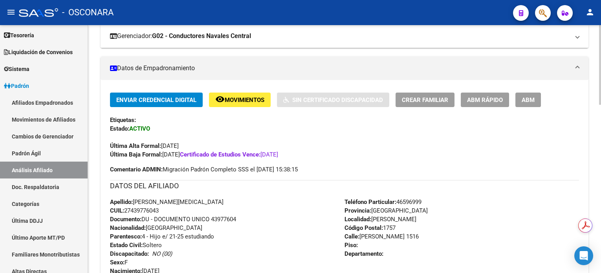
scroll to position [157, 0]
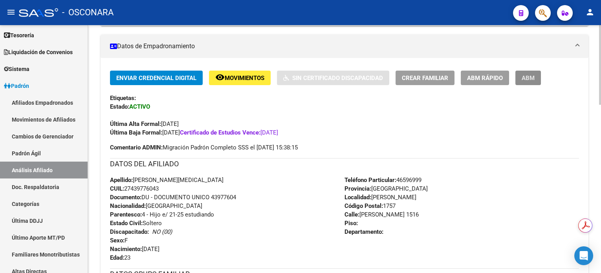
click at [529, 79] on span "ABM" at bounding box center [527, 78] width 13 height 7
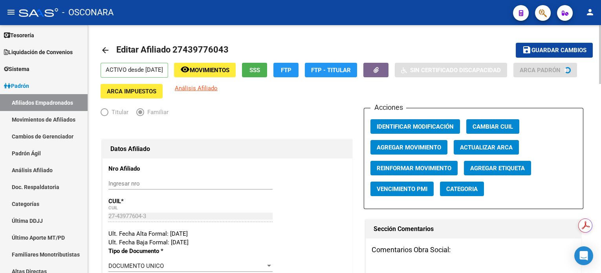
radio input "true"
type input "33-71048741-9"
click at [413, 148] on span "Agregar Movimiento" at bounding box center [409, 147] width 64 height 7
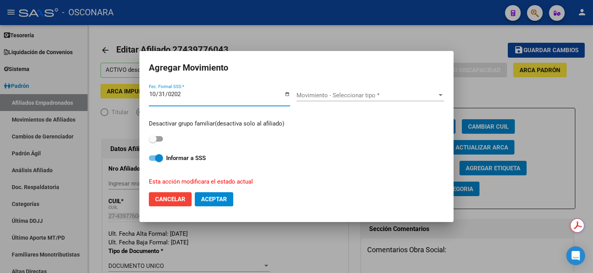
type input "2025-10-31"
click at [331, 90] on div "Movimiento - Seleccionar tipo * Movimiento - Seleccionar tipo *" at bounding box center [370, 96] width 148 height 12
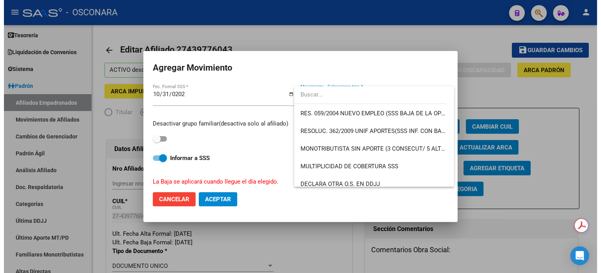
scroll to position [262, 0]
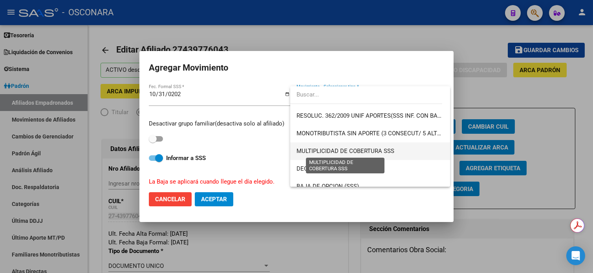
click at [354, 153] on span "MULTIPLICIDAD DE COBERTURA SSS" at bounding box center [345, 151] width 98 height 7
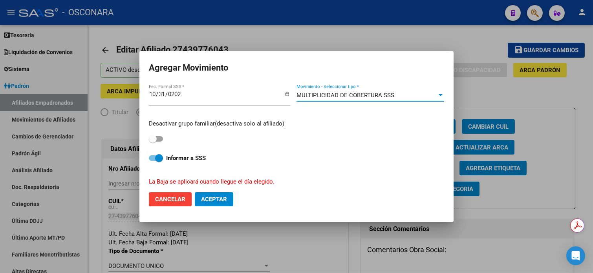
click at [160, 138] on span at bounding box center [156, 138] width 14 height 5
click at [153, 142] on input "checkbox" at bounding box center [152, 142] width 0 height 0
checkbox input "true"
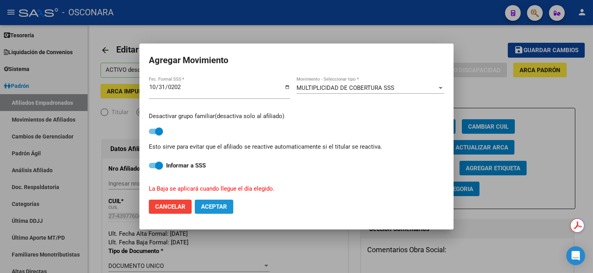
click at [222, 209] on span "Aceptar" at bounding box center [214, 206] width 26 height 7
checkbox input "false"
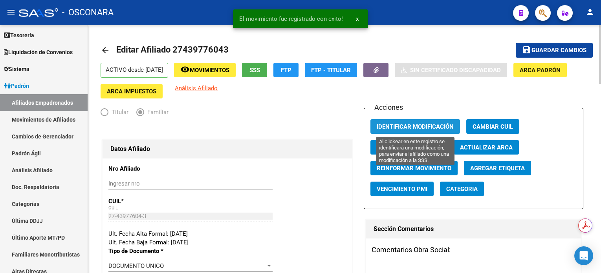
click at [408, 126] on span "Identificar Modificación" at bounding box center [415, 126] width 77 height 7
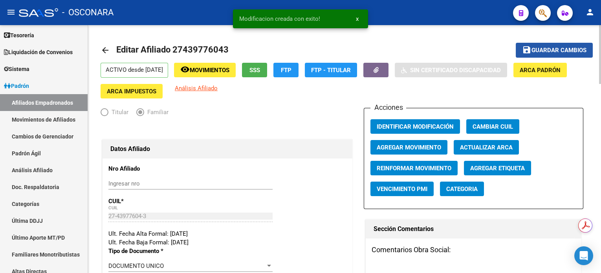
click at [562, 52] on span "Guardar cambios" at bounding box center [558, 50] width 55 height 7
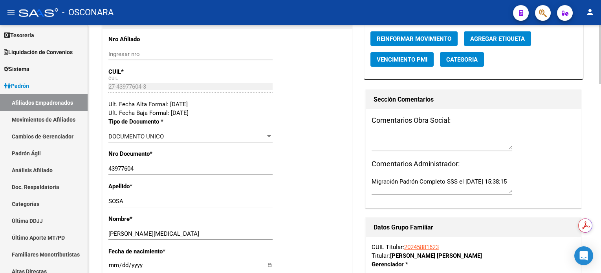
scroll to position [0, 0]
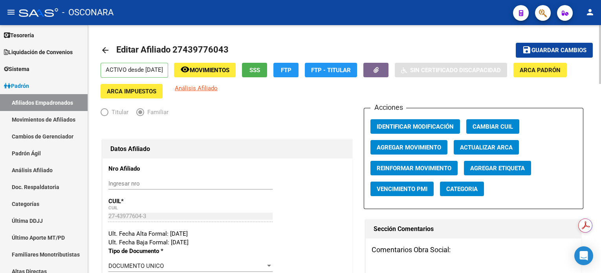
click at [235, 75] on button "remove_red_eye Movimientos" at bounding box center [205, 70] width 62 height 15
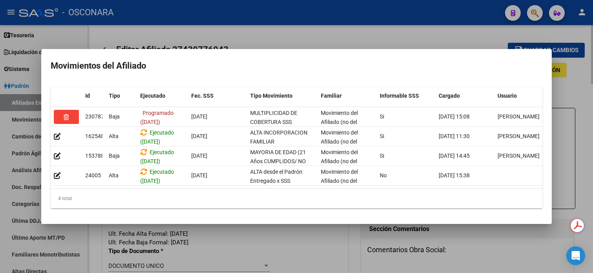
drag, startPoint x: 382, startPoint y: 29, endPoint x: 393, endPoint y: 38, distance: 14.0
click at [382, 29] on div at bounding box center [296, 136] width 593 height 273
click at [393, 38] on mat-toolbar-row "arrow_back Editar Afiliado 27439776043" at bounding box center [288, 50] width 374 height 25
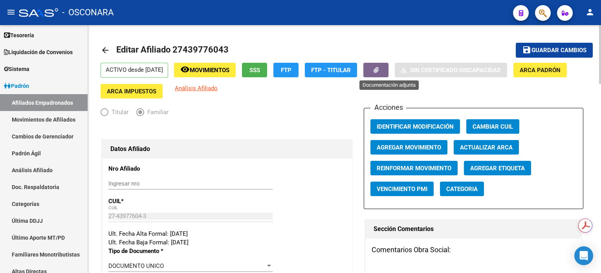
click at [388, 68] on button "button" at bounding box center [375, 70] width 25 height 15
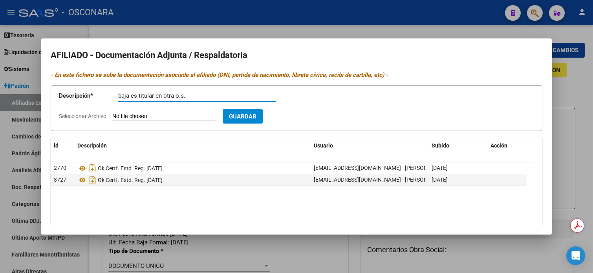
type input "baja es titular en otra o.s."
type input "C:\fakepath\WhatsApp Image 2025-10-06 at 16.48.51.jpeg"
click at [302, 113] on span "Guardar" at bounding box center [287, 116] width 27 height 7
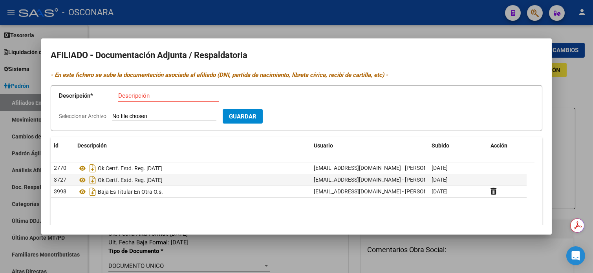
click at [578, 80] on div at bounding box center [296, 136] width 593 height 273
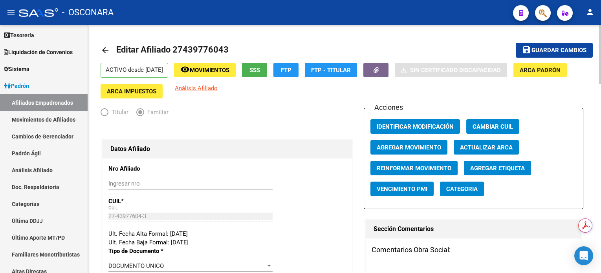
click at [228, 69] on span "Movimientos" at bounding box center [210, 70] width 40 height 7
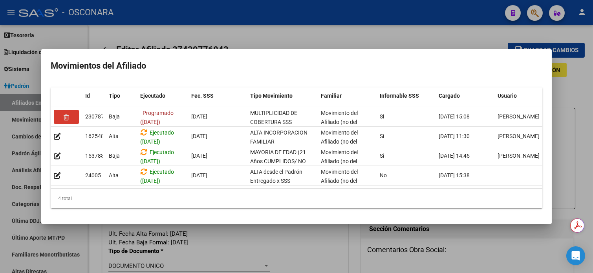
click at [322, 15] on div at bounding box center [296, 136] width 593 height 273
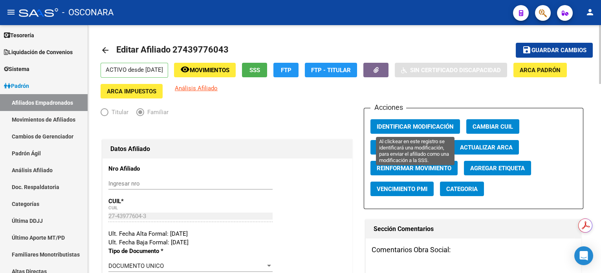
click at [434, 128] on span "Identificar Modificación" at bounding box center [415, 126] width 77 height 7
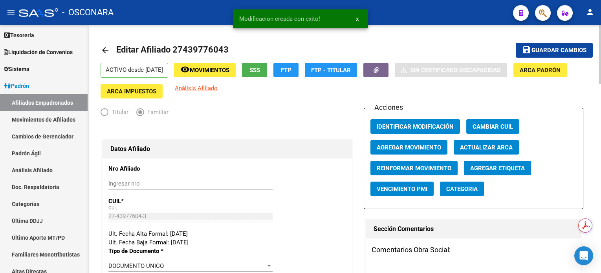
click at [533, 56] on button "save Guardar cambios" at bounding box center [554, 50] width 77 height 15
click at [229, 71] on span "Movimientos" at bounding box center [210, 70] width 40 height 7
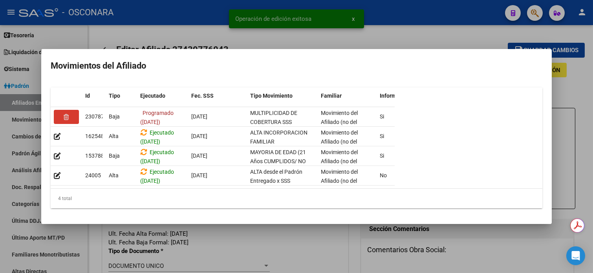
click at [456, 20] on div at bounding box center [296, 136] width 593 height 273
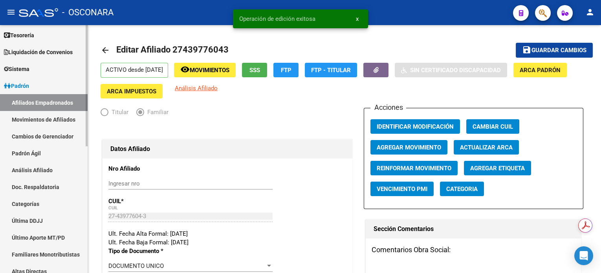
click at [40, 172] on link "Análisis Afiliado" at bounding box center [44, 170] width 88 height 17
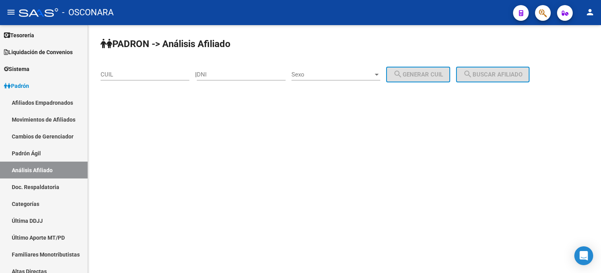
click at [142, 75] on input "CUIL" at bounding box center [145, 74] width 89 height 7
paste input "20-47413265-0"
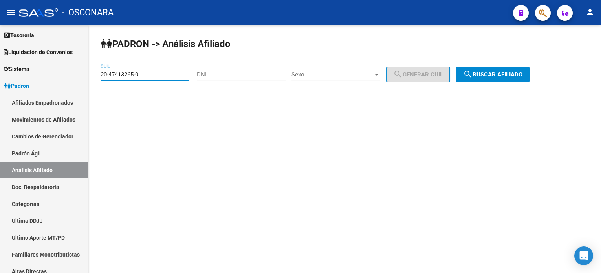
type input "20-47413265-0"
drag, startPoint x: 519, startPoint y: 75, endPoint x: 515, endPoint y: 76, distance: 3.9
click at [519, 75] on span "search Buscar afiliado" at bounding box center [492, 74] width 59 height 7
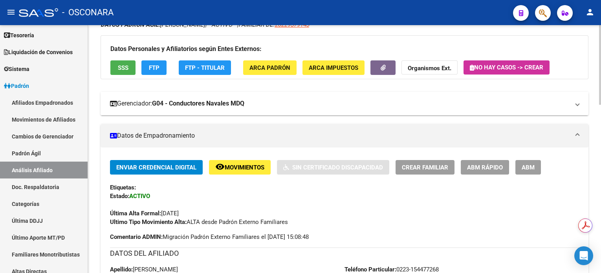
scroll to position [52, 0]
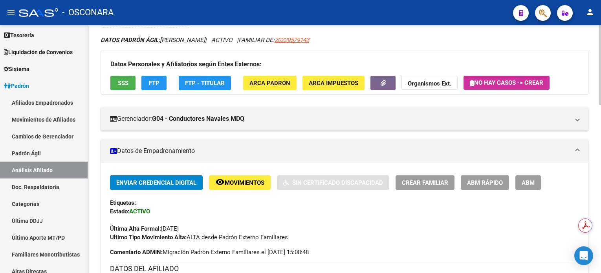
click at [530, 180] on span "ABM" at bounding box center [527, 182] width 13 height 7
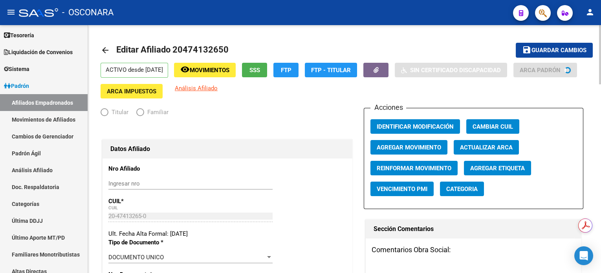
radio input "true"
type input "30-71891594-1"
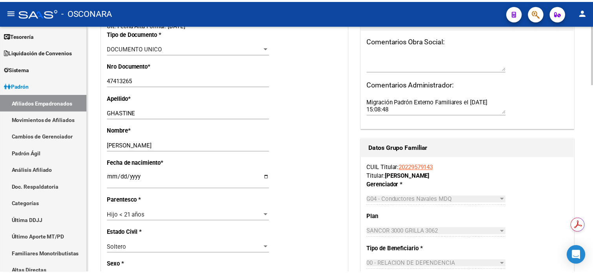
scroll to position [52, 0]
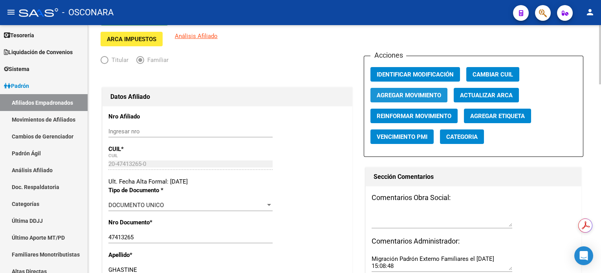
click at [425, 92] on span "Agregar Movimiento" at bounding box center [409, 95] width 64 height 7
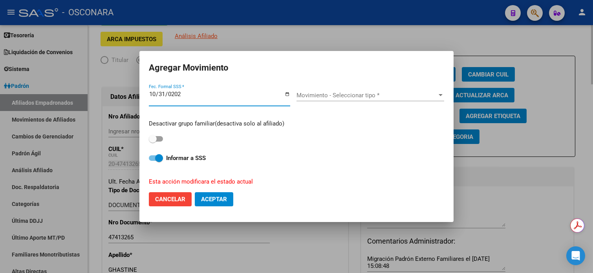
type input "2025-10-31"
click at [164, 97] on input "2025-10-31" at bounding box center [219, 97] width 141 height 13
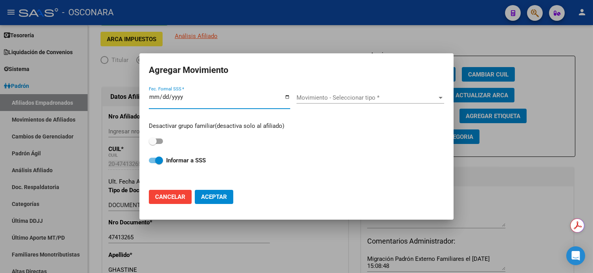
type input "2025-10-31"
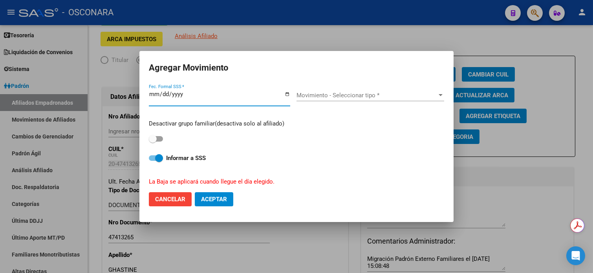
type input "2025-01-31"
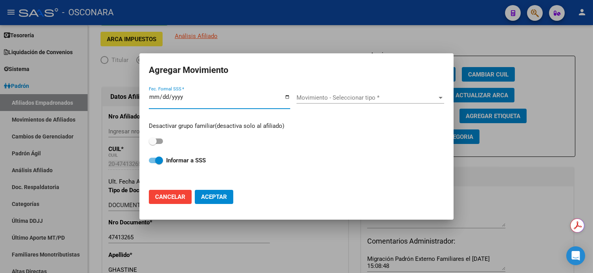
click at [157, 97] on input "Fec. Formal SSS *" at bounding box center [219, 100] width 141 height 13
click at [153, 97] on input "Fec. Formal SSS *" at bounding box center [219, 100] width 141 height 13
type input "2025-02-03"
click at [152, 98] on input "Fec. Formal SSS *" at bounding box center [219, 100] width 141 height 13
click at [164, 94] on input "Fec. Formal SSS *" at bounding box center [219, 100] width 141 height 13
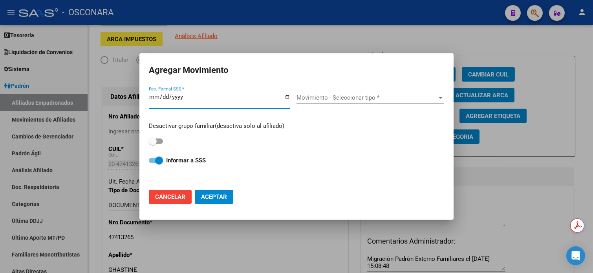
type input "2025-10-31"
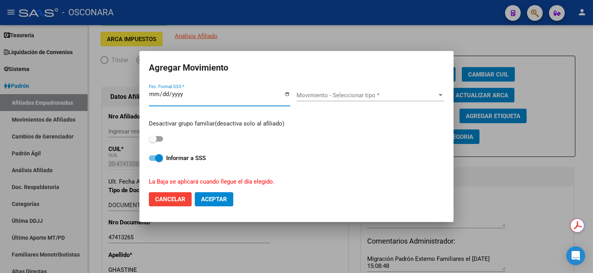
click at [307, 98] on span "Movimiento - Seleccionar tipo *" at bounding box center [366, 95] width 141 height 7
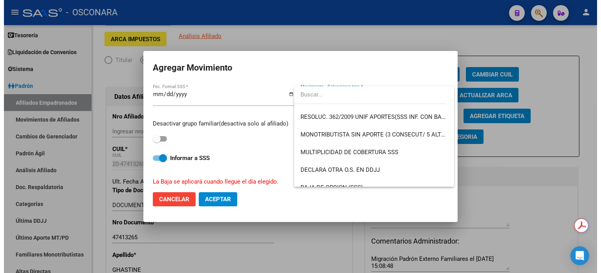
scroll to position [262, 0]
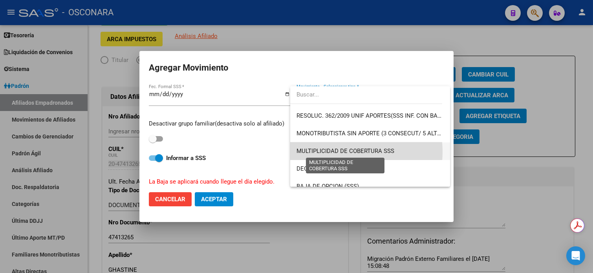
click at [343, 152] on span "MULTIPLICIDAD DE COBERTURA SSS" at bounding box center [345, 151] width 98 height 7
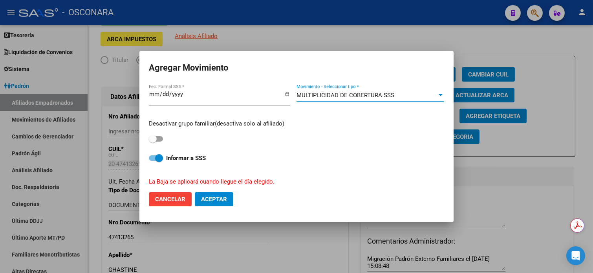
click at [153, 138] on span at bounding box center [153, 139] width 8 height 8
click at [153, 142] on input "checkbox" at bounding box center [152, 142] width 0 height 0
checkbox input "true"
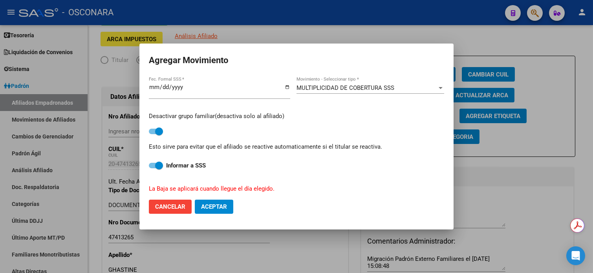
click at [212, 198] on mat-dialog-actions "Cancelar Aceptar" at bounding box center [296, 207] width 295 height 27
click at [212, 205] on span "Aceptar" at bounding box center [214, 206] width 26 height 7
checkbox input "false"
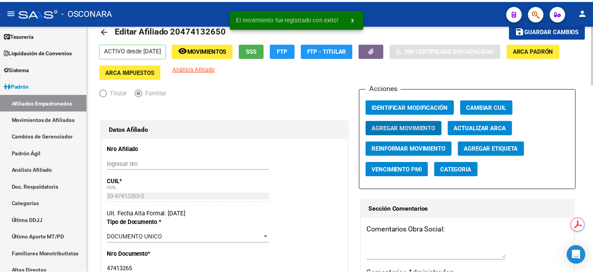
scroll to position [0, 0]
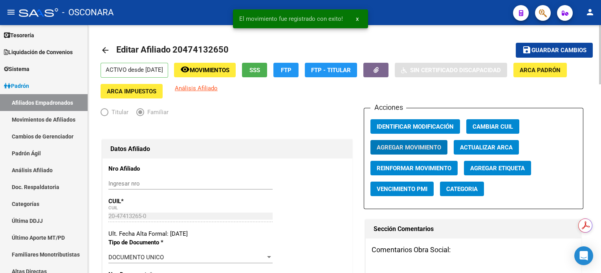
click at [207, 71] on span "Movimientos" at bounding box center [210, 70] width 40 height 7
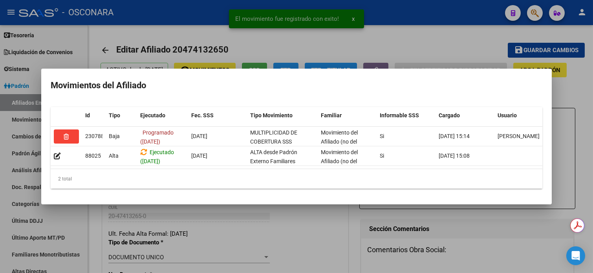
click at [374, 35] on div at bounding box center [296, 136] width 593 height 273
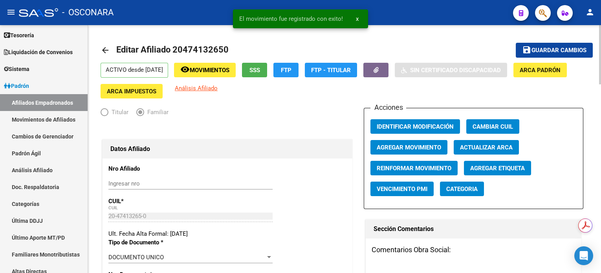
click at [388, 68] on button "button" at bounding box center [375, 70] width 25 height 15
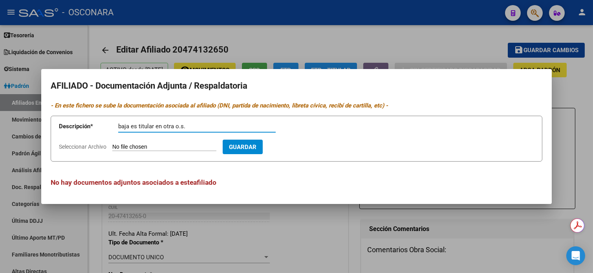
type input "baja es titular en otra o.s."
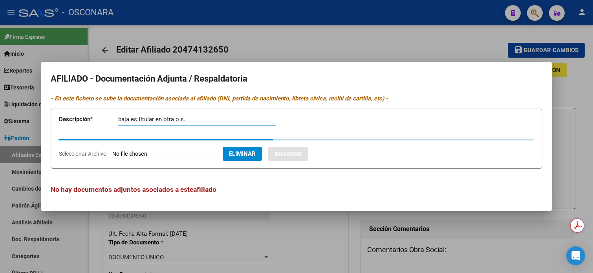
scroll to position [52, 0]
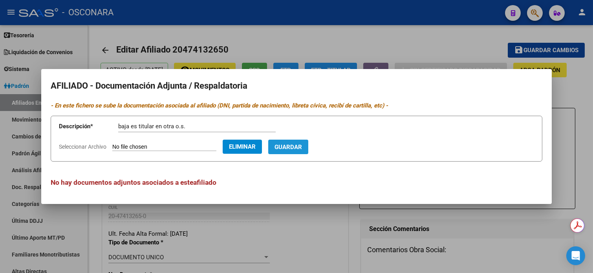
click at [302, 148] on span "Guardar" at bounding box center [287, 147] width 27 height 7
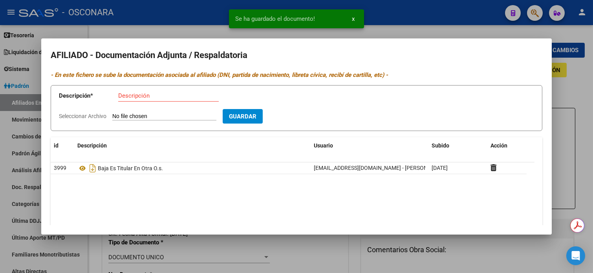
click at [570, 90] on div at bounding box center [296, 136] width 593 height 273
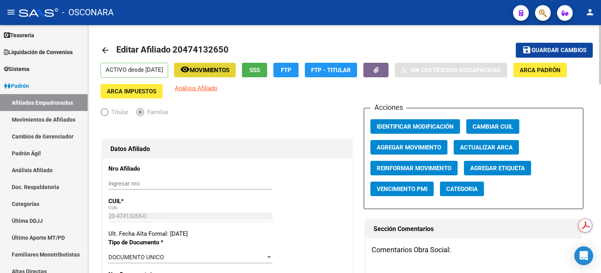
click at [229, 71] on span "Movimientos" at bounding box center [210, 70] width 40 height 7
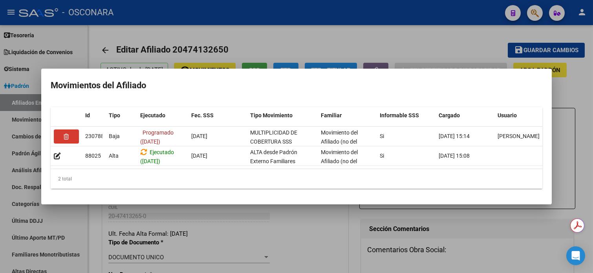
click at [346, 37] on div at bounding box center [296, 136] width 593 height 273
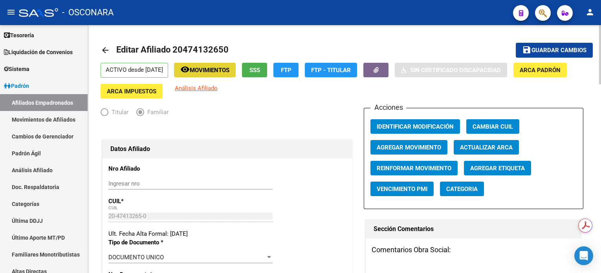
click at [229, 67] on span "Movimientos" at bounding box center [210, 70] width 40 height 7
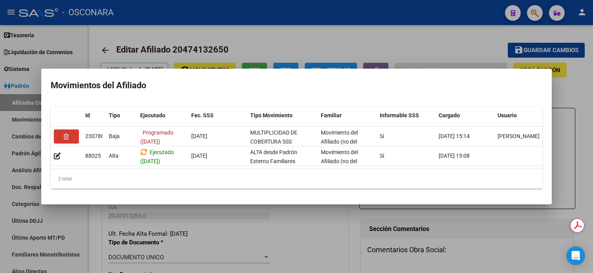
click at [332, 40] on div at bounding box center [296, 136] width 593 height 273
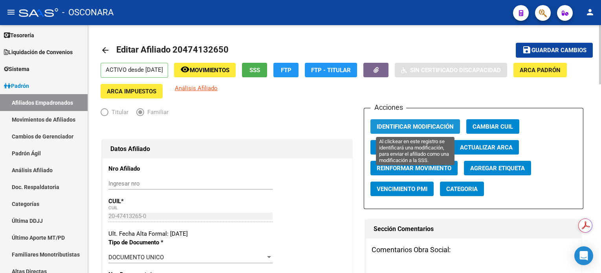
click at [401, 126] on span "Identificar Modificación" at bounding box center [415, 126] width 77 height 7
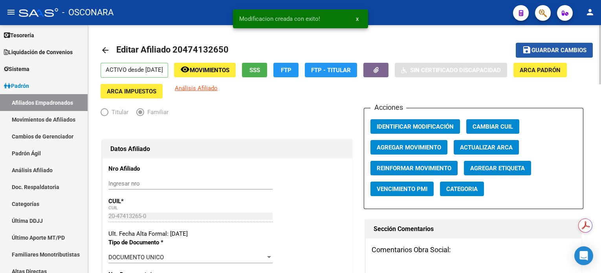
click at [547, 47] on span "Guardar cambios" at bounding box center [558, 50] width 55 height 7
click at [27, 170] on link "Análisis Afiliado" at bounding box center [44, 170] width 88 height 17
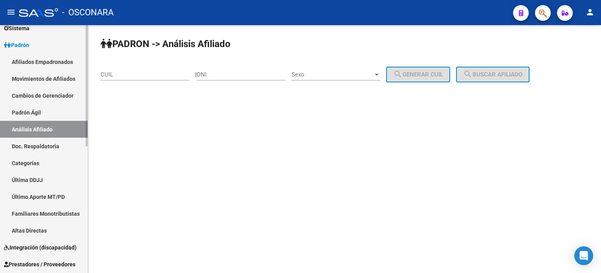
scroll to position [104, 0]
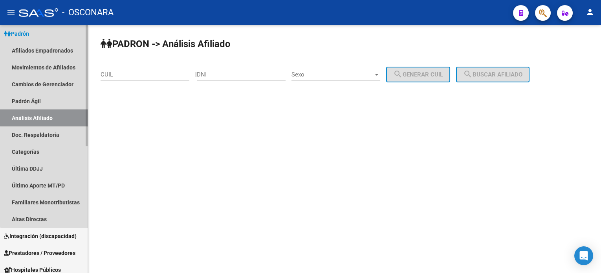
click at [71, 116] on link "Análisis Afiliado" at bounding box center [44, 118] width 88 height 17
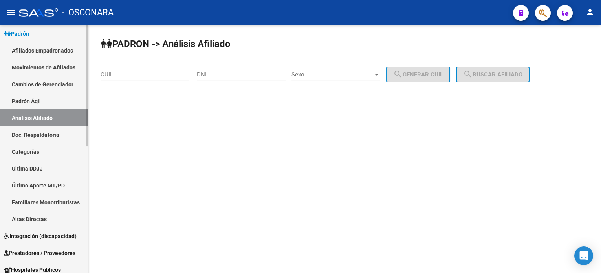
scroll to position [52, 0]
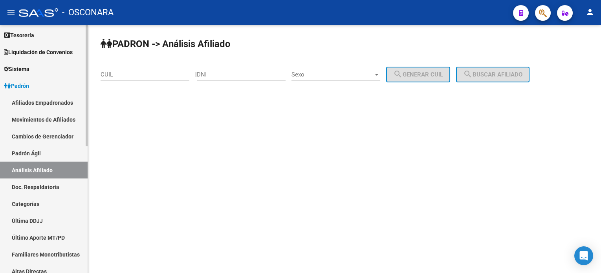
click at [29, 84] on span "Padrón" at bounding box center [16, 86] width 25 height 9
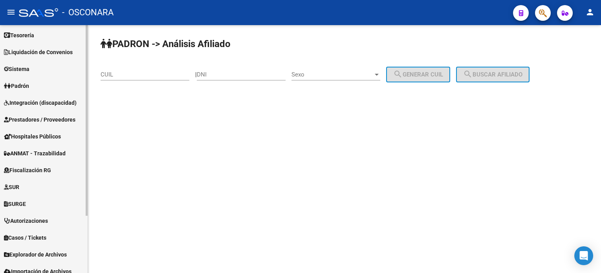
click at [29, 84] on span "Padrón" at bounding box center [16, 86] width 25 height 9
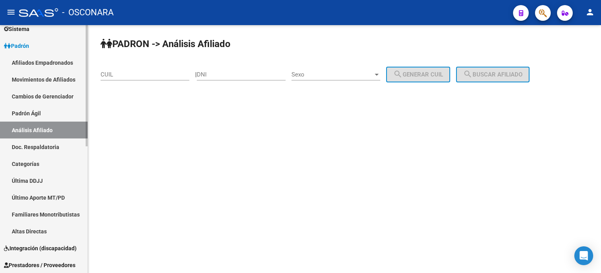
scroll to position [104, 0]
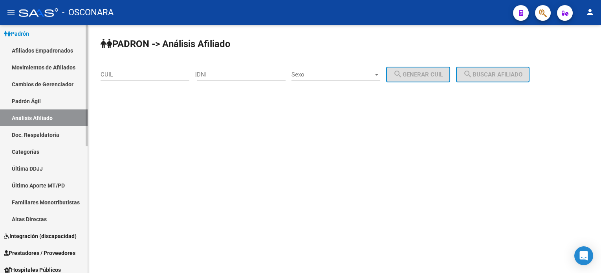
drag, startPoint x: 45, startPoint y: 48, endPoint x: 62, endPoint y: 48, distance: 17.3
click at [45, 48] on link "Afiliados Empadronados" at bounding box center [44, 50] width 88 height 17
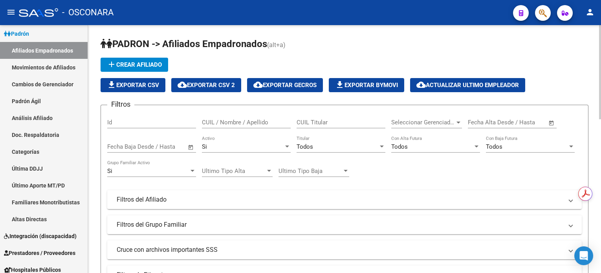
click at [458, 122] on div at bounding box center [458, 123] width 4 height 2
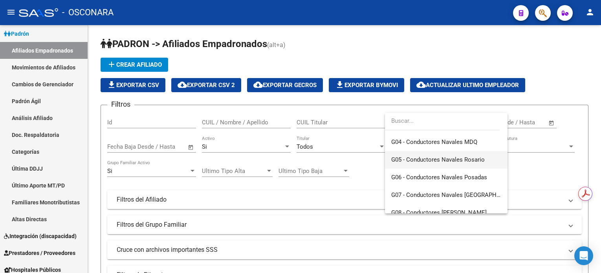
scroll to position [157, 0]
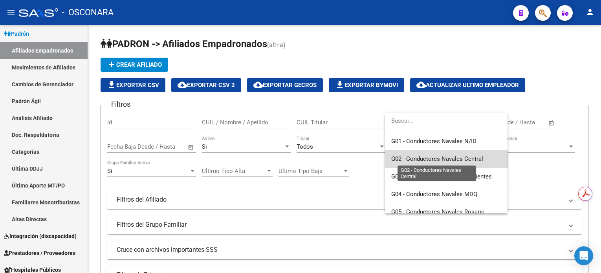
click at [449, 159] on span "G02 - Conductores Navales Central" at bounding box center [437, 158] width 92 height 7
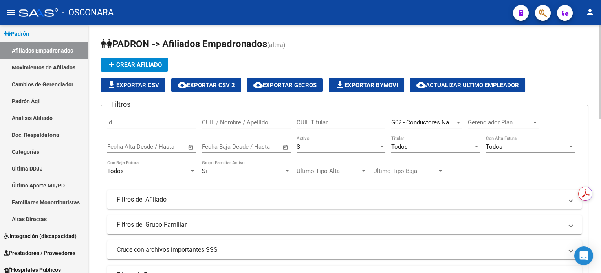
click at [180, 224] on mat-panel-title "Filtros del Grupo Familiar" at bounding box center [340, 225] width 446 height 9
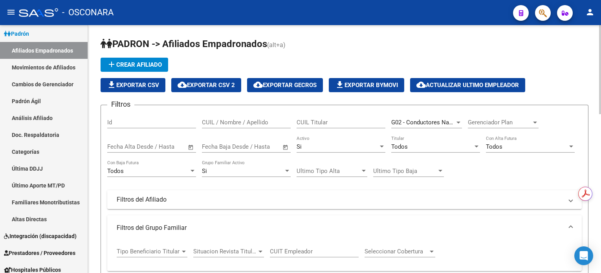
scroll to position [52, 0]
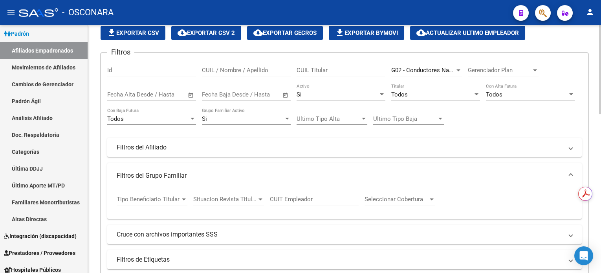
click at [182, 199] on div at bounding box center [184, 200] width 4 height 2
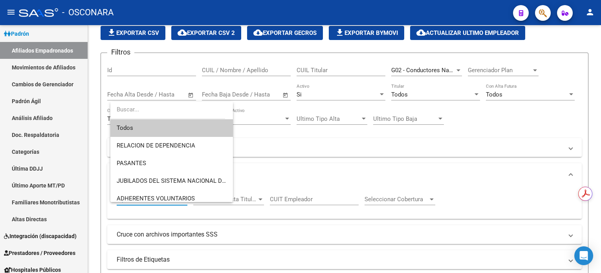
click at [243, 216] on div at bounding box center [300, 136] width 601 height 273
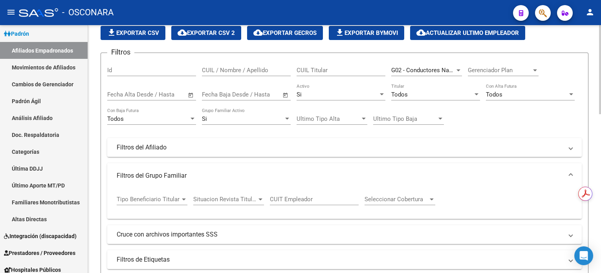
click at [155, 174] on mat-panel-title "Filtros del Grupo Familiar" at bounding box center [340, 176] width 446 height 9
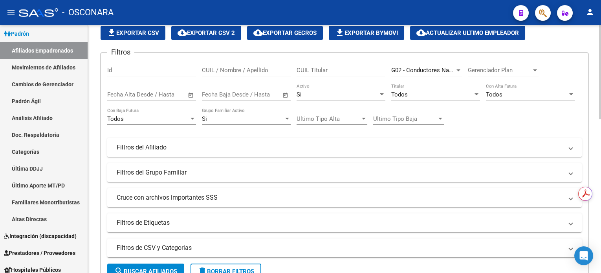
click at [152, 146] on mat-panel-title "Filtros del Afiliado" at bounding box center [340, 147] width 446 height 9
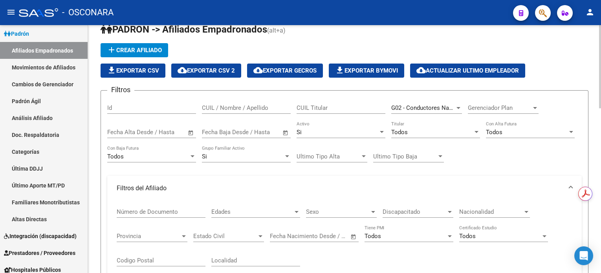
scroll to position [0, 0]
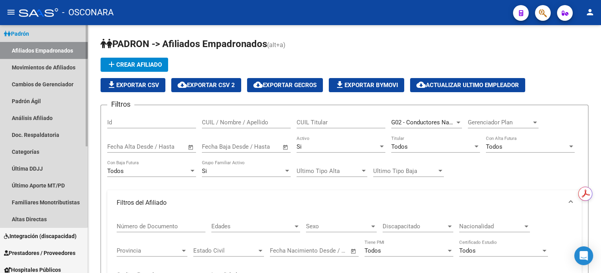
click at [37, 44] on link "Afiliados Empadronados" at bounding box center [44, 50] width 88 height 17
click at [33, 72] on link "Movimientos de Afiliados" at bounding box center [44, 67] width 88 height 17
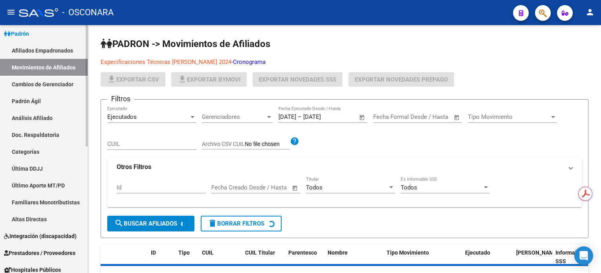
click at [49, 72] on link "Movimientos de Afiliados" at bounding box center [44, 67] width 88 height 17
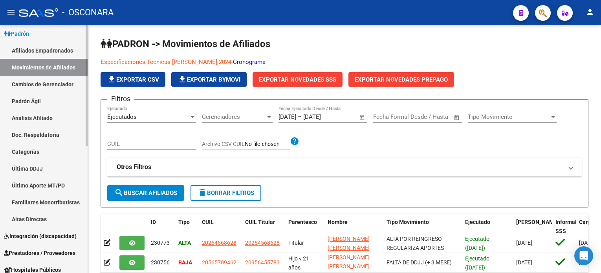
click at [65, 66] on link "Movimientos de Afiliados" at bounding box center [44, 67] width 88 height 17
click at [58, 44] on link "Afiliados Empadronados" at bounding box center [44, 50] width 88 height 17
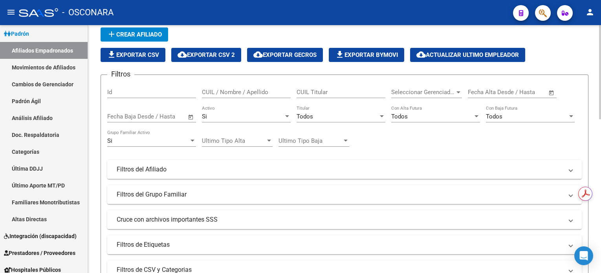
scroll to position [52, 0]
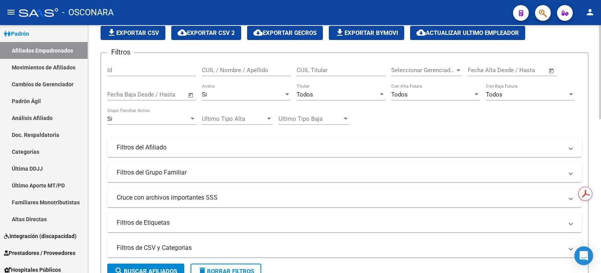
click at [197, 150] on mat-panel-title "Filtros del Afiliado" at bounding box center [340, 147] width 446 height 9
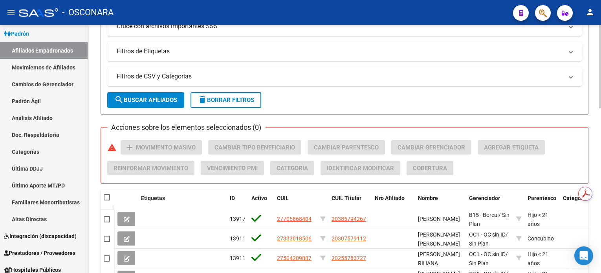
scroll to position [262, 0]
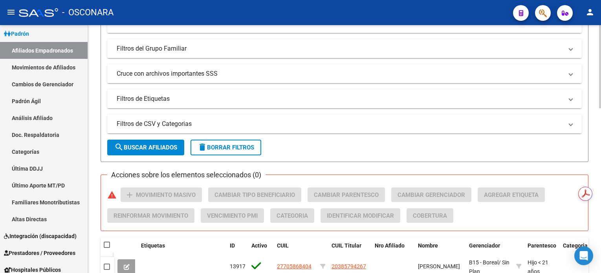
click at [154, 147] on span "search Buscar Afiliados" at bounding box center [145, 147] width 63 height 7
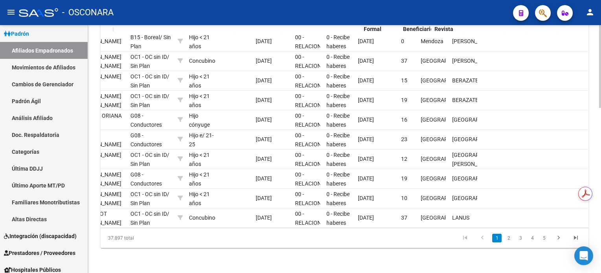
scroll to position [0, 0]
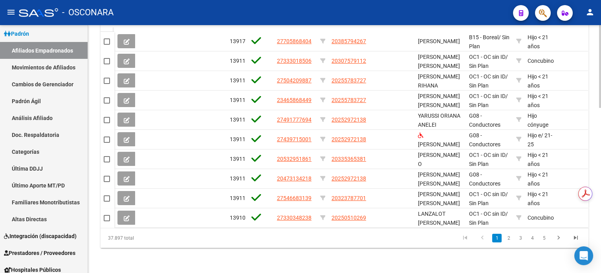
drag, startPoint x: 230, startPoint y: 230, endPoint x: 260, endPoint y: 231, distance: 29.9
click at [259, 231] on div "37.897 total 1 2 3 4 5" at bounding box center [345, 239] width 488 height 20
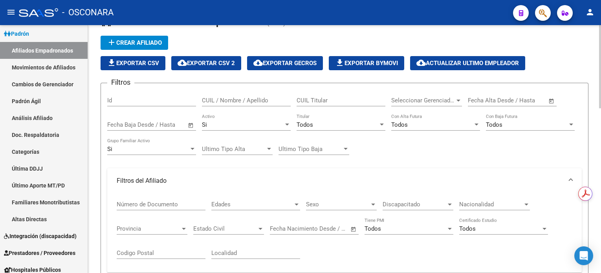
scroll to position [22, 0]
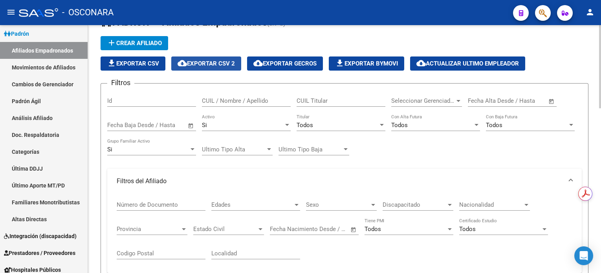
drag, startPoint x: 223, startPoint y: 62, endPoint x: 393, endPoint y: 97, distance: 173.6
click at [223, 62] on span "cloud_download Exportar CSV 2" at bounding box center [205, 63] width 57 height 7
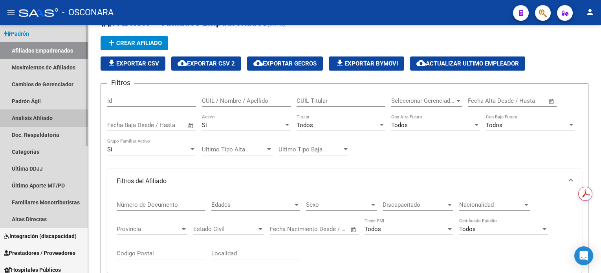
click at [35, 118] on link "Análisis Afiliado" at bounding box center [44, 118] width 88 height 17
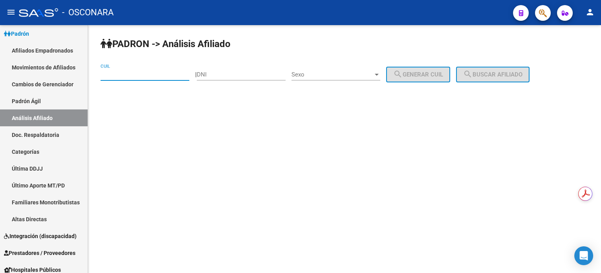
click at [141, 74] on input "CUIL" at bounding box center [145, 74] width 89 height 7
